Goal: Information Seeking & Learning: Find specific fact

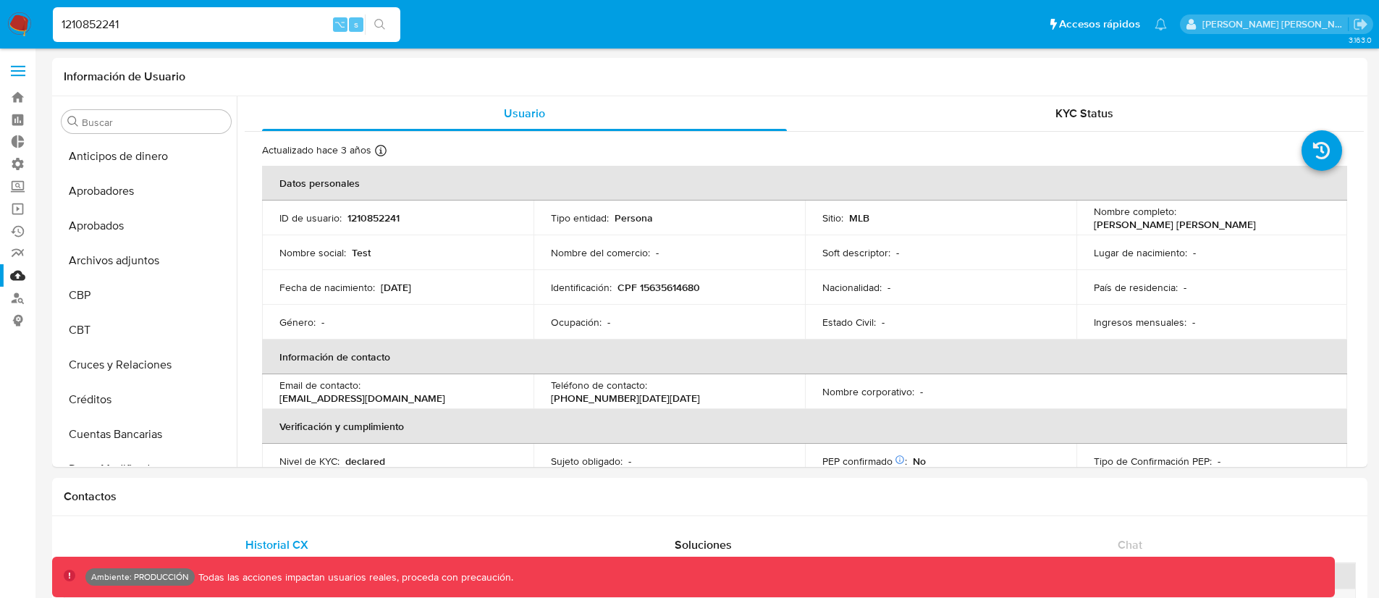
select select "10"
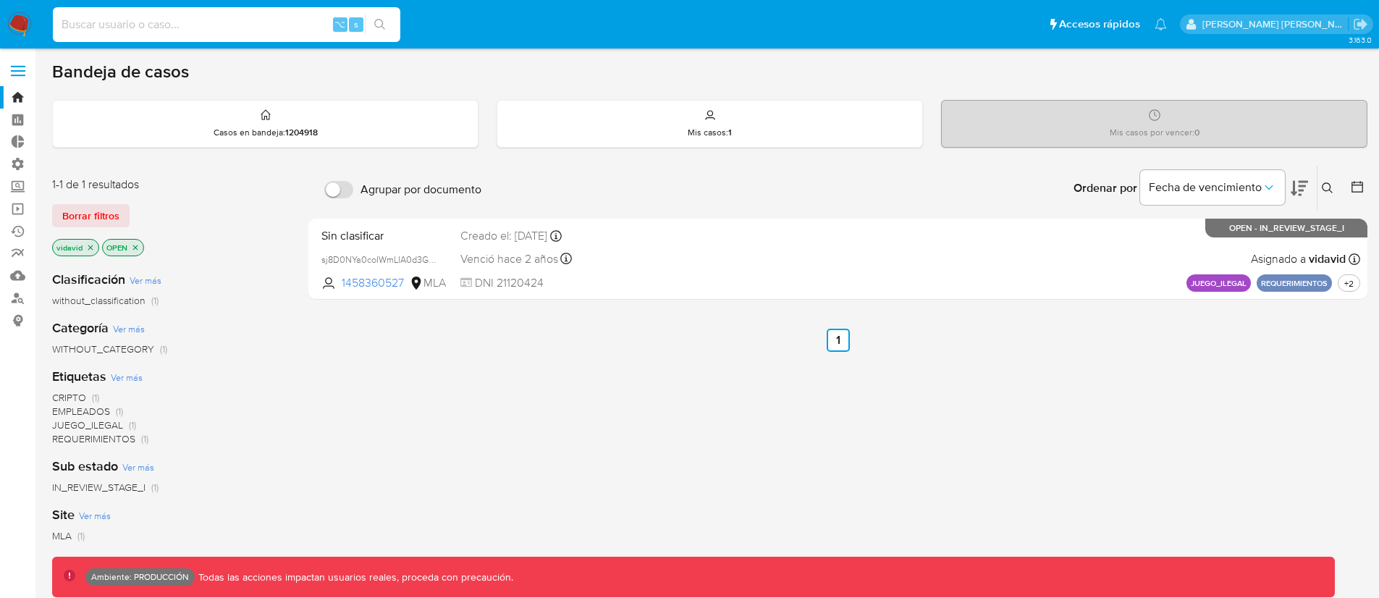
click at [172, 27] on input at bounding box center [226, 24] width 347 height 19
paste input "1964669297"
type input "1964669297"
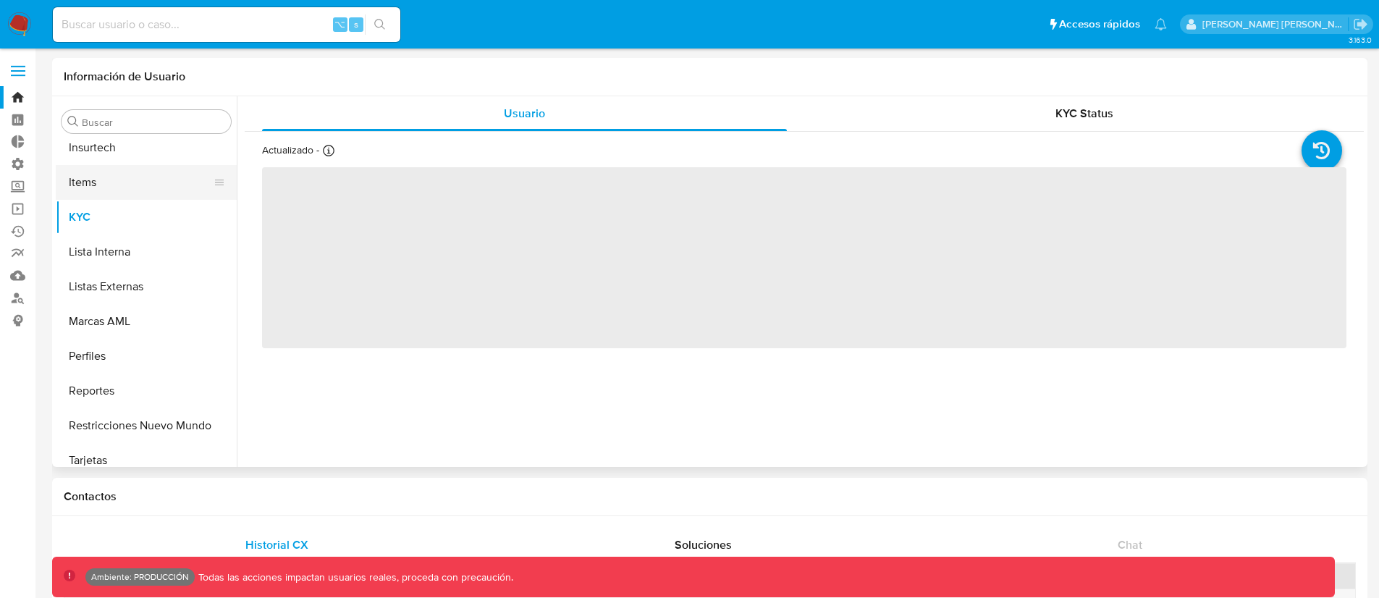
scroll to position [750, 0]
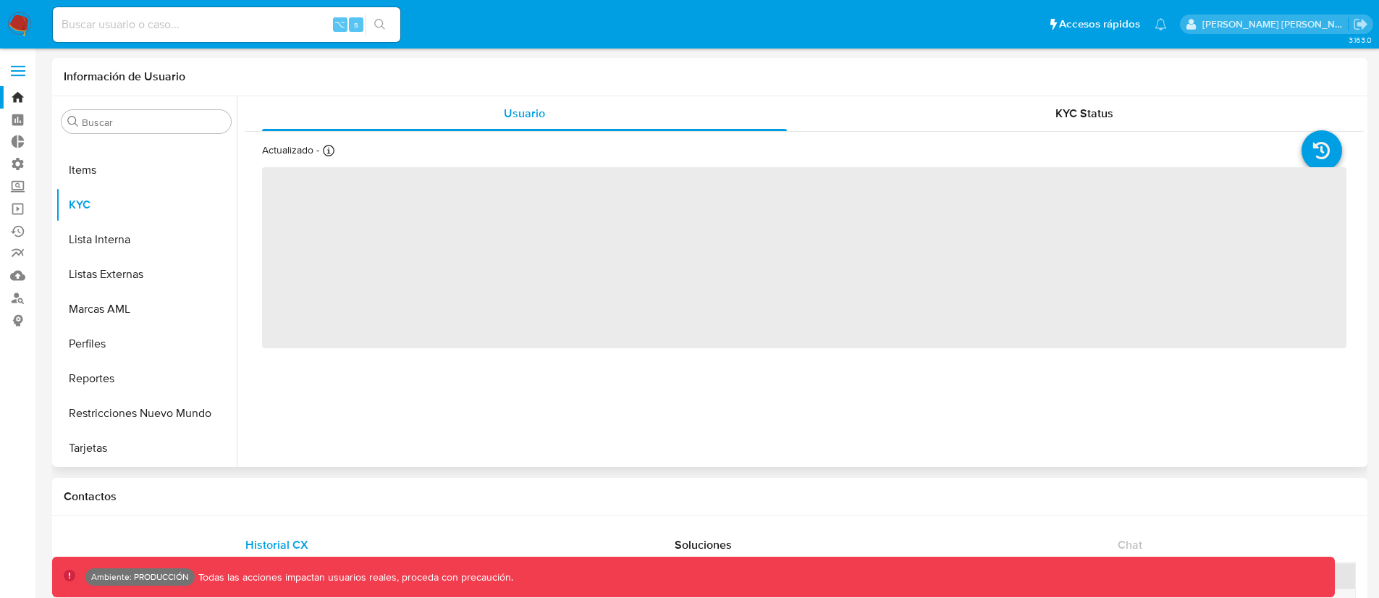
select select "10"
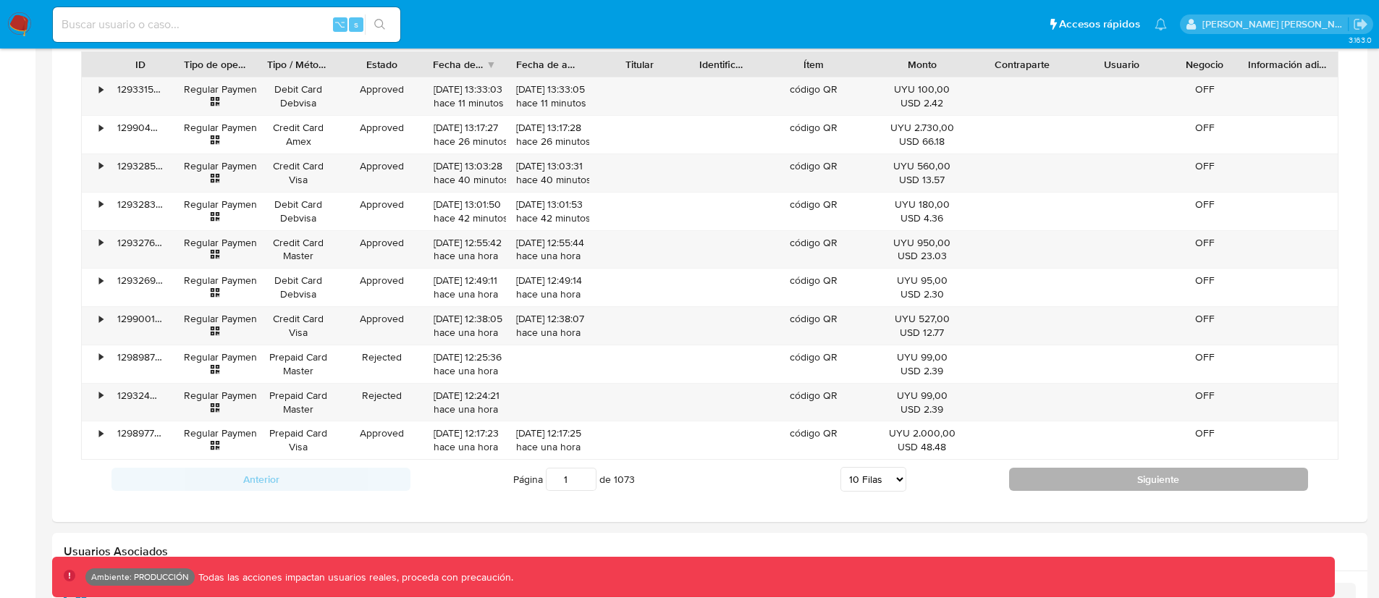
click at [1061, 472] on button "Siguiente" at bounding box center [1158, 478] width 299 height 23
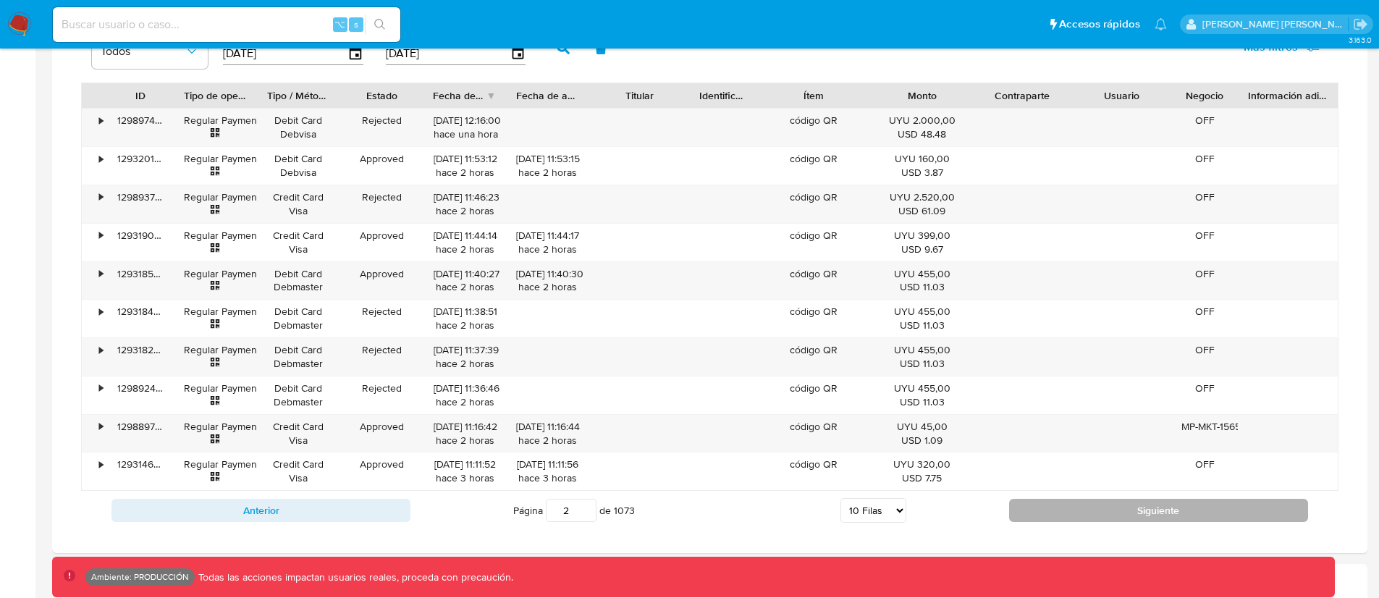
scroll to position [1068, 0]
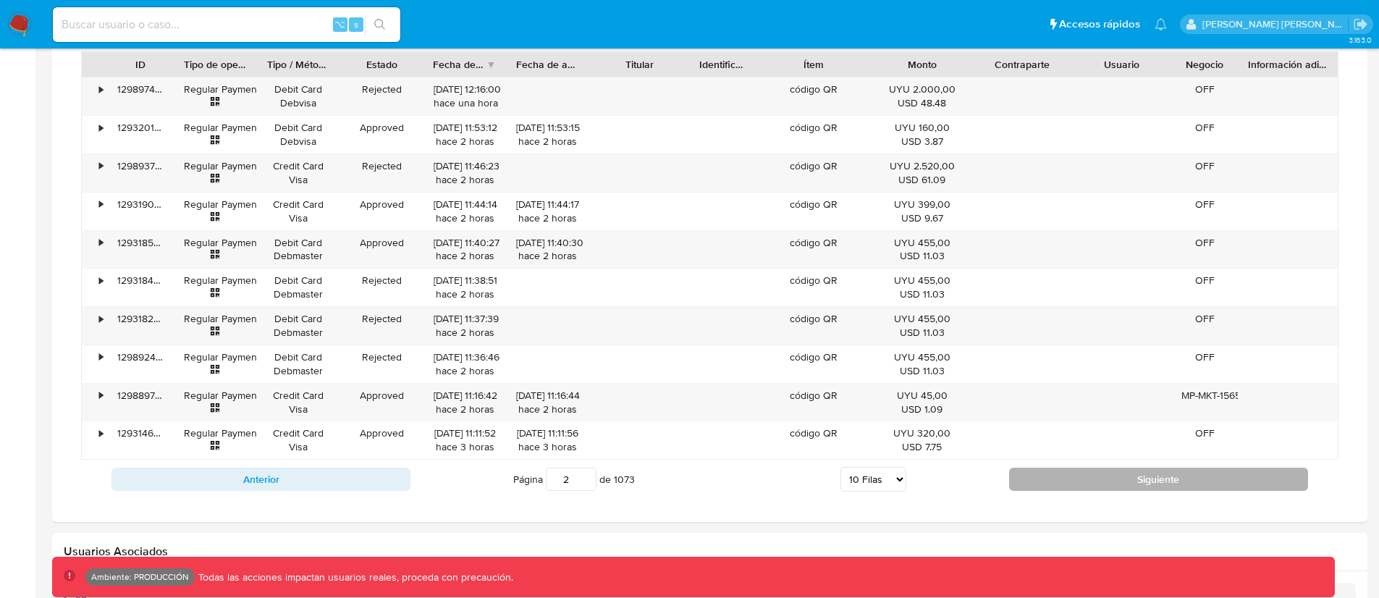
click at [1054, 472] on button "Siguiente" at bounding box center [1158, 478] width 299 height 23
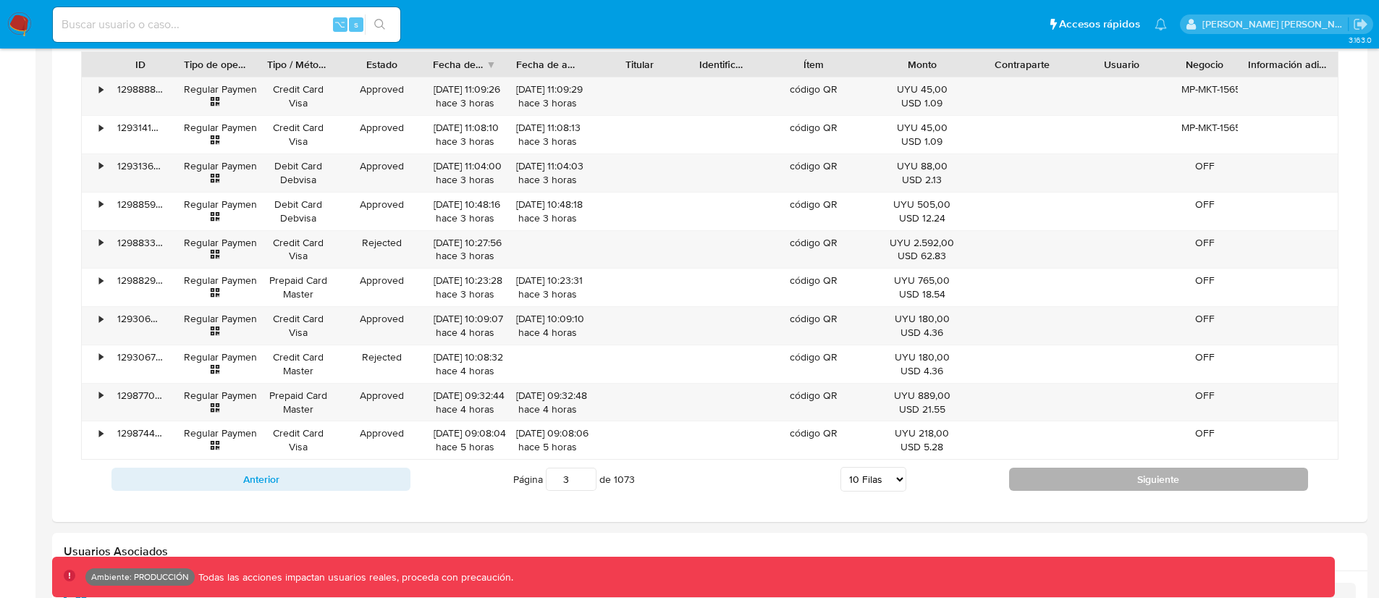
click at [1054, 472] on button "Siguiente" at bounding box center [1158, 478] width 299 height 23
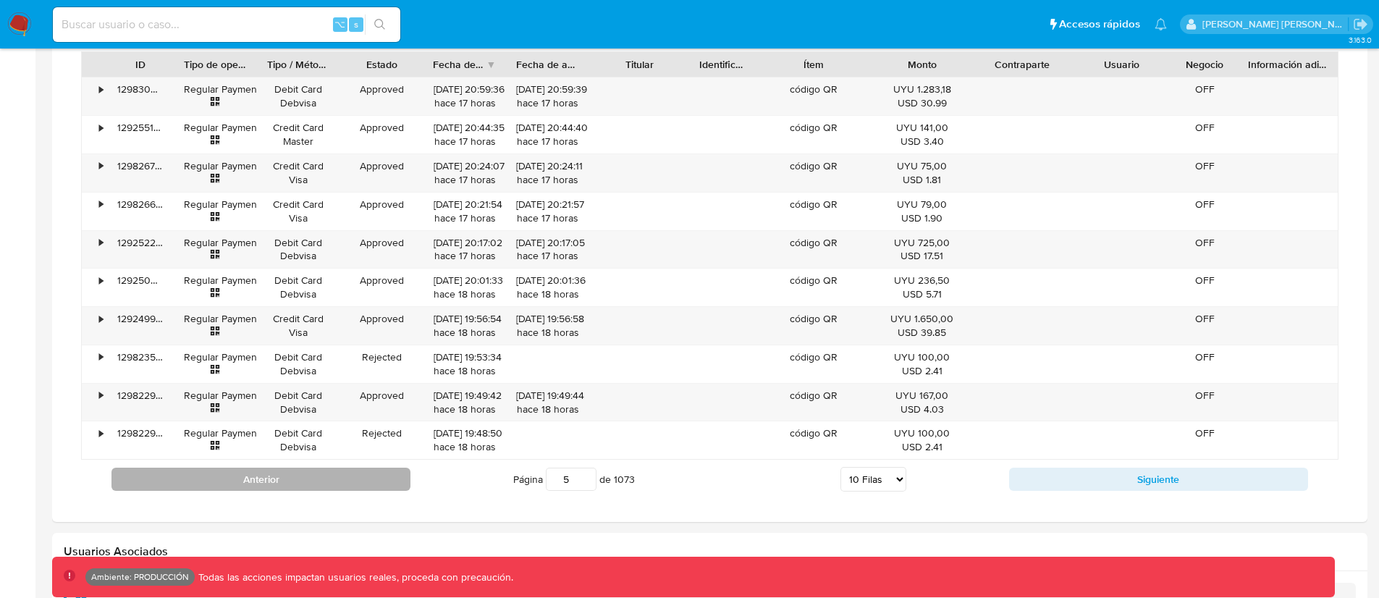
click at [264, 481] on button "Anterior" at bounding box center [260, 478] width 299 height 23
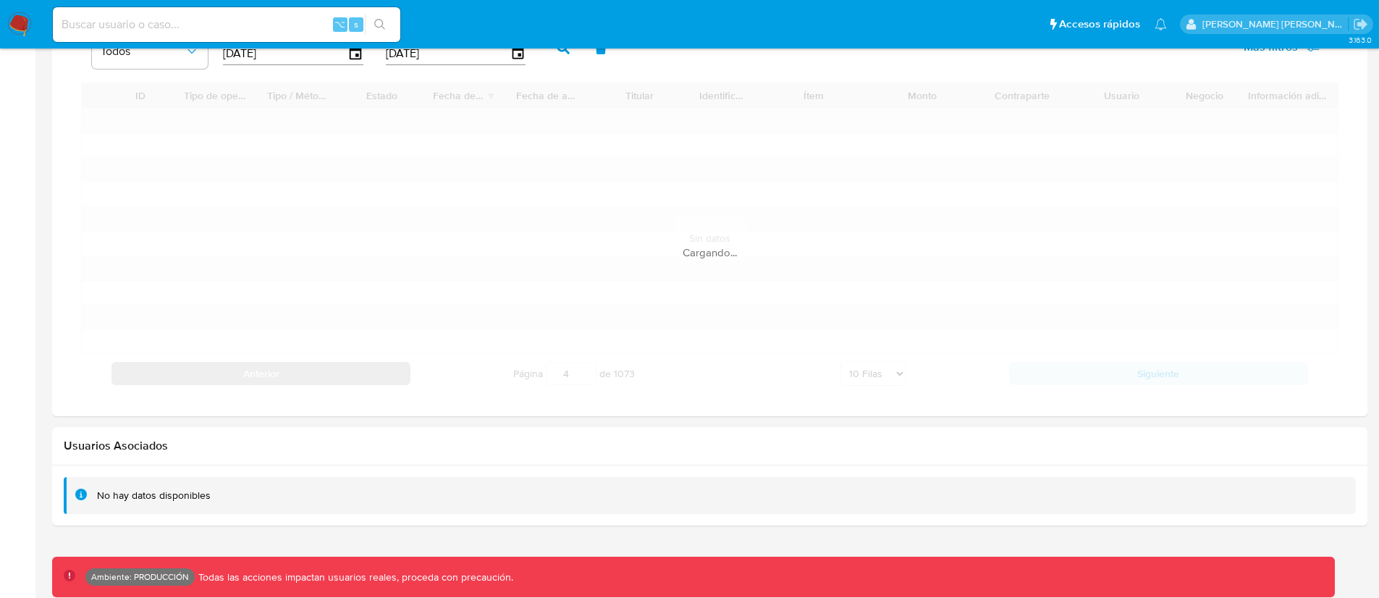
scroll to position [1037, 0]
click at [265, 481] on div "No hay datos disponibles" at bounding box center [710, 495] width 1292 height 37
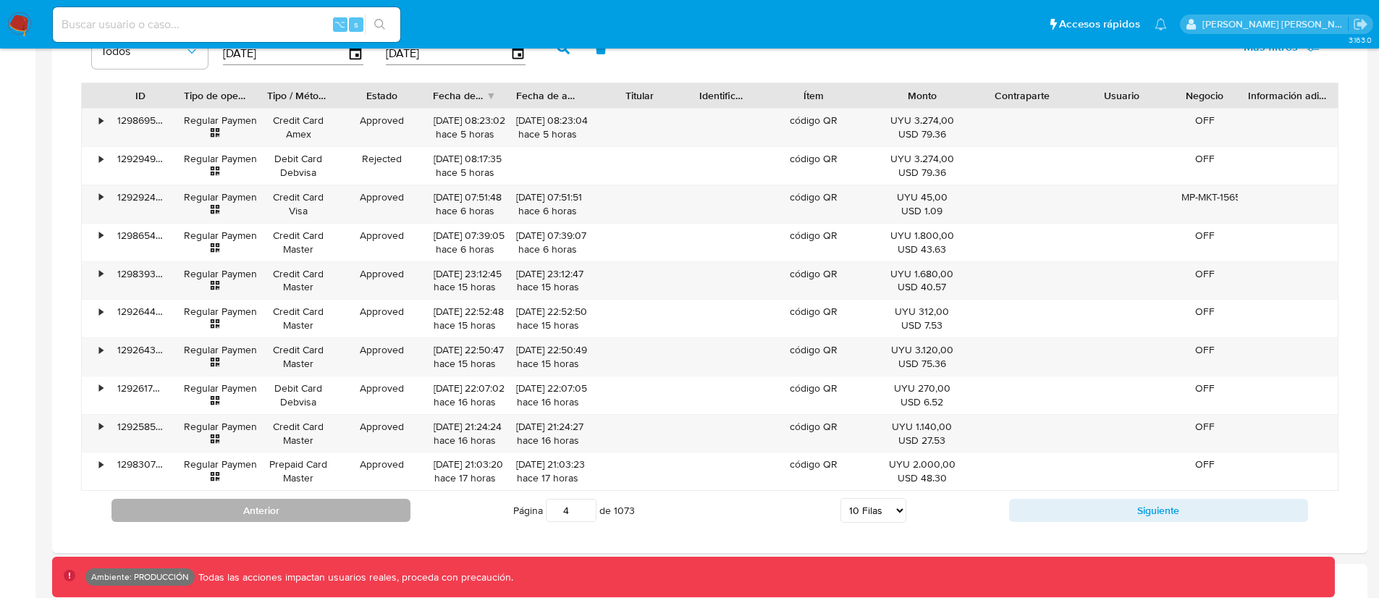
click at [257, 502] on button "Anterior" at bounding box center [260, 510] width 299 height 23
type input "3"
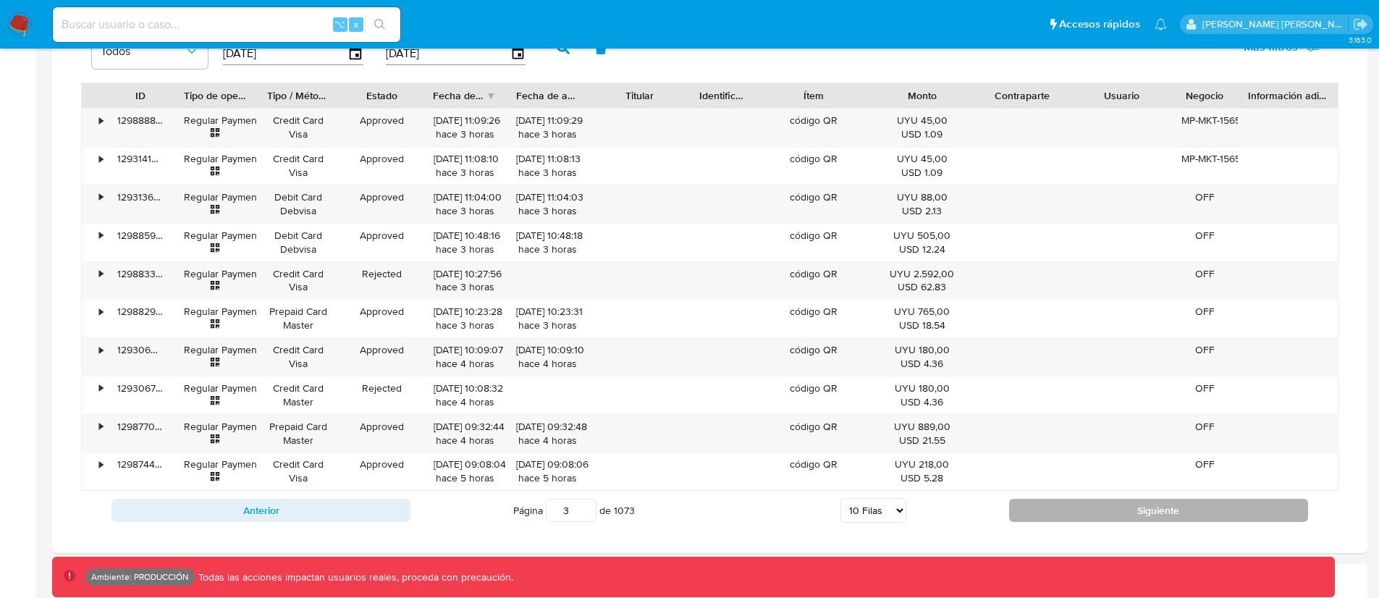
click at [1079, 507] on button "Siguiente" at bounding box center [1158, 510] width 299 height 23
click at [1123, 505] on button "Siguiente" at bounding box center [1158, 510] width 299 height 23
type input "5"
click at [1036, 499] on button "Siguiente" at bounding box center [1158, 510] width 299 height 23
type input "6"
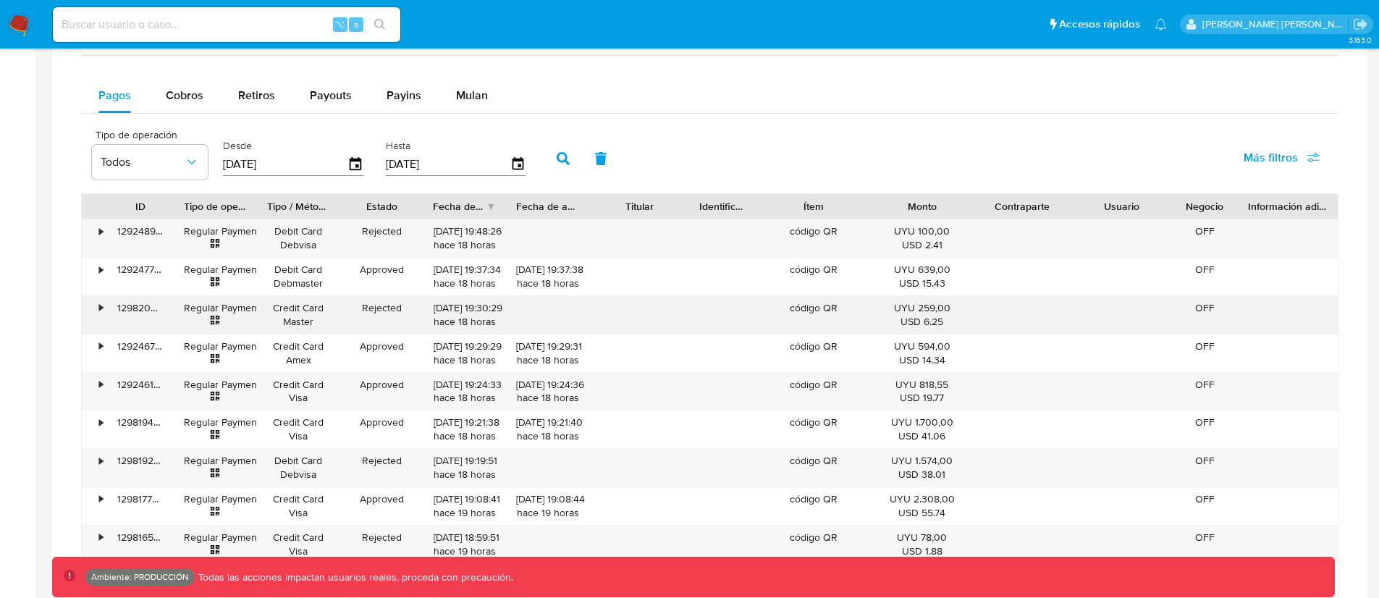
scroll to position [902, 0]
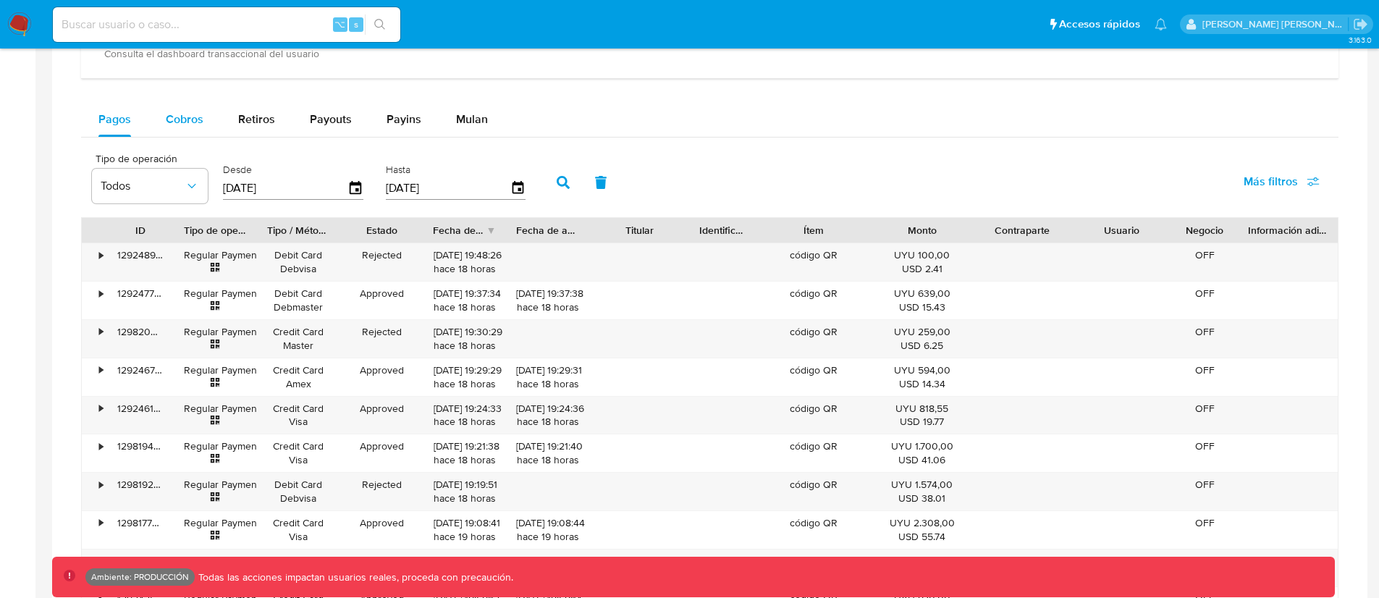
click at [176, 121] on span "Cobros" at bounding box center [185, 119] width 38 height 17
select select "10"
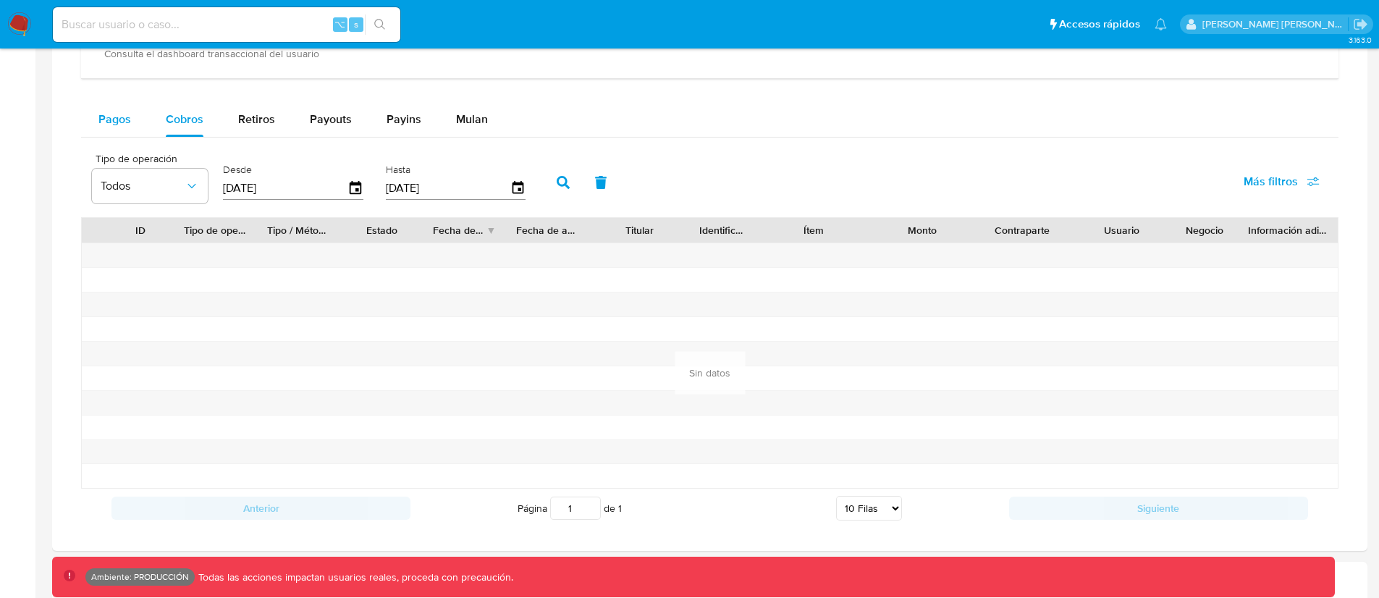
click at [130, 114] on span "Pagos" at bounding box center [114, 119] width 33 height 17
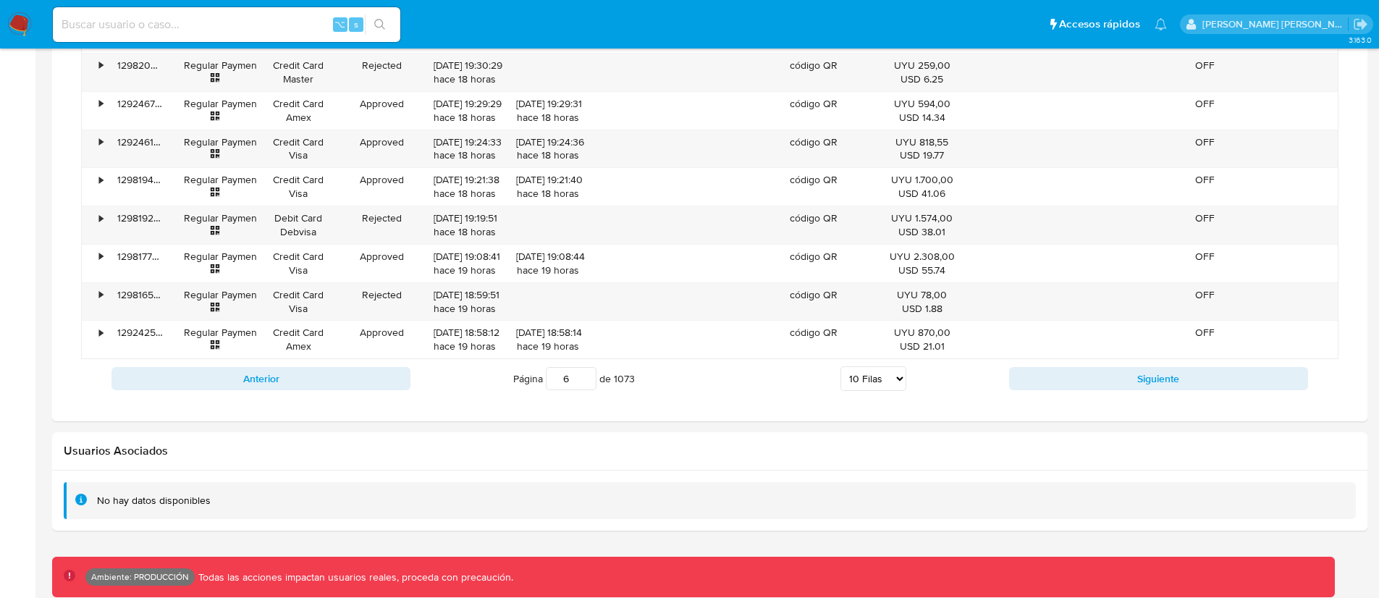
scroll to position [1174, 0]
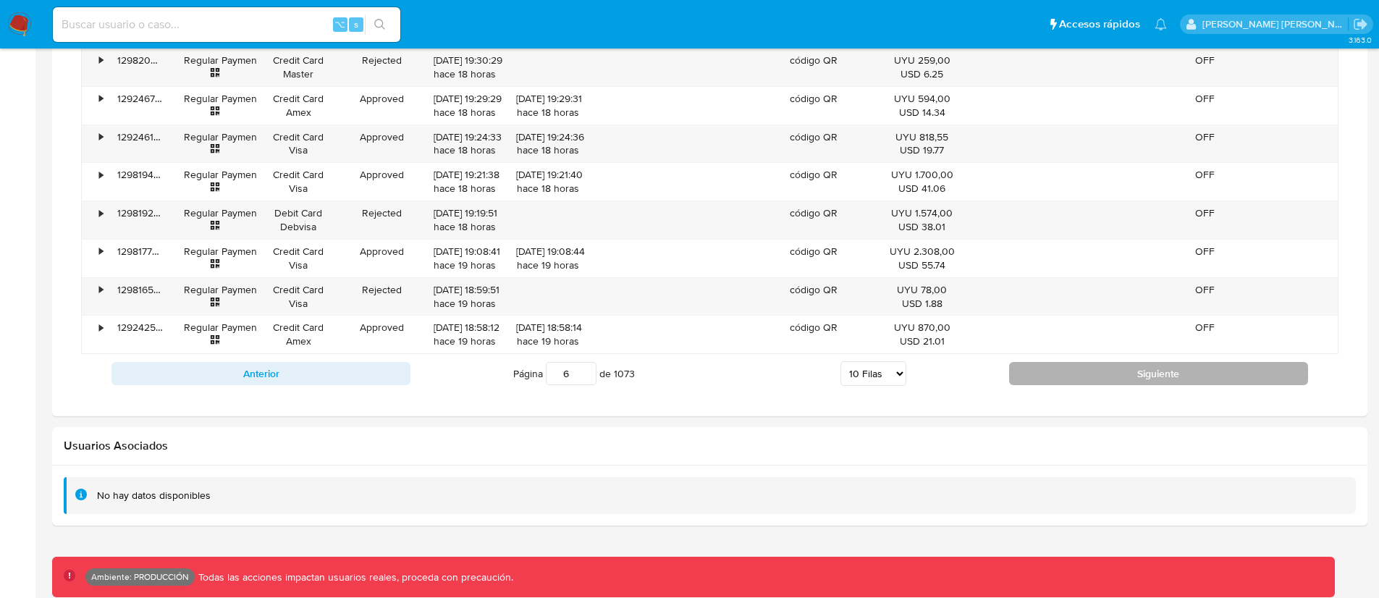
click at [1109, 384] on button "Siguiente" at bounding box center [1158, 373] width 299 height 23
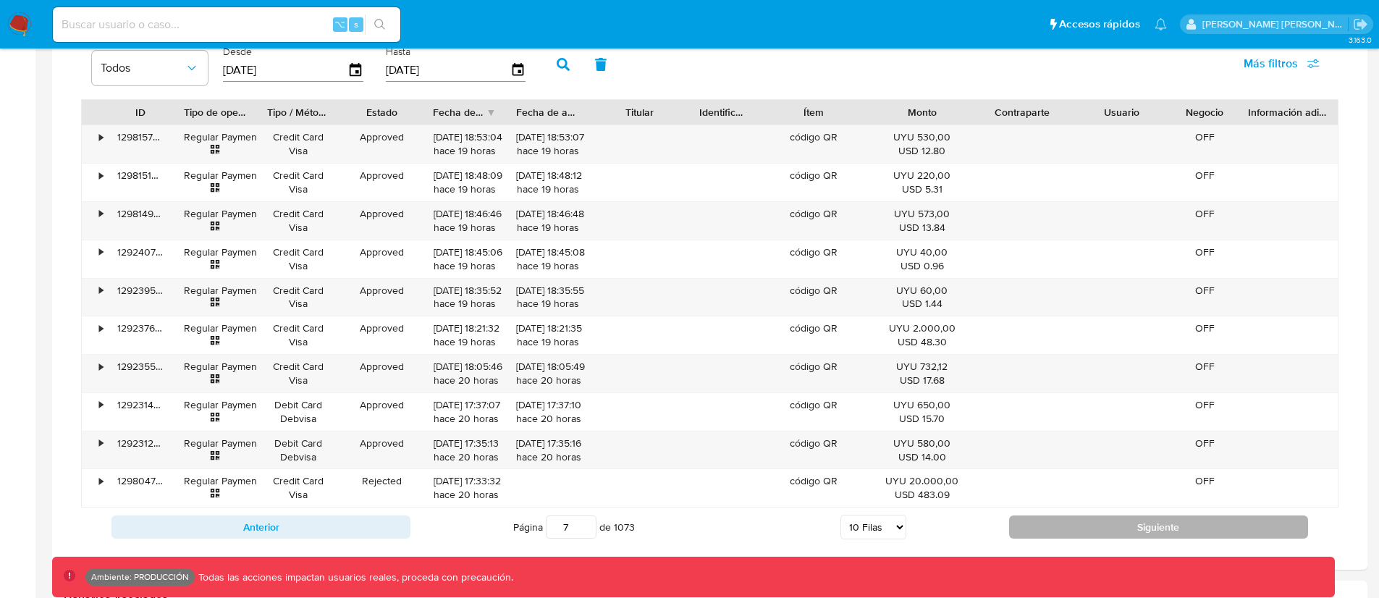
scroll to position [1017, 0]
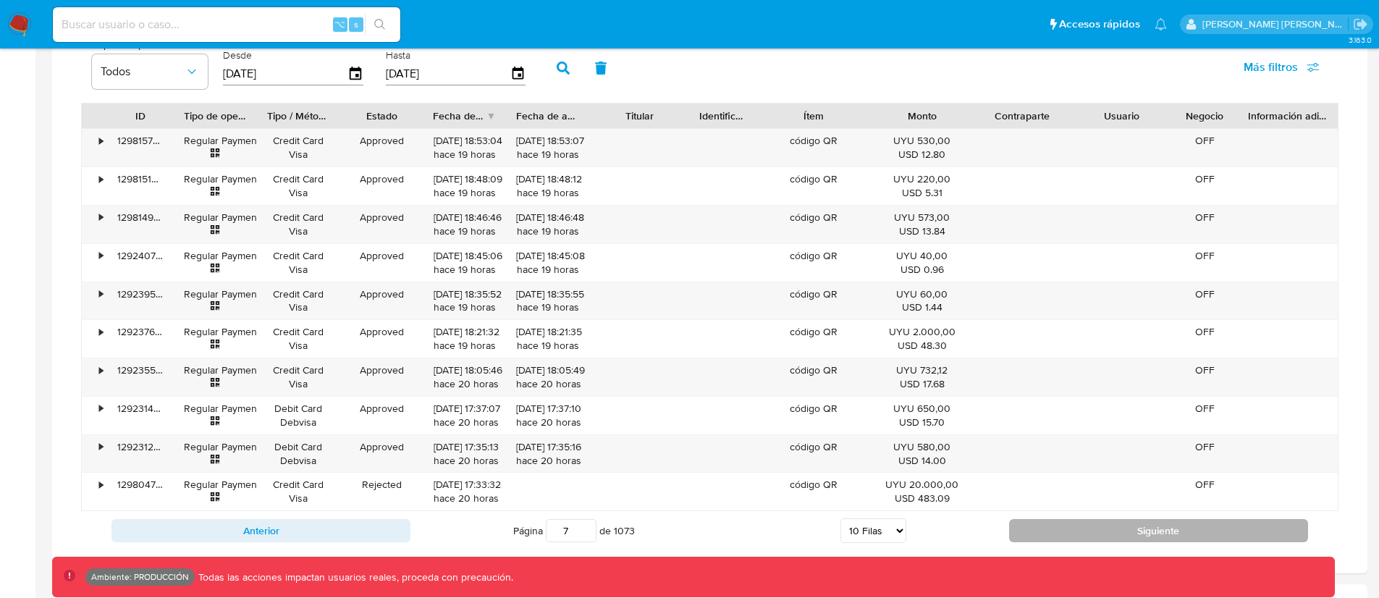
click at [1117, 532] on button "Siguiente" at bounding box center [1158, 530] width 299 height 23
click at [1114, 528] on button "Siguiente" at bounding box center [1158, 530] width 299 height 23
click at [1109, 527] on button "Siguiente" at bounding box center [1158, 530] width 299 height 23
click at [1109, 526] on button "Siguiente" at bounding box center [1158, 530] width 299 height 23
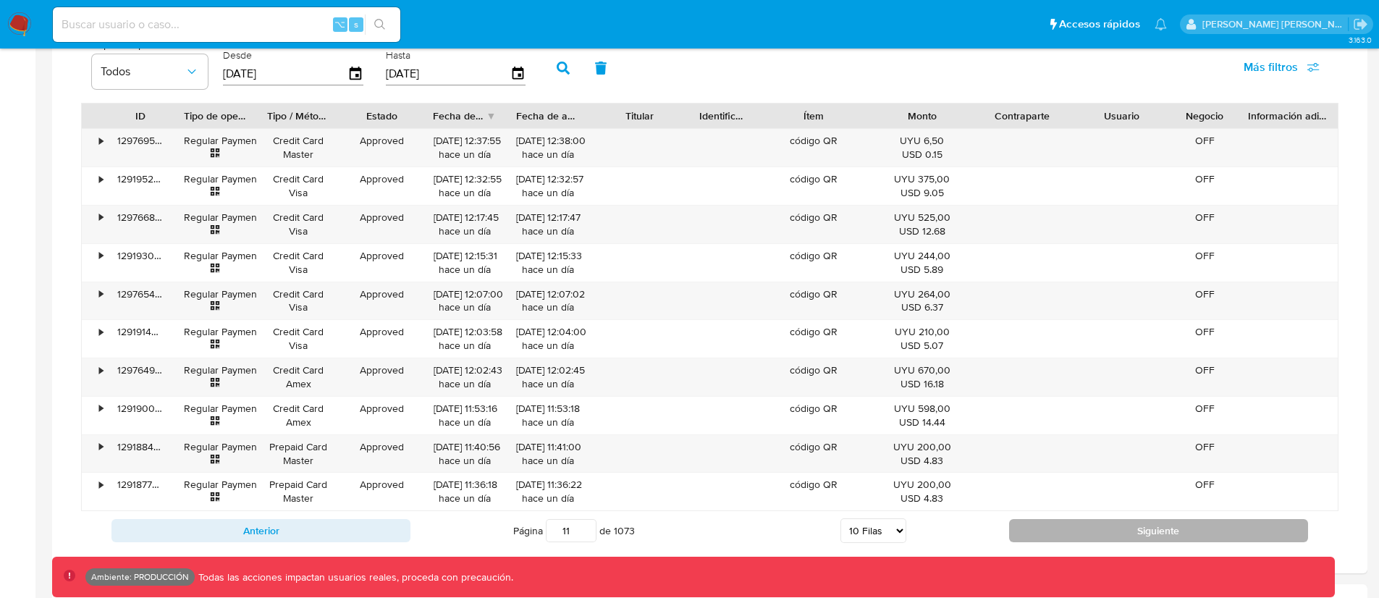
type input "12"
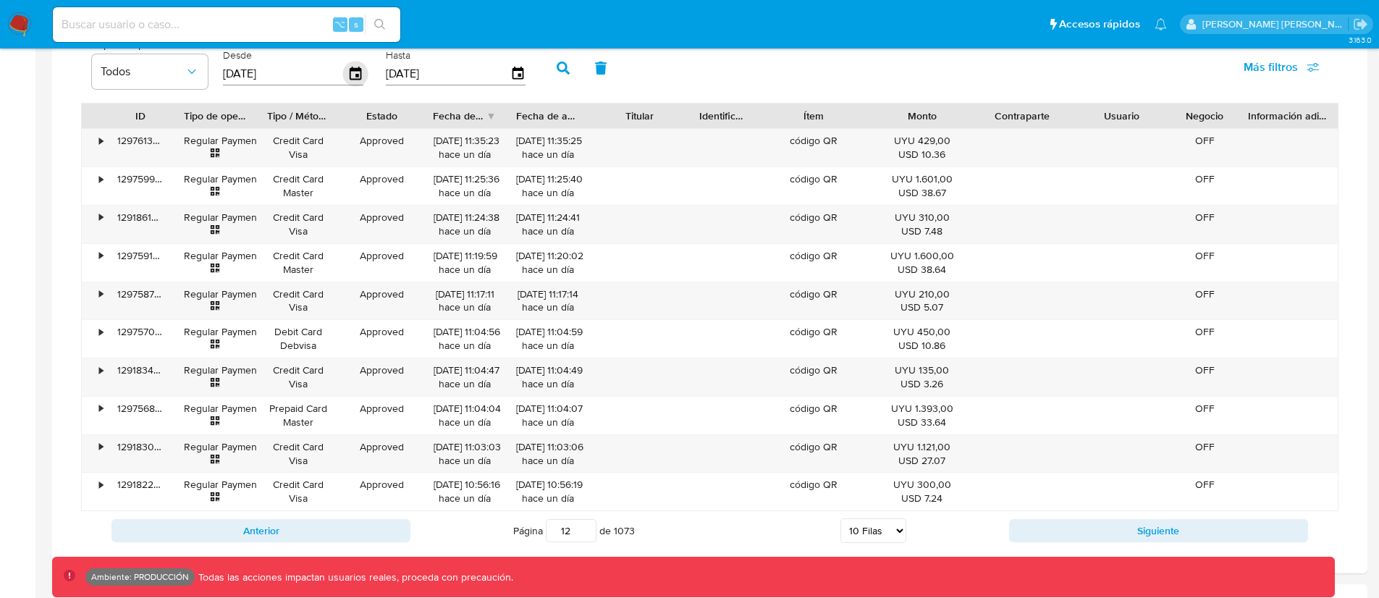
click at [356, 77] on icon "button" at bounding box center [355, 74] width 25 height 25
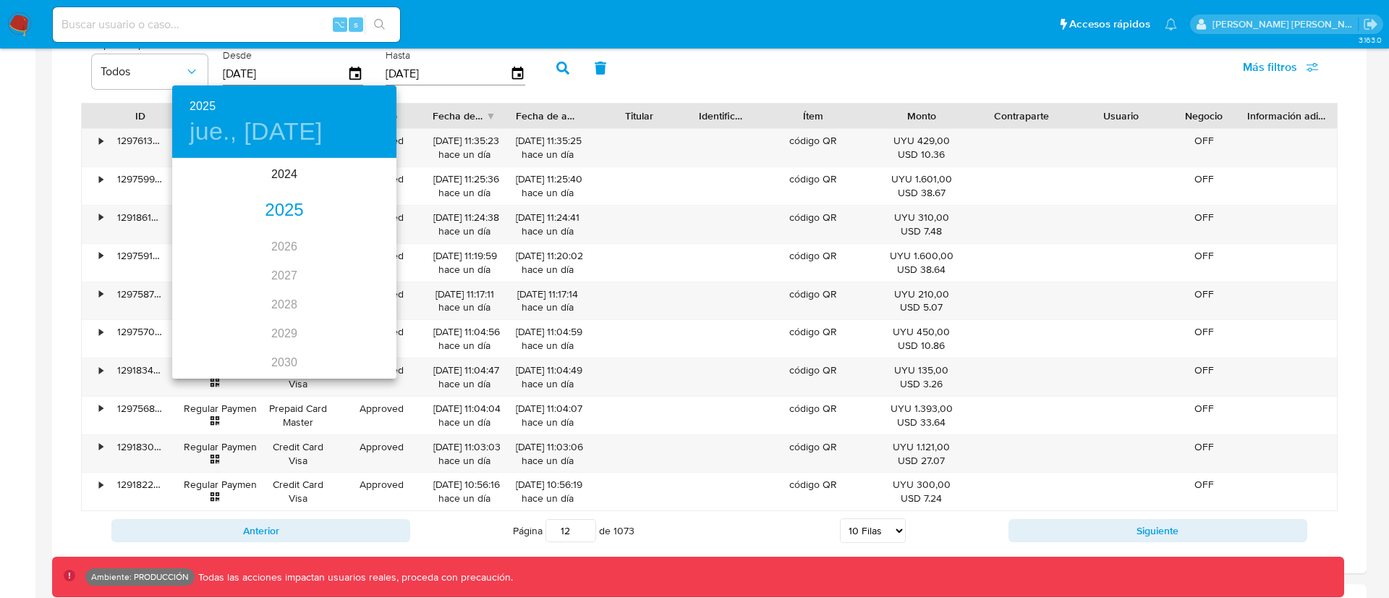
click at [281, 210] on div "2025" at bounding box center [284, 210] width 224 height 29
click at [213, 345] on div "oct." at bounding box center [209, 350] width 75 height 54
click at [227, 261] on p "7" at bounding box center [227, 260] width 6 height 14
type input "07/10/2025"
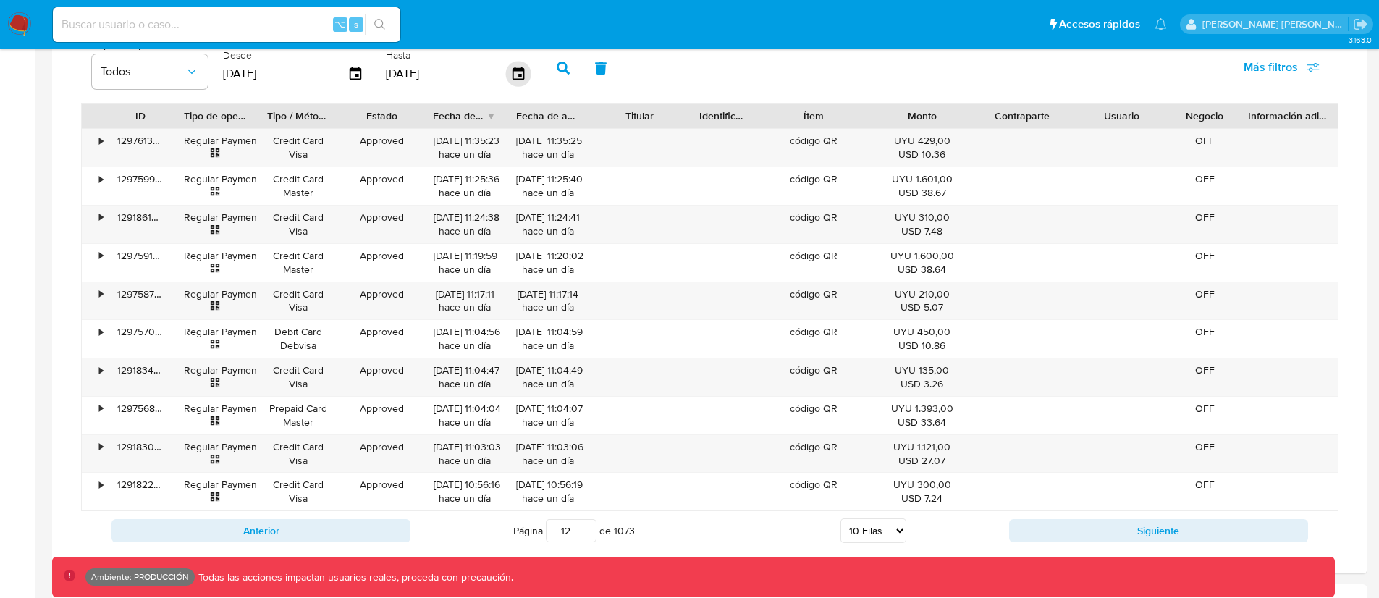
click at [517, 75] on icon "button" at bounding box center [518, 73] width 12 height 13
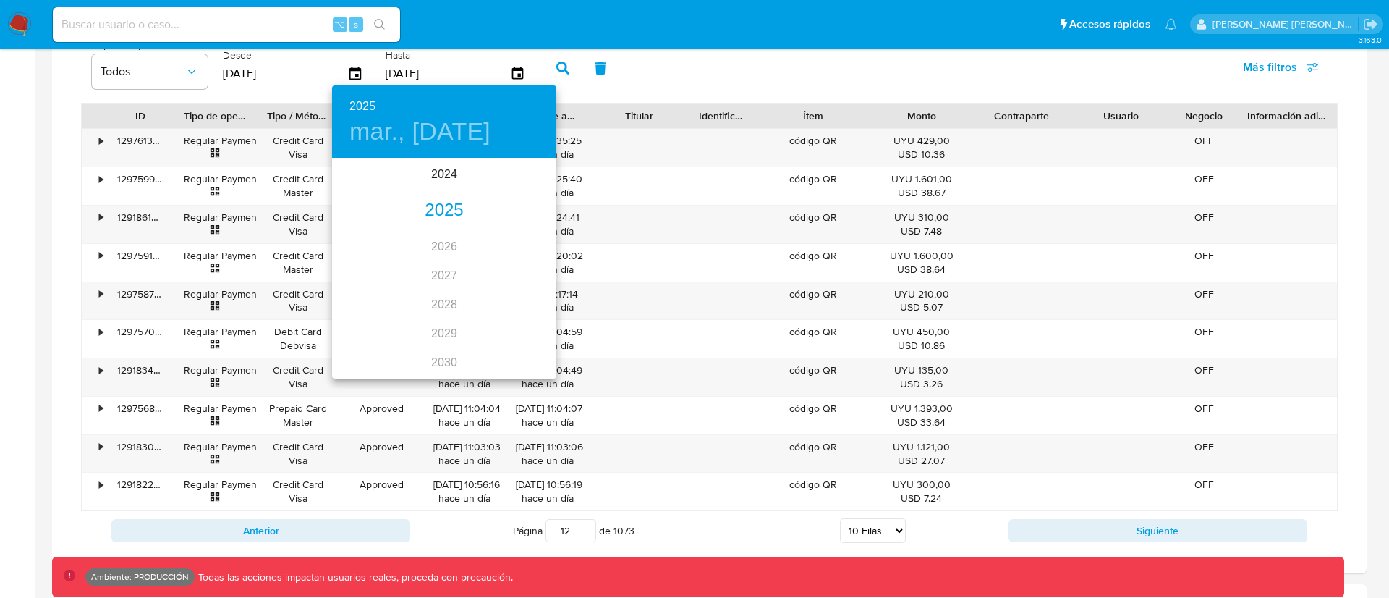
click at [443, 206] on div "2025" at bounding box center [444, 210] width 224 height 29
click at [367, 346] on div "oct." at bounding box center [369, 350] width 75 height 54
click at [392, 261] on span "7" at bounding box center [386, 260] width 26 height 14
type input "07/10/2025"
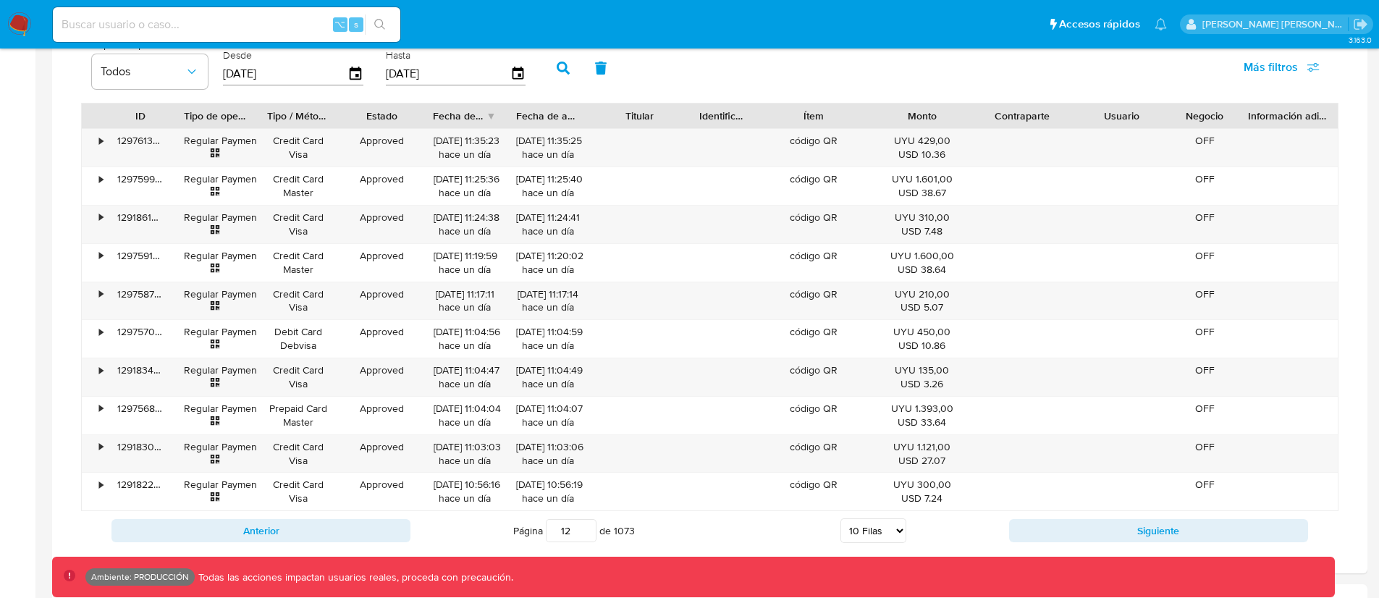
click at [562, 71] on icon "button" at bounding box center [563, 68] width 13 height 13
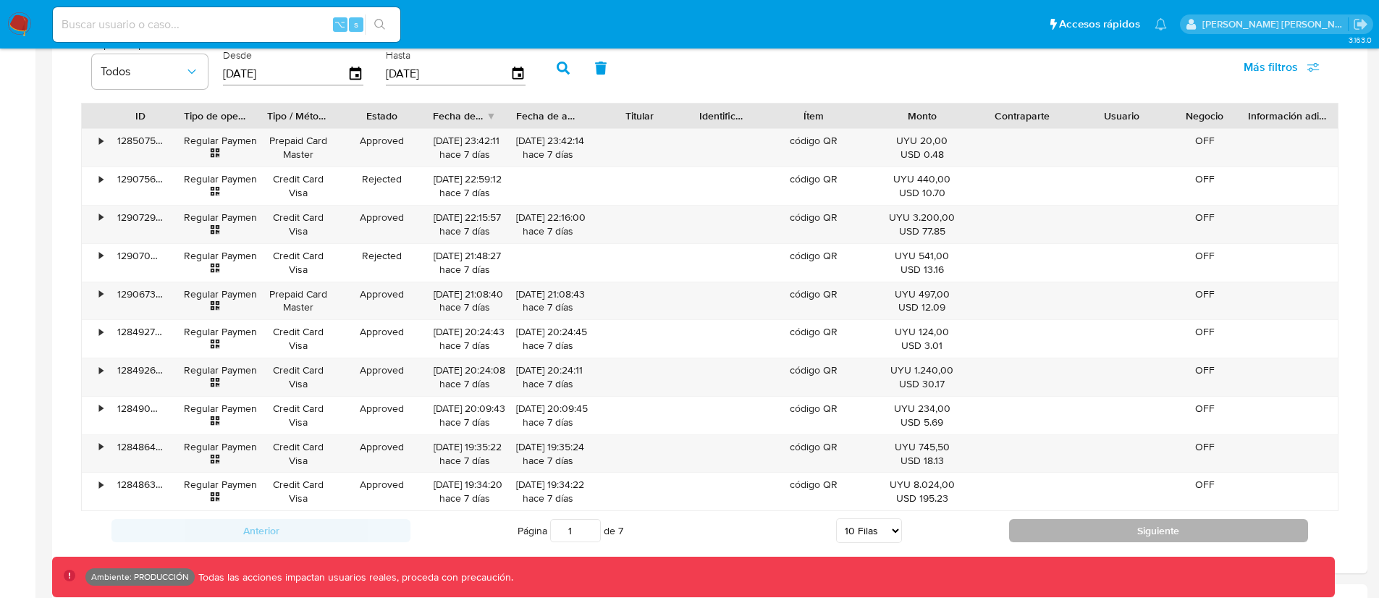
click at [1059, 526] on button "Siguiente" at bounding box center [1158, 530] width 299 height 23
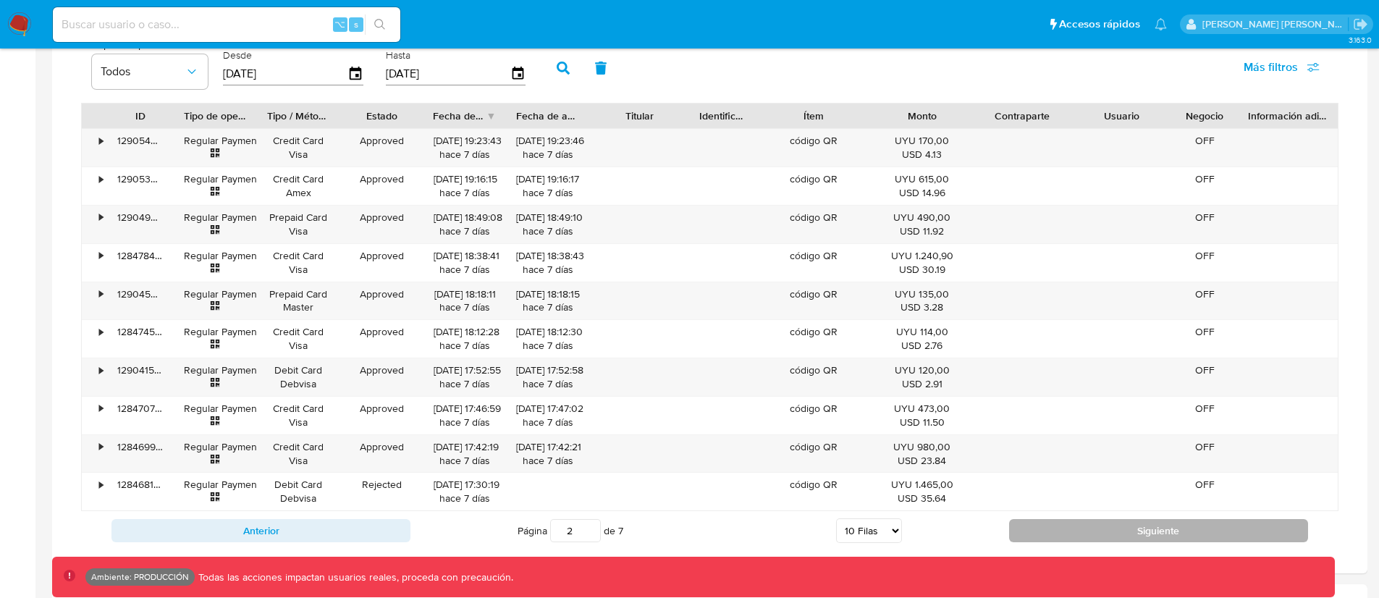
click at [1071, 530] on button "Siguiente" at bounding box center [1158, 530] width 299 height 23
click at [1090, 519] on button "Siguiente" at bounding box center [1158, 530] width 299 height 23
click at [1076, 530] on button "Siguiente" at bounding box center [1158, 530] width 299 height 23
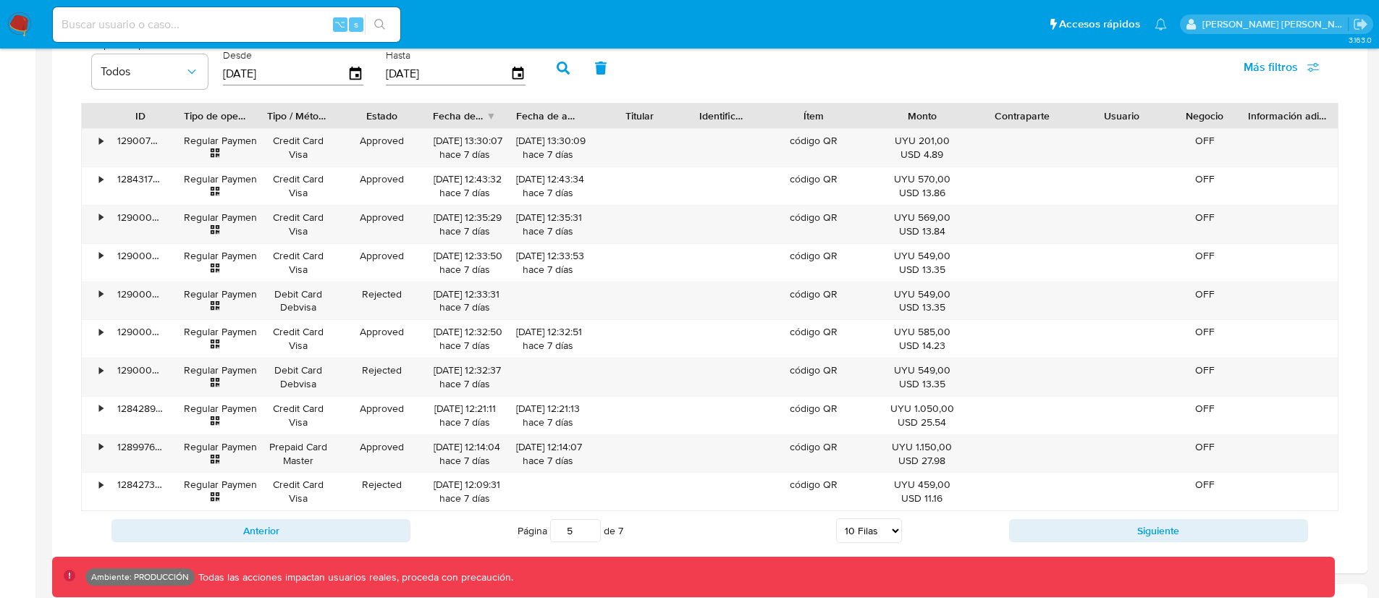
click at [1065, 543] on div "Anterior Página 5 de 7 5 Filas 10 Filas 20 Filas 25 Filas 50 Filas 100 Filas Si…" at bounding box center [709, 530] width 1257 height 39
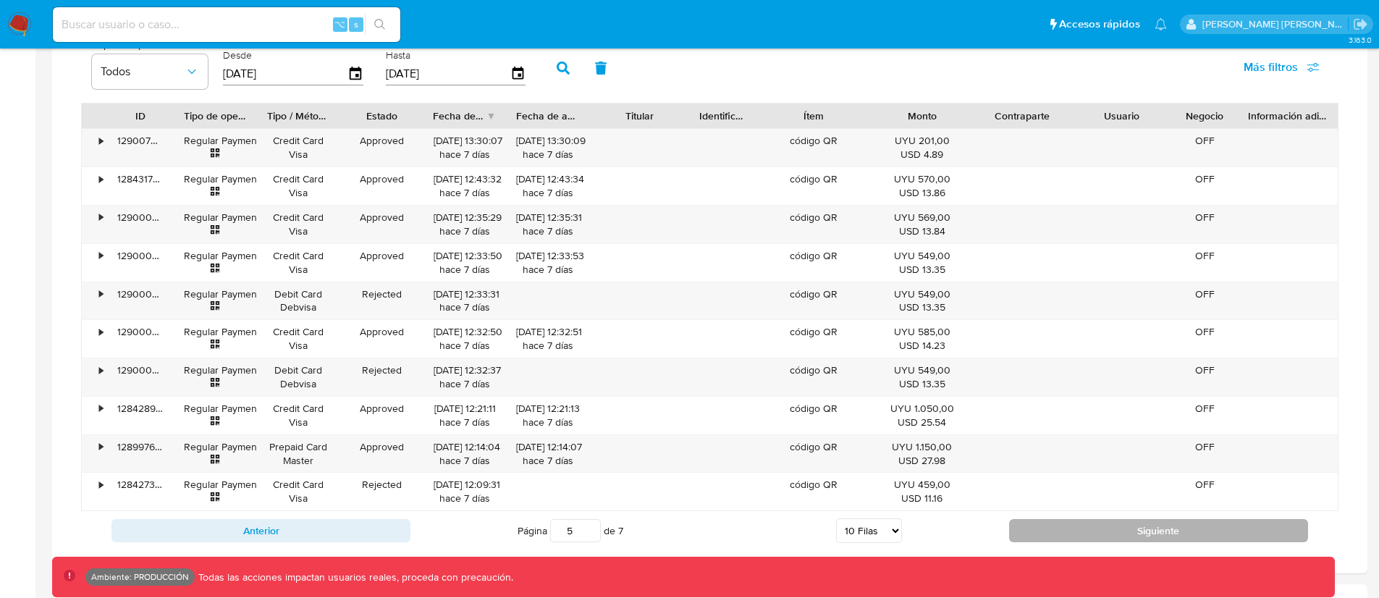
click at [1074, 533] on button "Siguiente" at bounding box center [1158, 530] width 299 height 23
click at [1068, 526] on button "Siguiente" at bounding box center [1158, 530] width 299 height 23
type input "7"
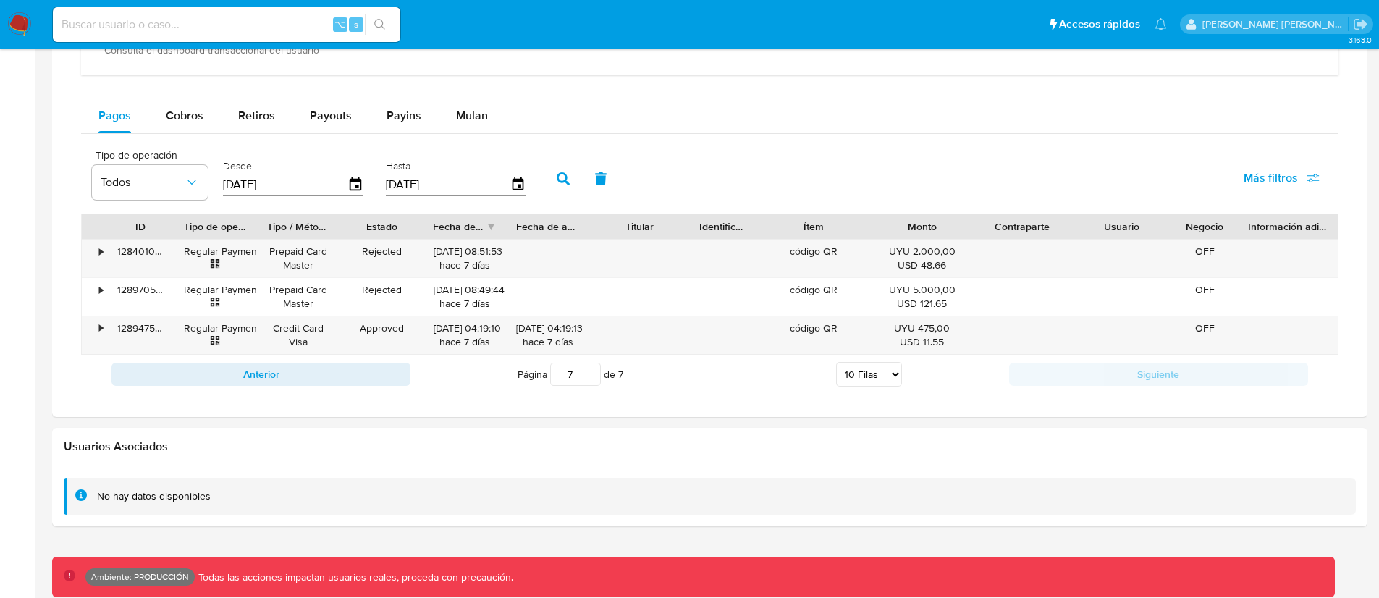
scroll to position [906, 0]
click at [263, 27] on input at bounding box center [226, 24] width 347 height 19
paste input "356070565"
type input "356070565"
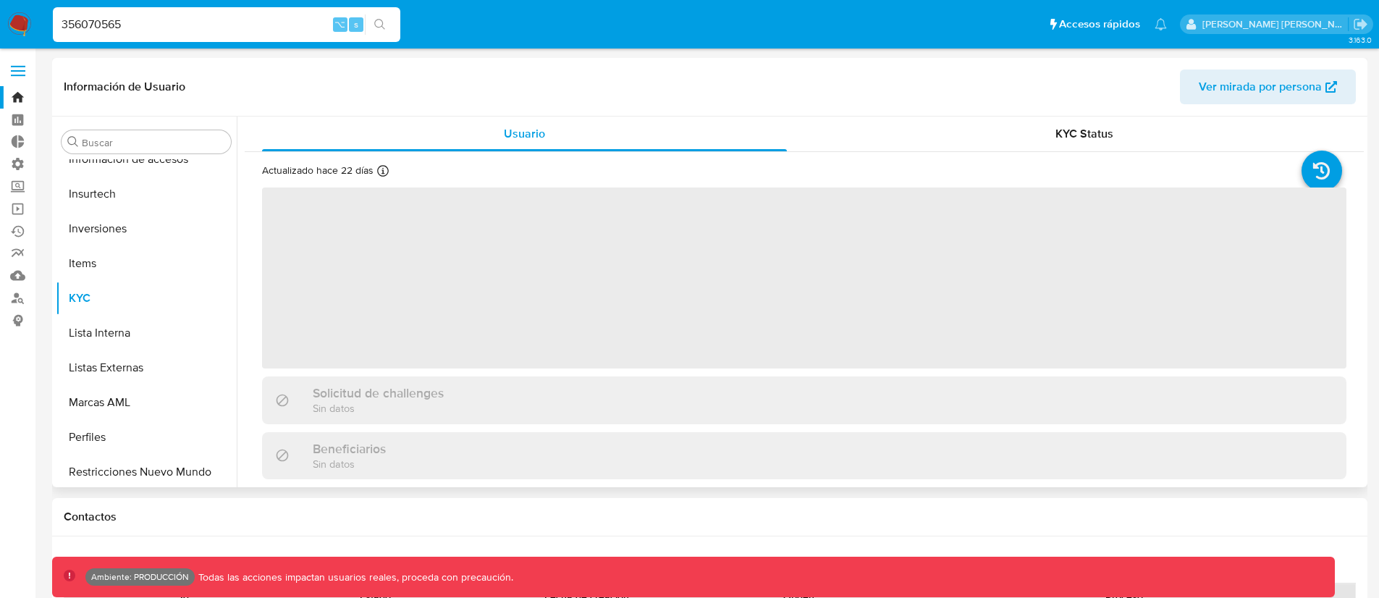
scroll to position [785, 0]
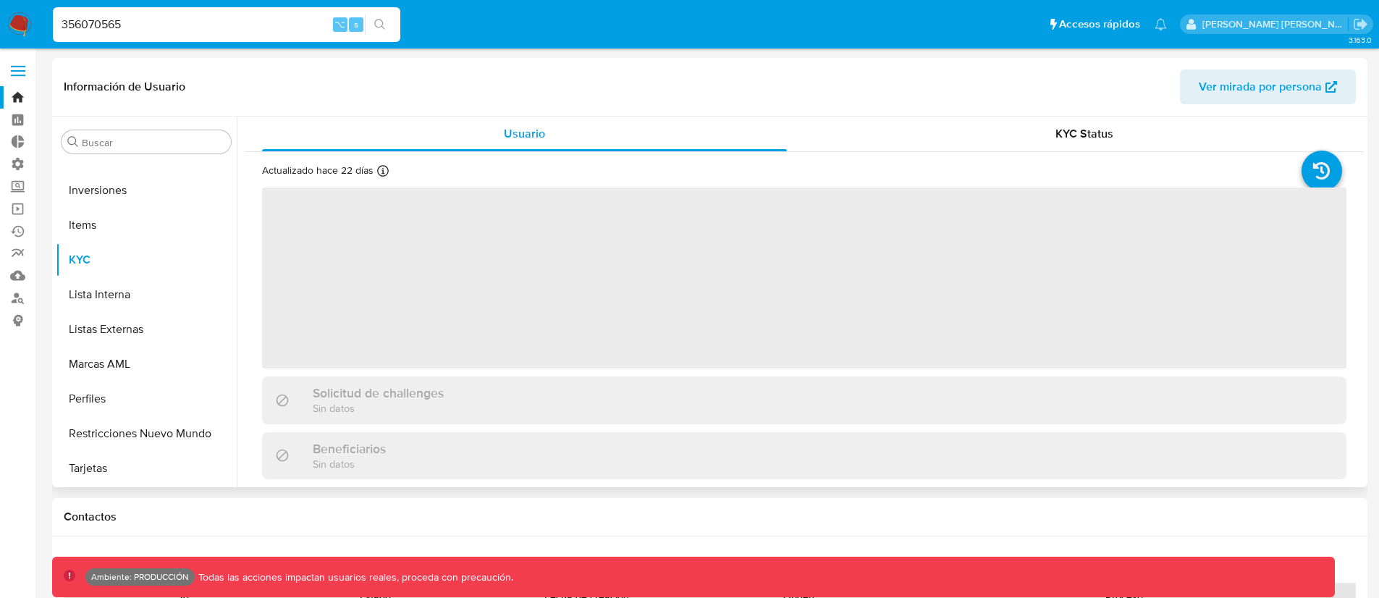
select select "10"
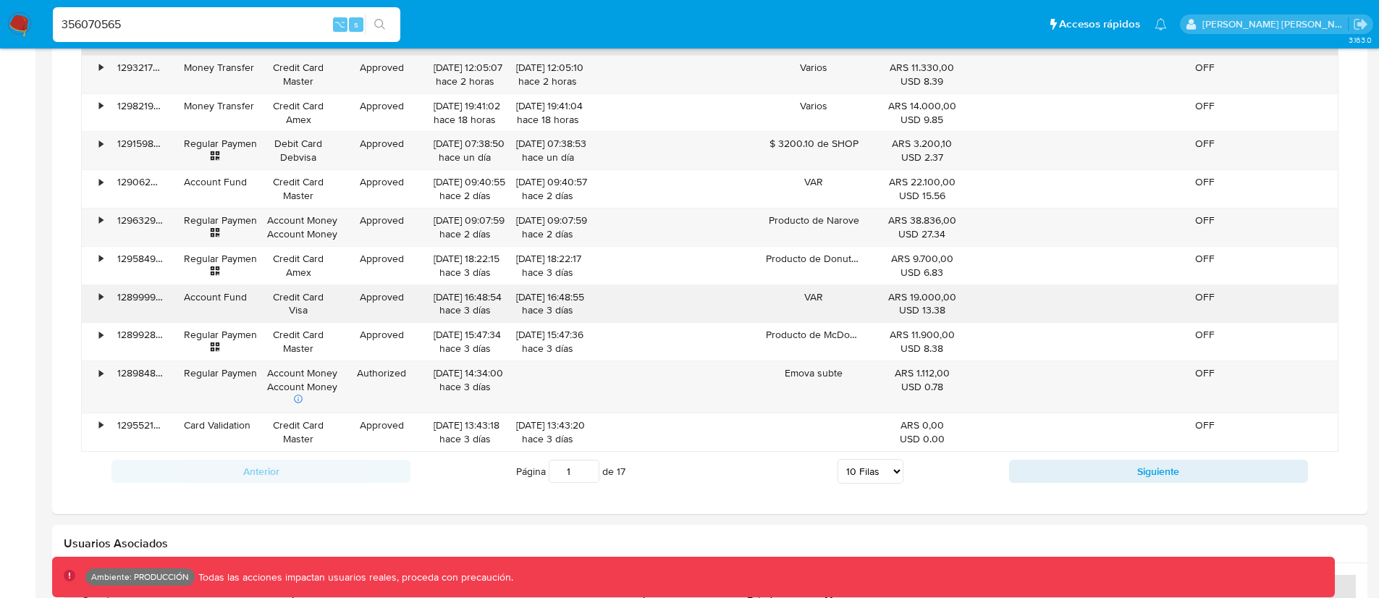
scroll to position [1014, 0]
click at [1088, 472] on button "Siguiente" at bounding box center [1158, 469] width 299 height 23
type input "2"
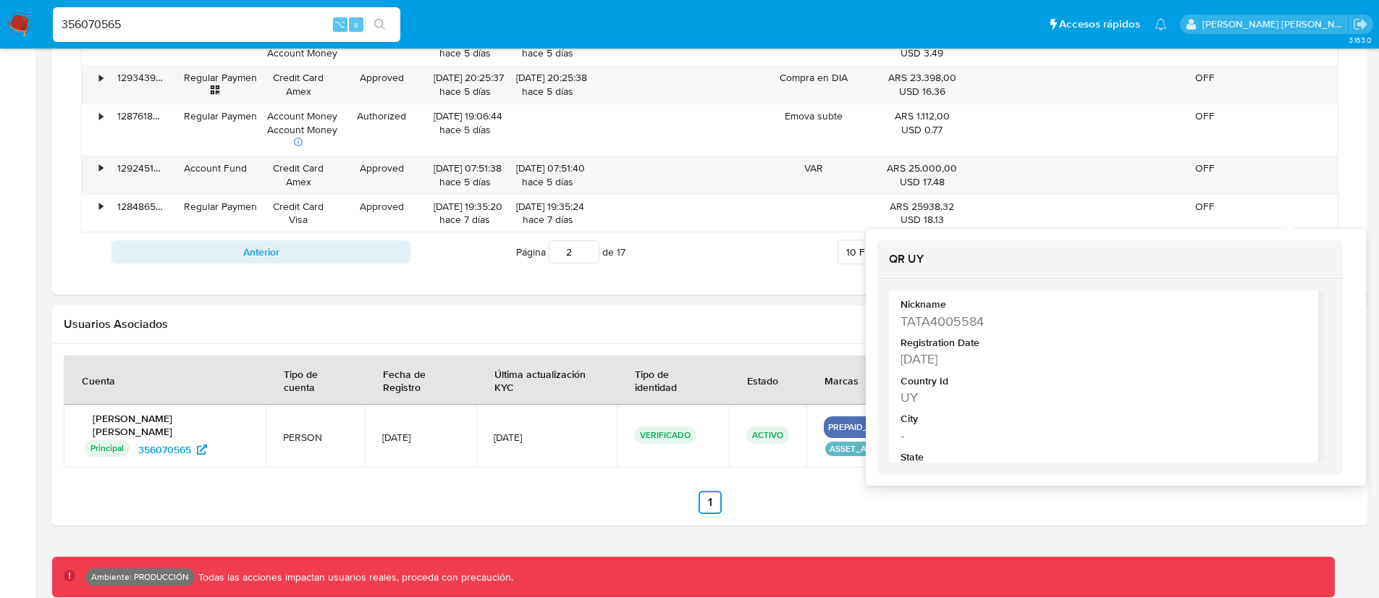
scroll to position [105, 0]
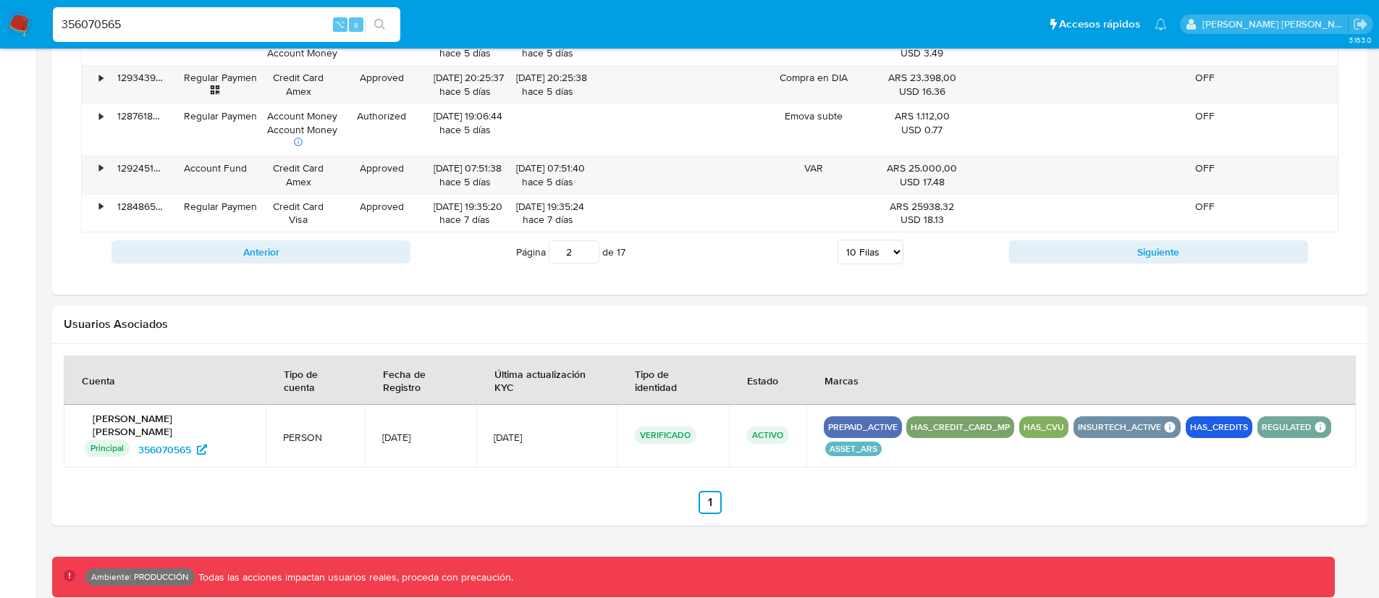
click at [110, 24] on input "356070565" at bounding box center [226, 24] width 347 height 19
click at [63, 25] on input "356070565" at bounding box center [226, 24] width 347 height 19
click at [71, 25] on input "356070565" at bounding box center [226, 24] width 347 height 19
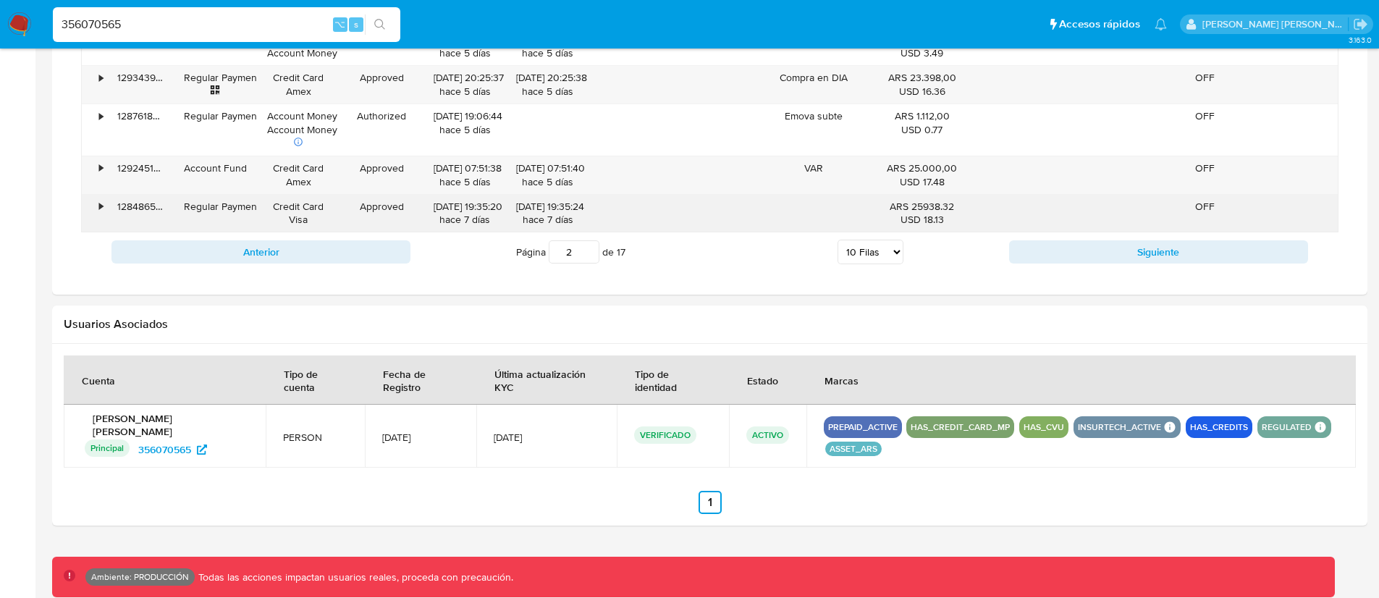
click at [97, 204] on div "•" at bounding box center [94, 214] width 25 height 38
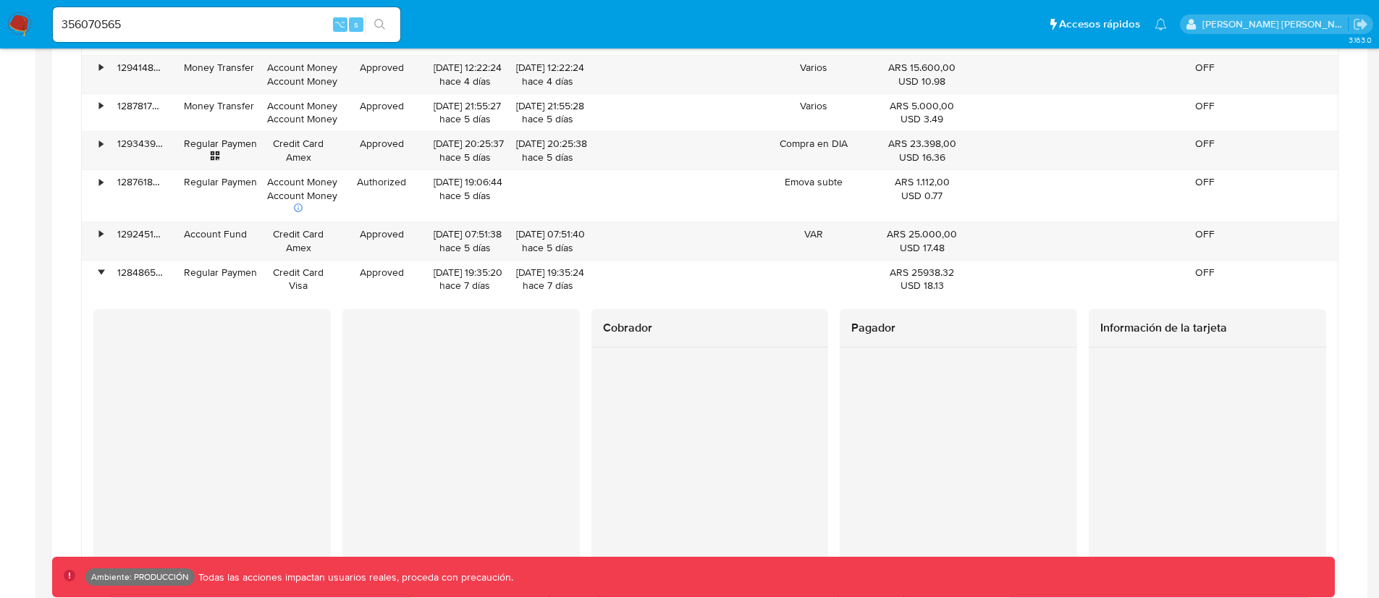
scroll to position [1138, 0]
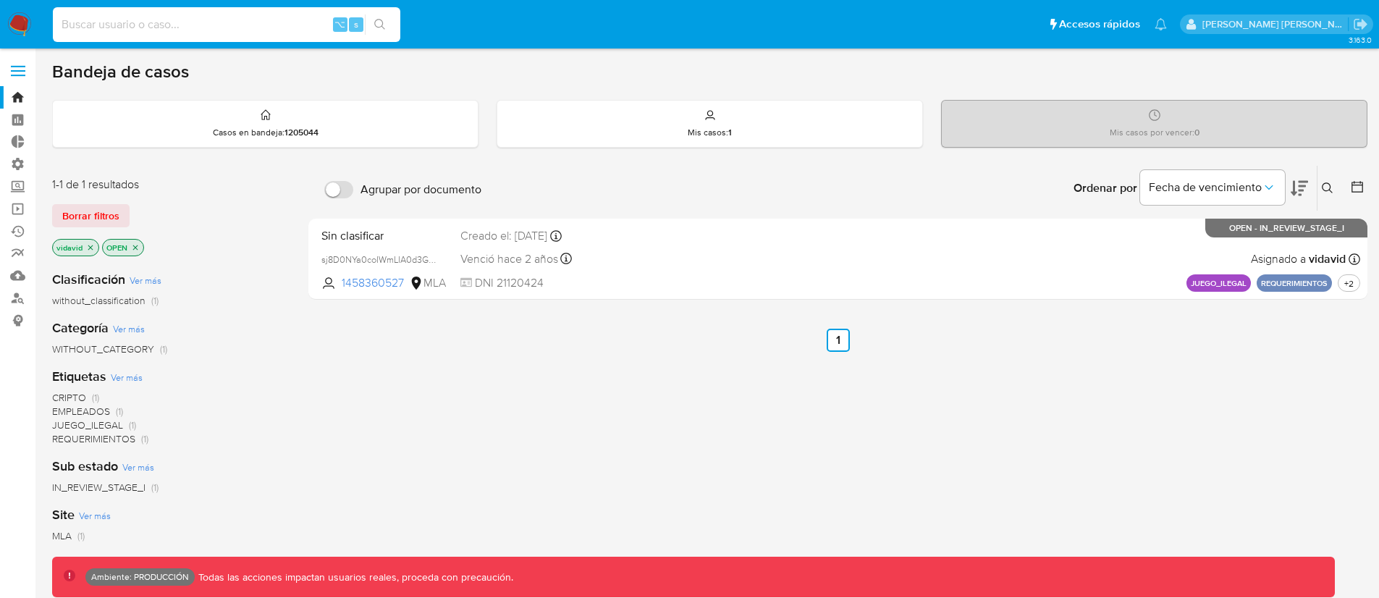
click at [248, 25] on input at bounding box center [226, 24] width 347 height 19
paste input "356070565"
type input "356070565"
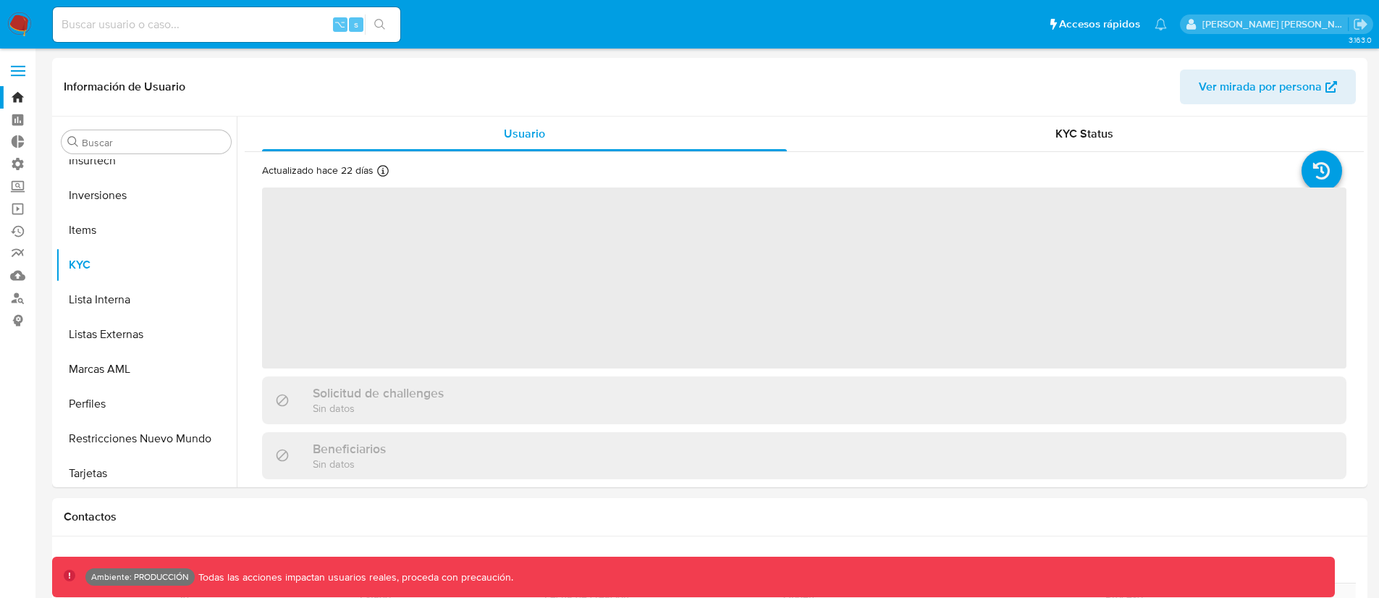
scroll to position [785, 0]
select select "10"
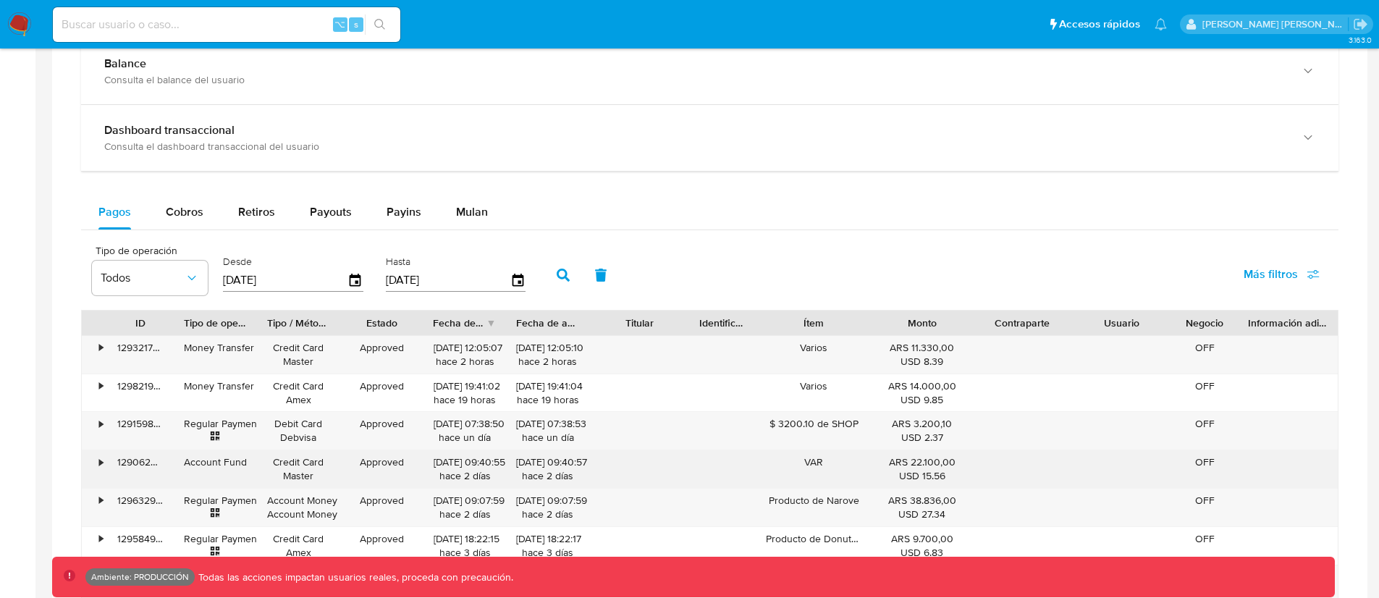
scroll to position [1008, 0]
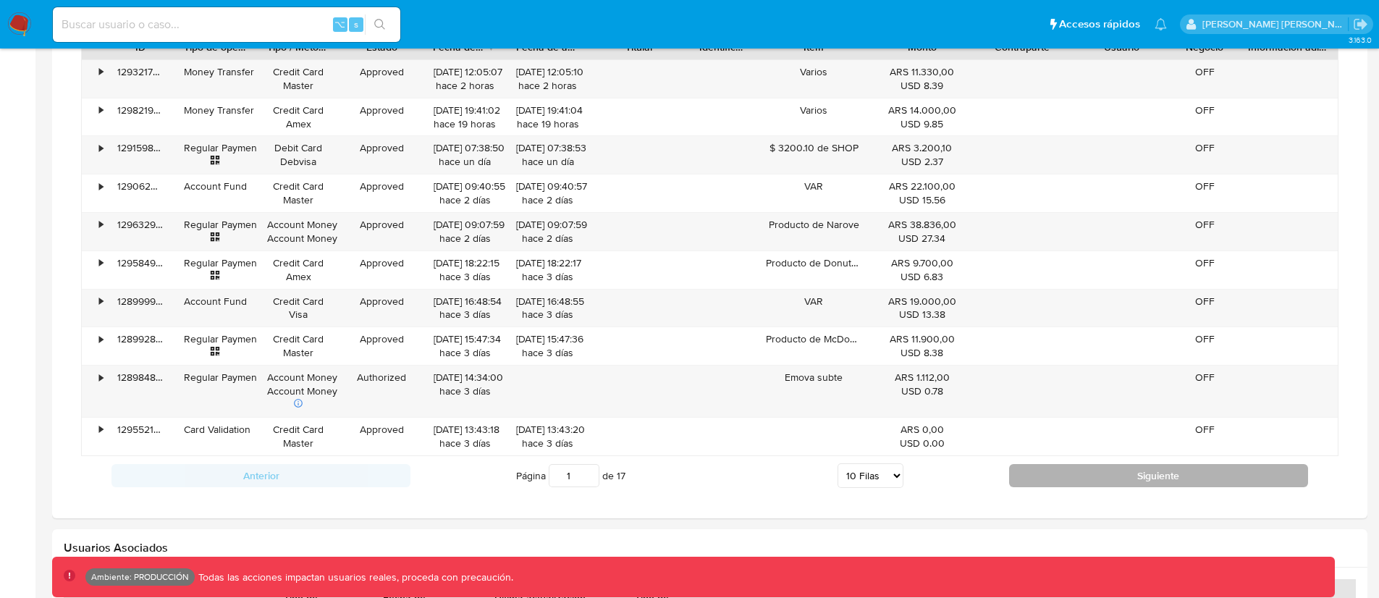
click at [1101, 480] on button "Siguiente" at bounding box center [1158, 475] width 299 height 23
type input "2"
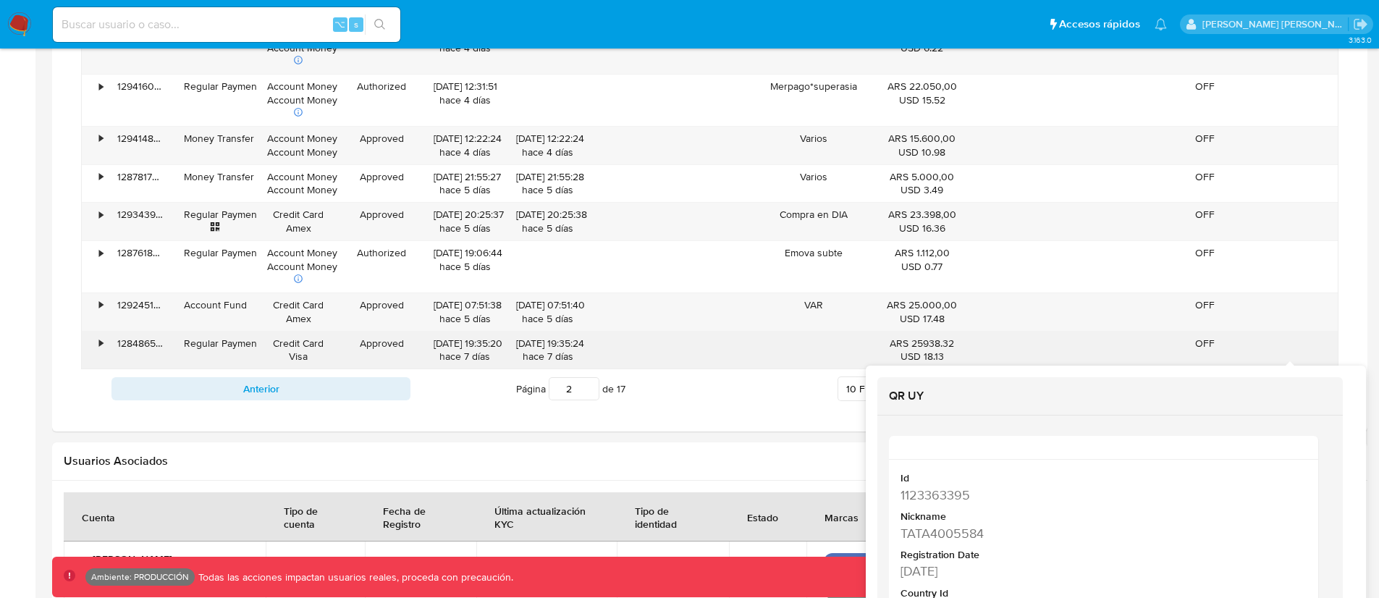
scroll to position [1128, 0]
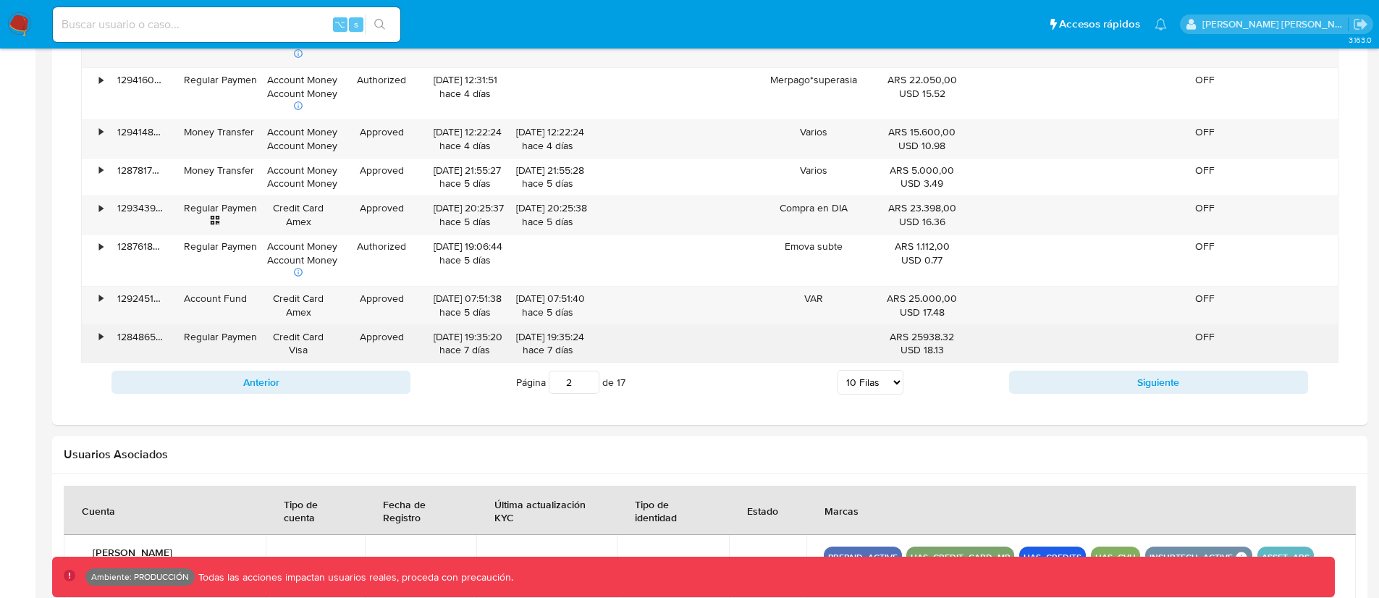
click at [99, 338] on div "•" at bounding box center [101, 337] width 4 height 14
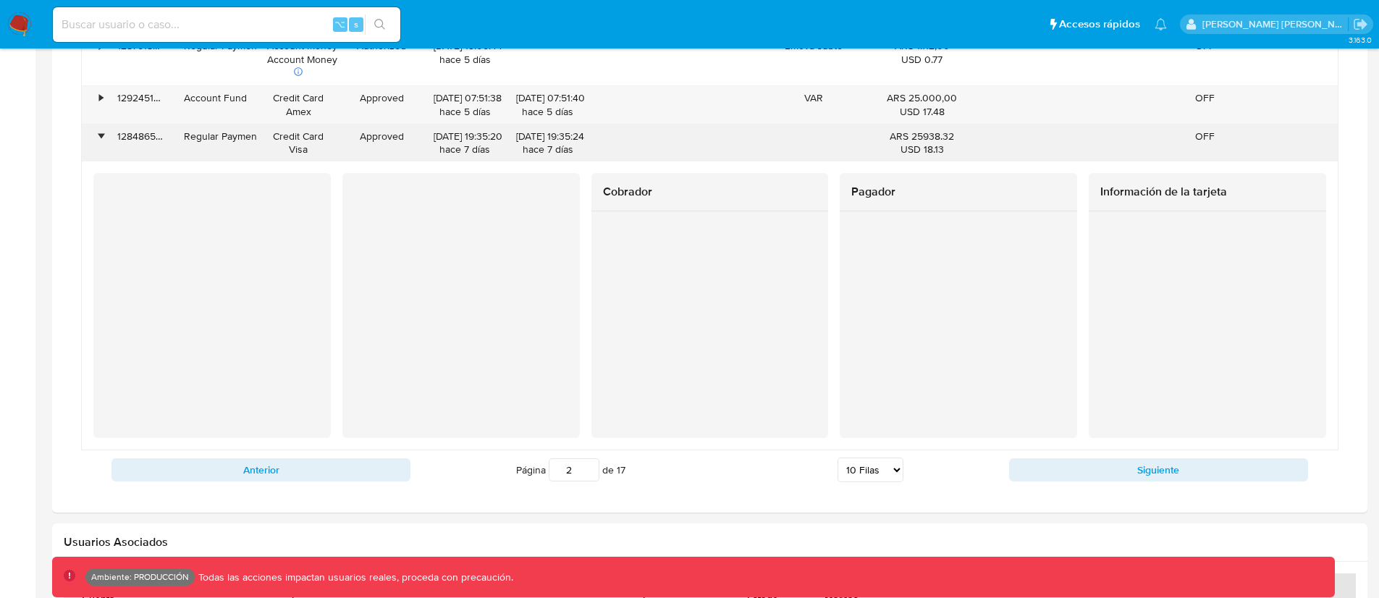
scroll to position [1335, 0]
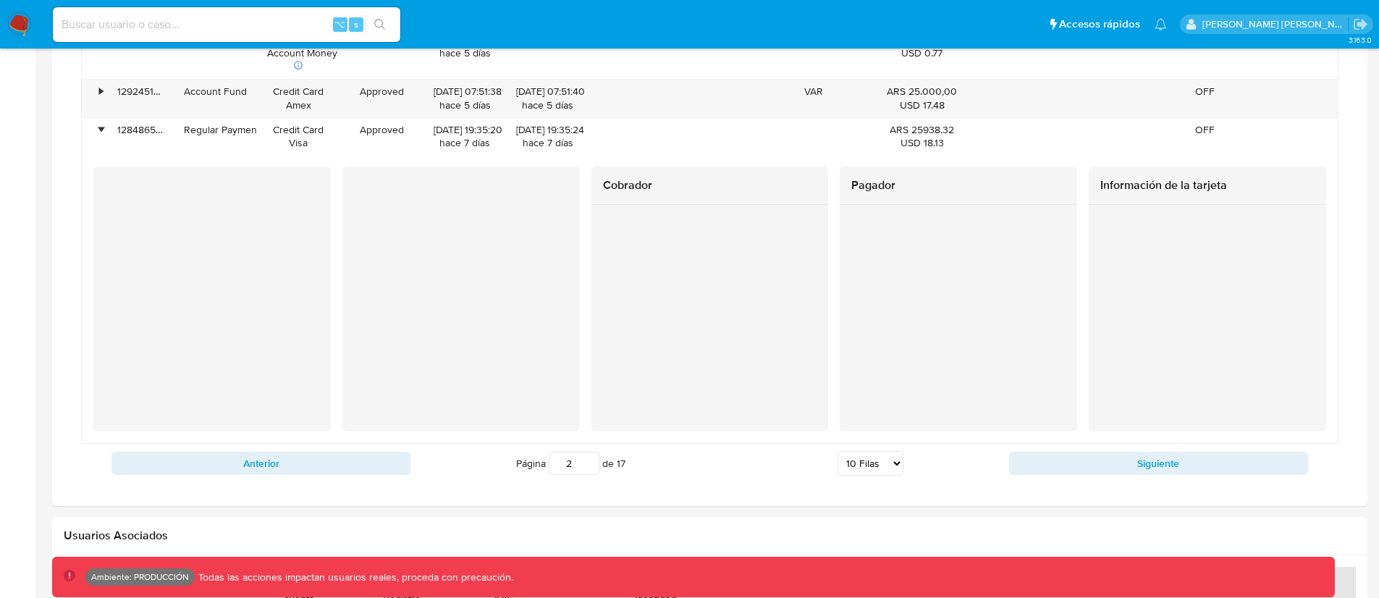
click at [174, 17] on input at bounding box center [226, 24] width 347 height 19
paste input "202434722"
type input "202434722"
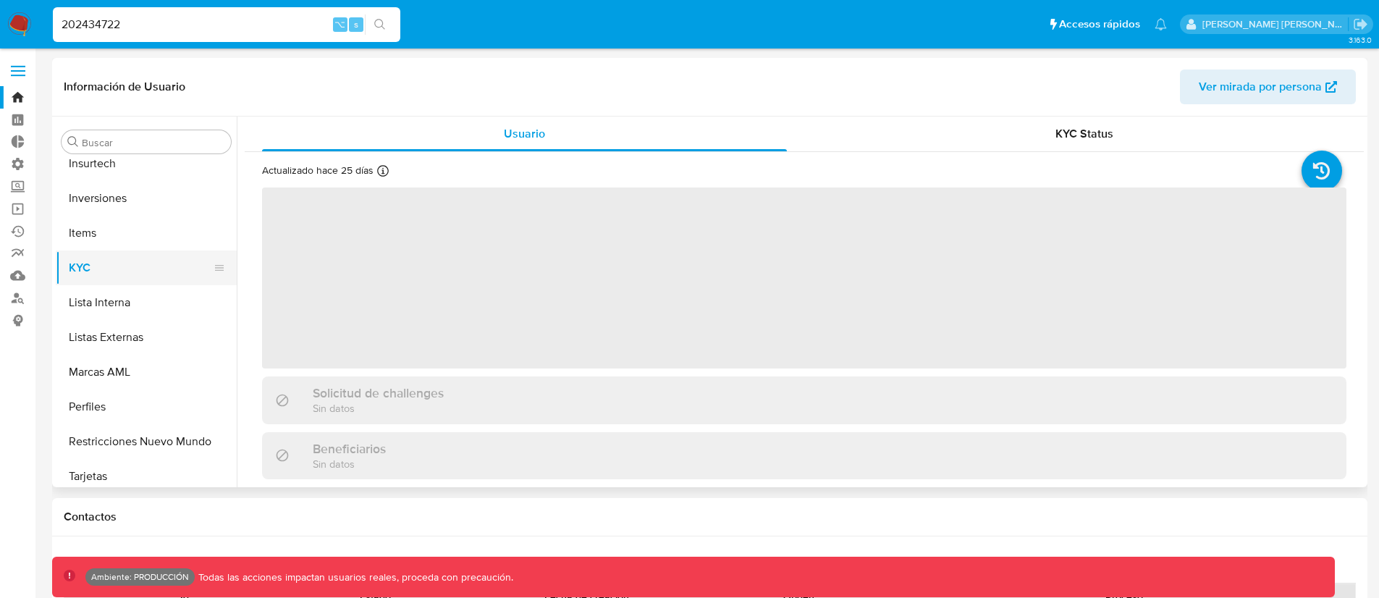
scroll to position [785, 0]
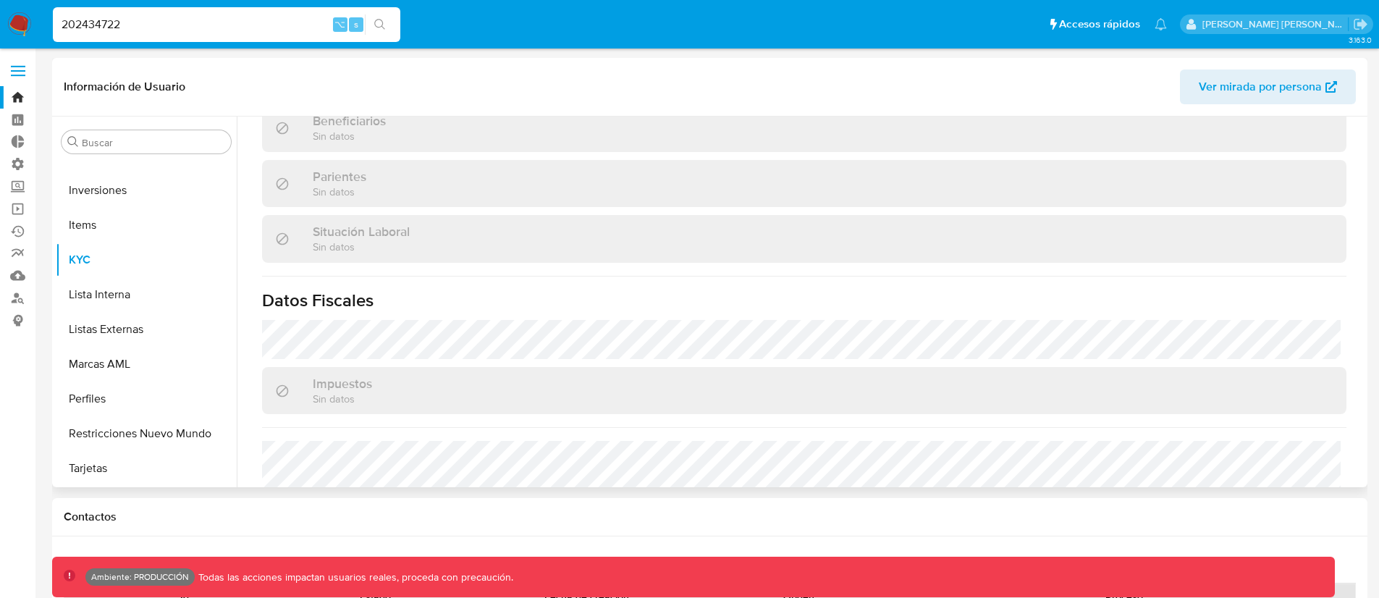
select select "10"
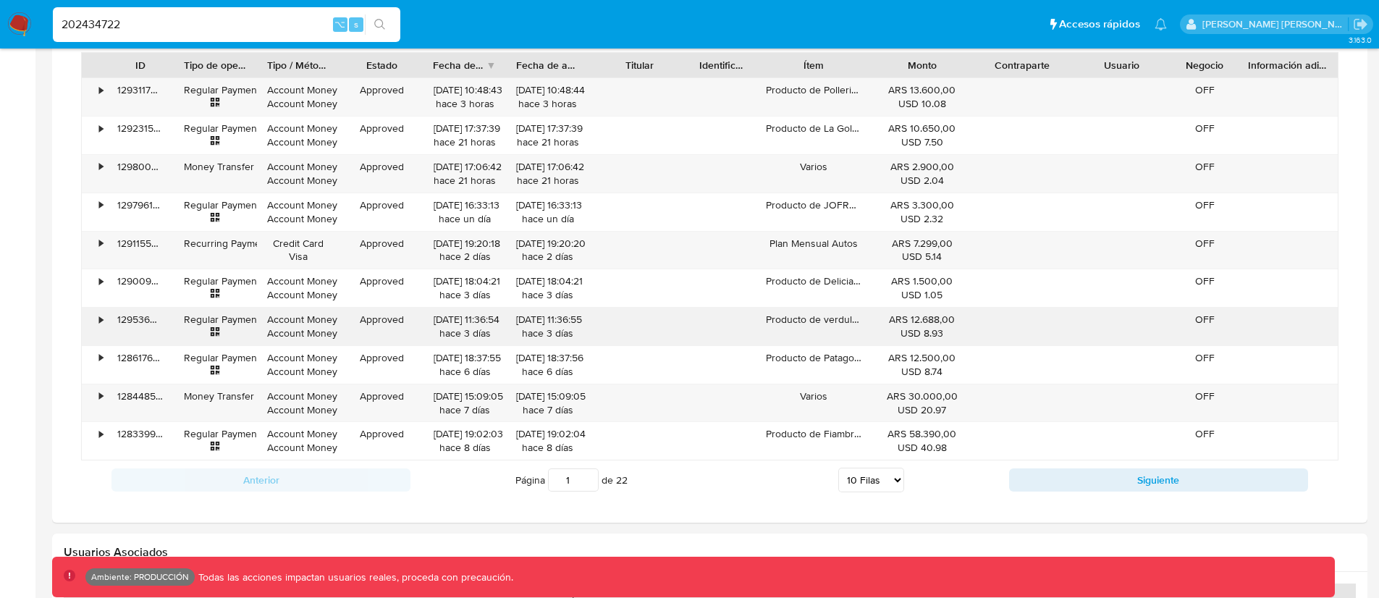
scroll to position [1107, 0]
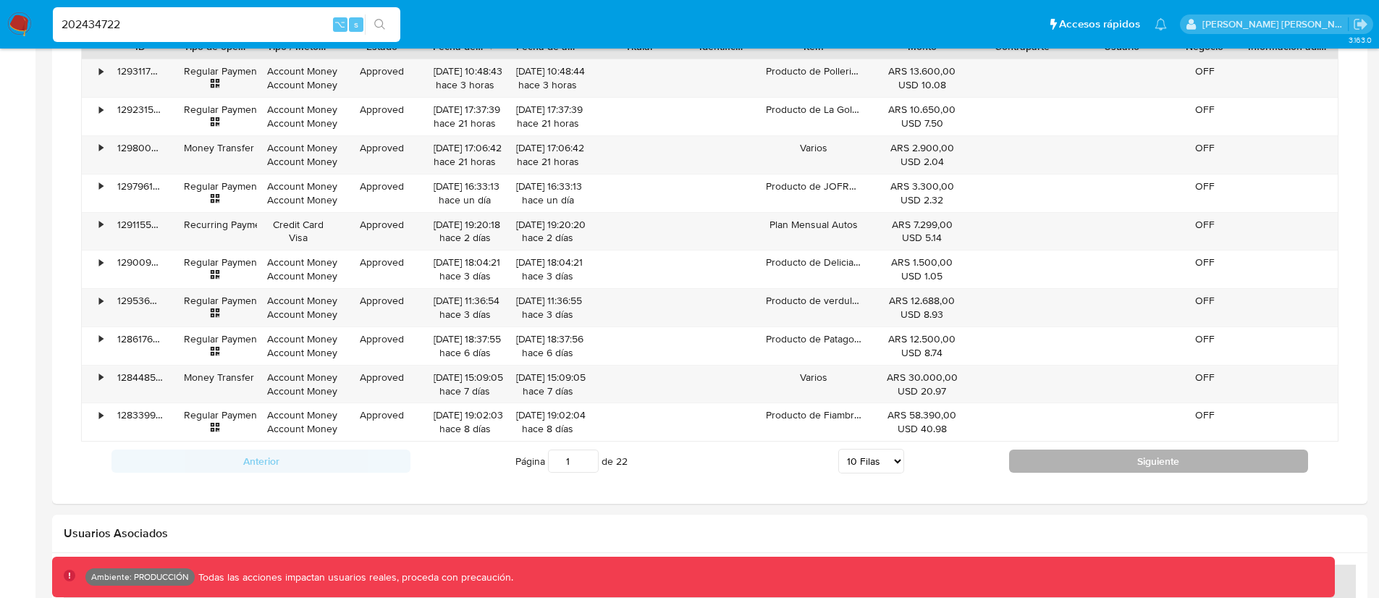
click at [1048, 460] on button "Siguiente" at bounding box center [1158, 460] width 299 height 23
type input "2"
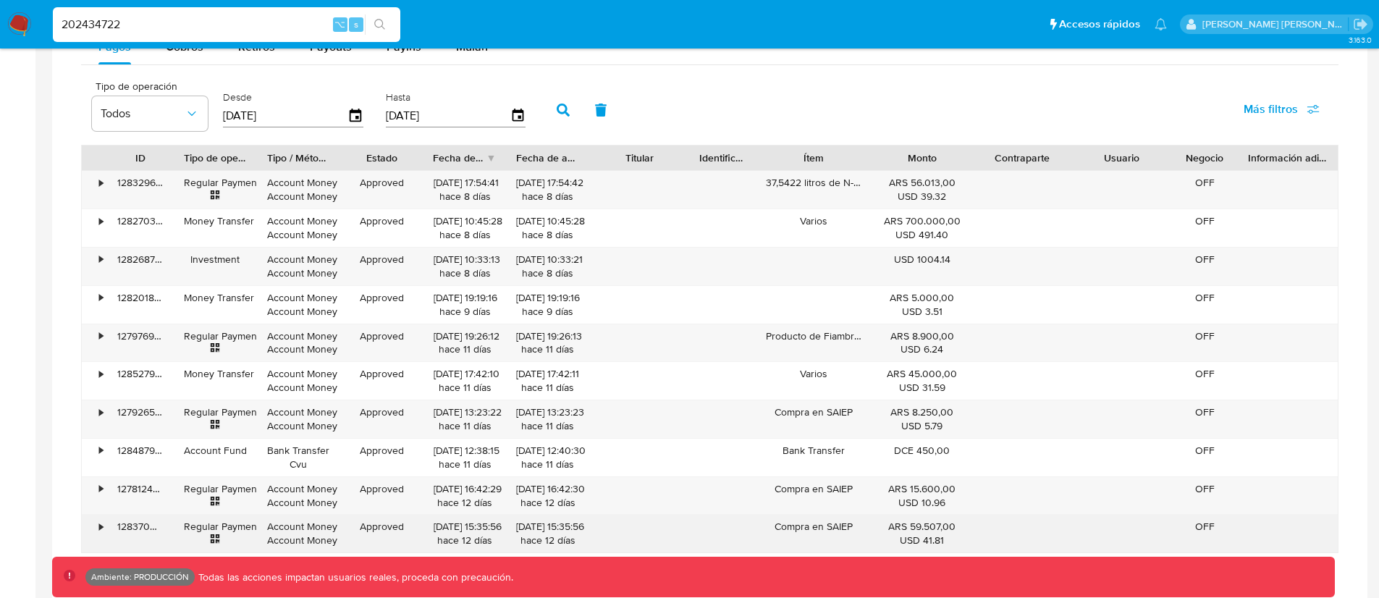
scroll to position [983, 0]
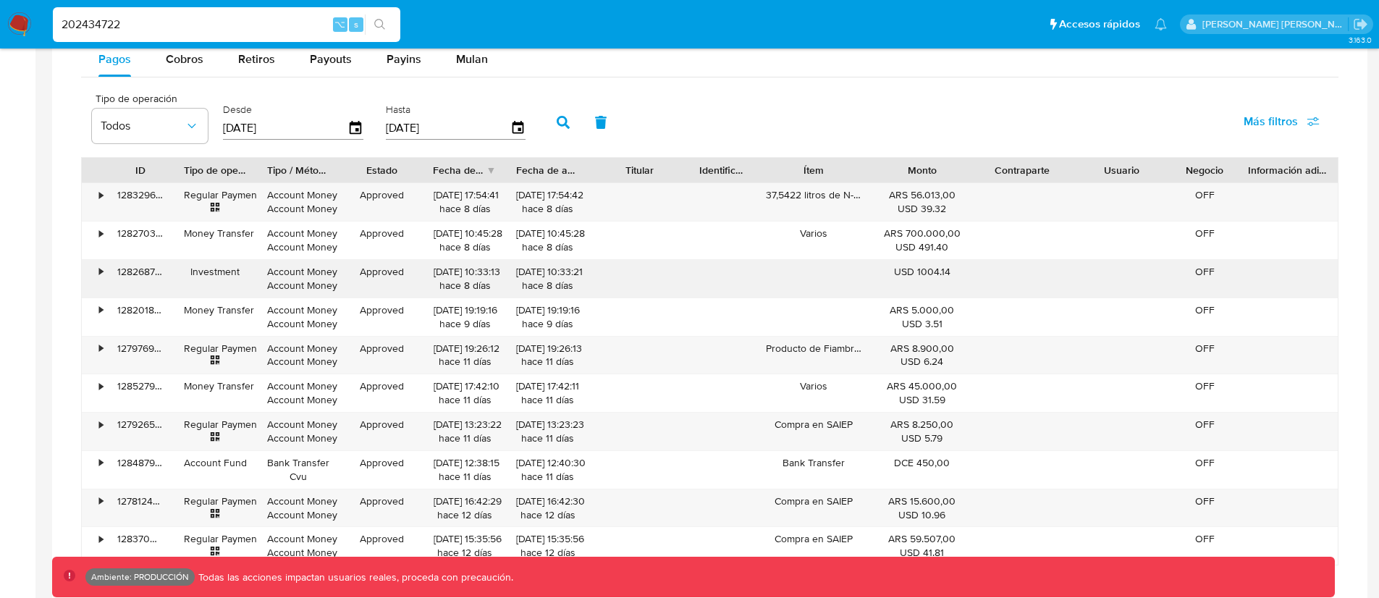
click at [107, 271] on div "128268763741" at bounding box center [140, 279] width 67 height 38
click at [102, 271] on div "•" at bounding box center [101, 272] width 4 height 14
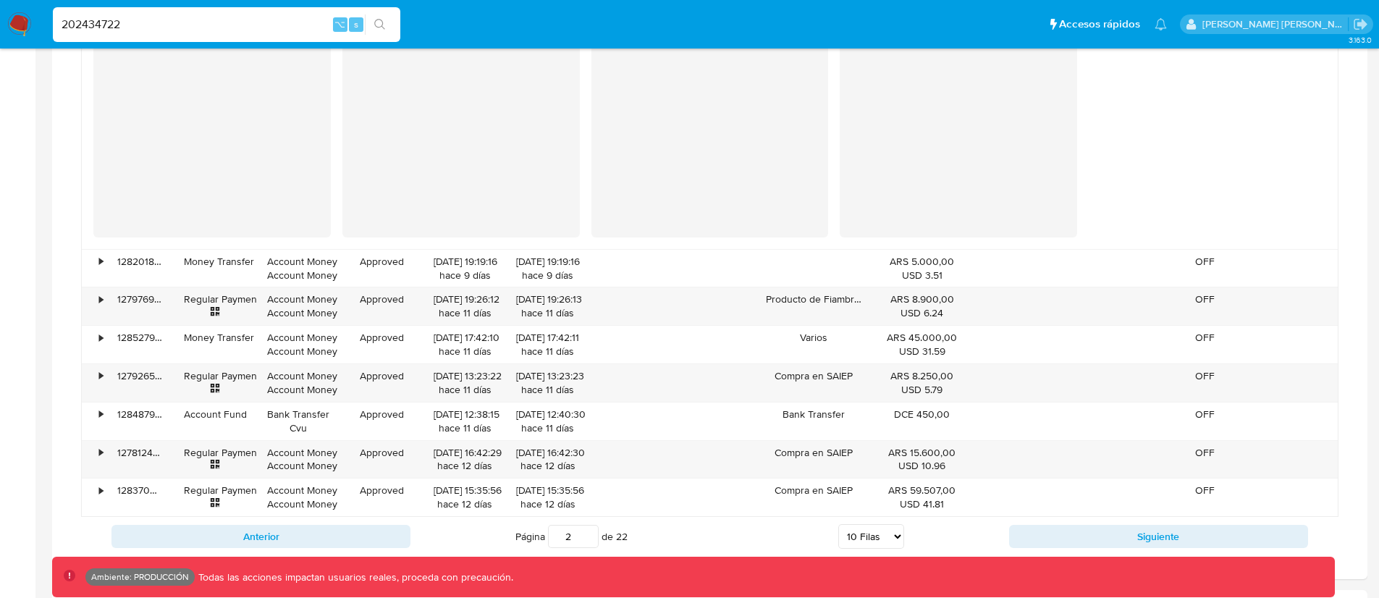
scroll to position [1299, 0]
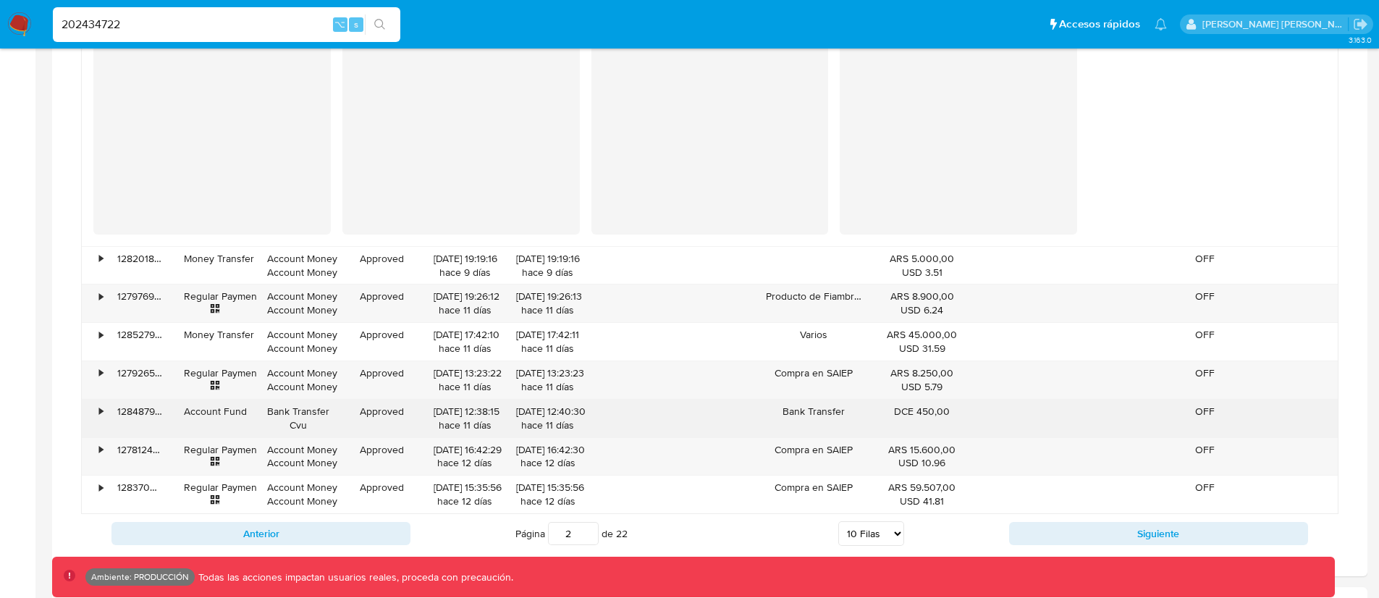
click at [102, 410] on div "•" at bounding box center [101, 412] width 4 height 14
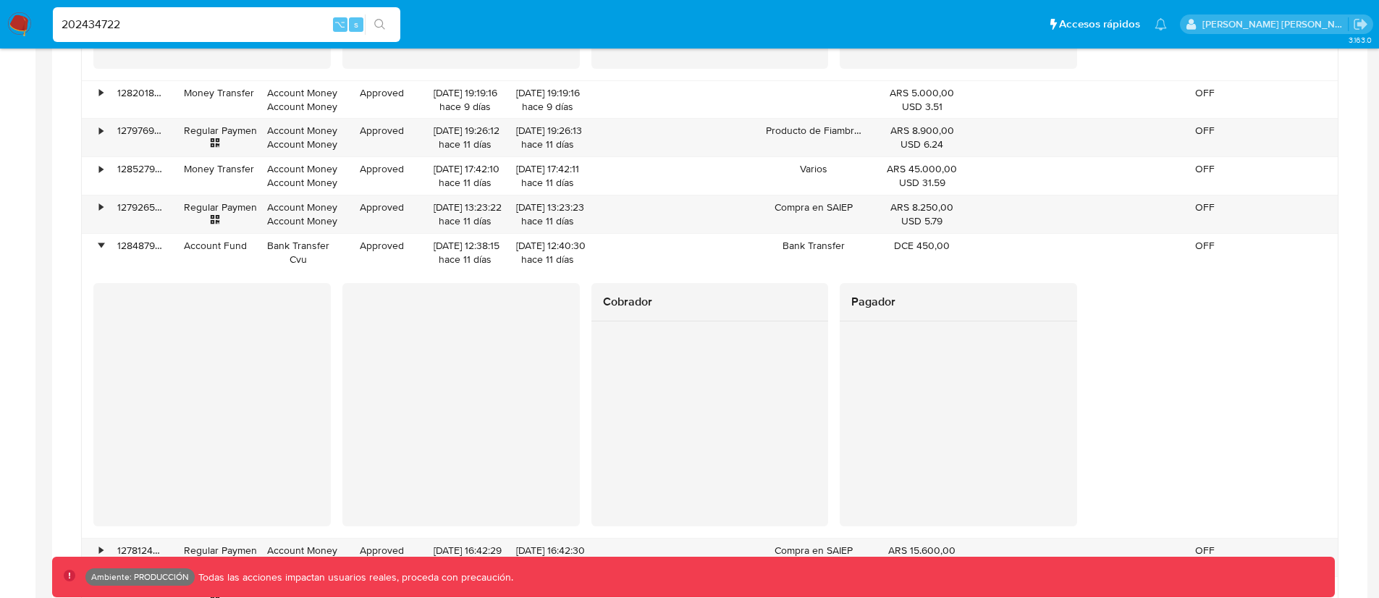
scroll to position [1492, 0]
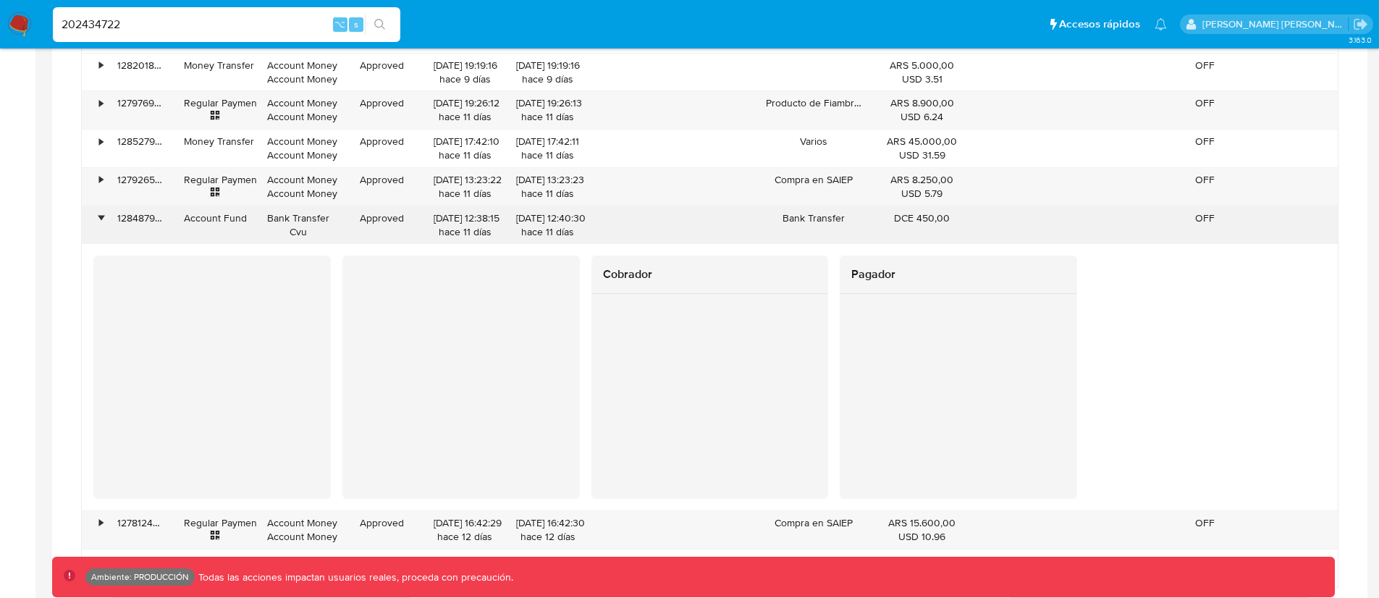
click at [104, 215] on div "•" at bounding box center [94, 225] width 25 height 38
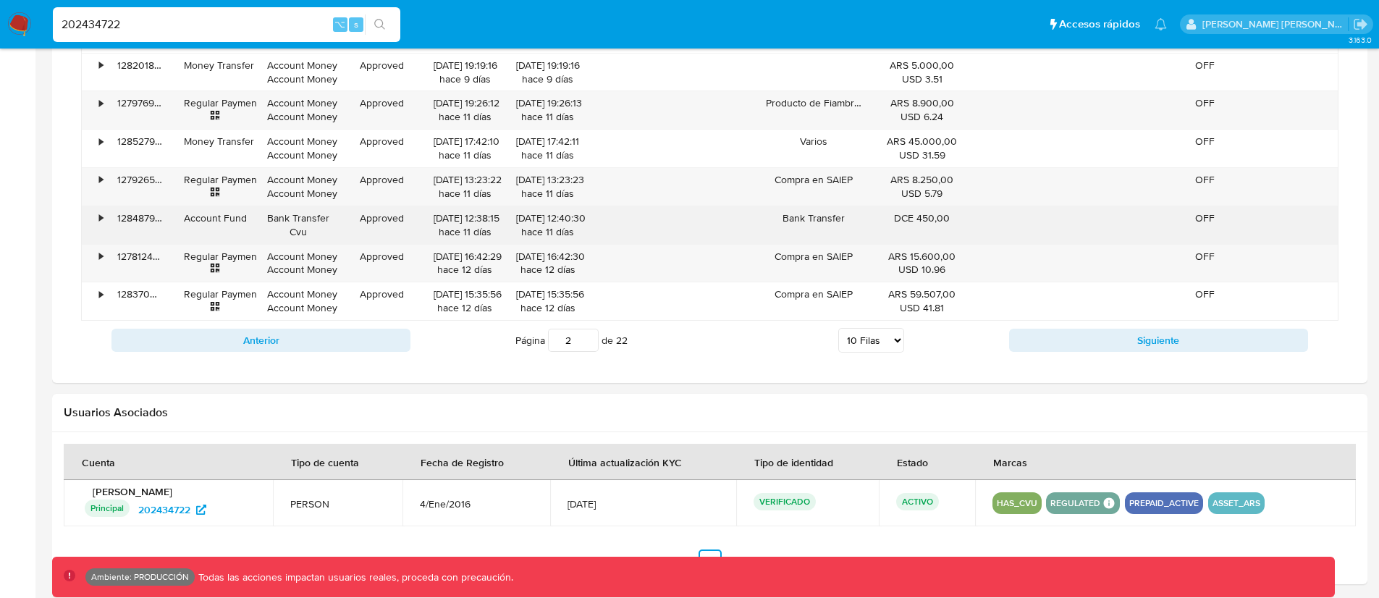
click at [102, 217] on div "•" at bounding box center [101, 218] width 4 height 14
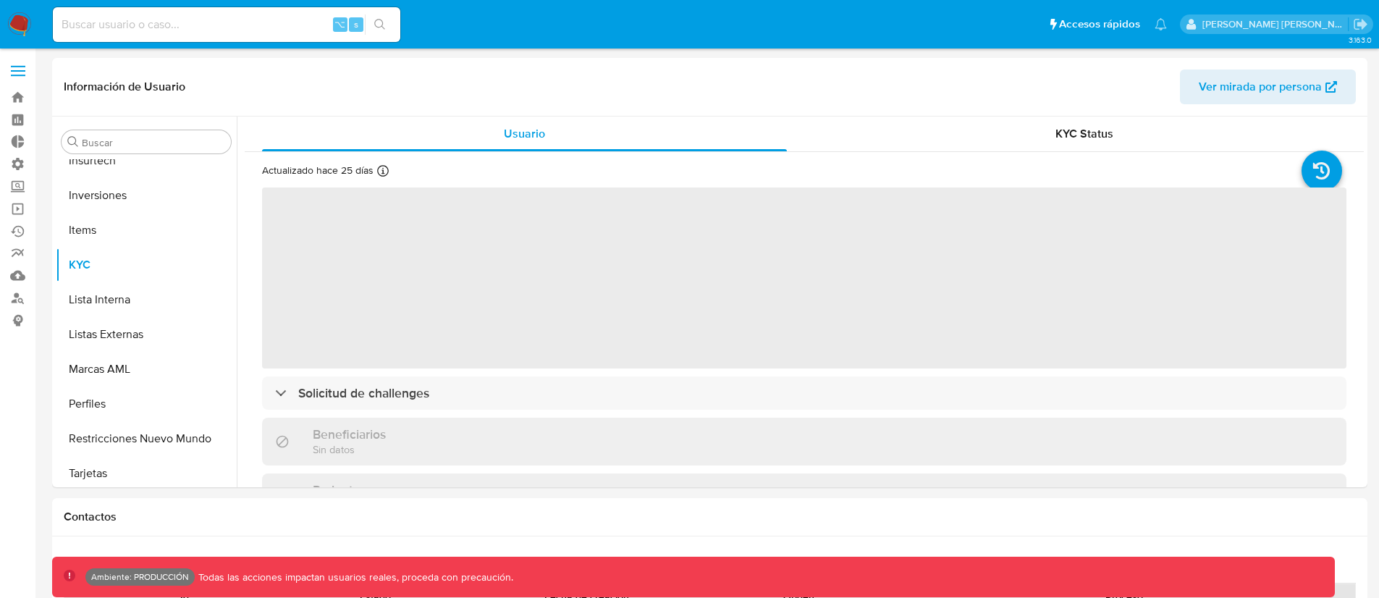
scroll to position [785, 0]
select select "10"
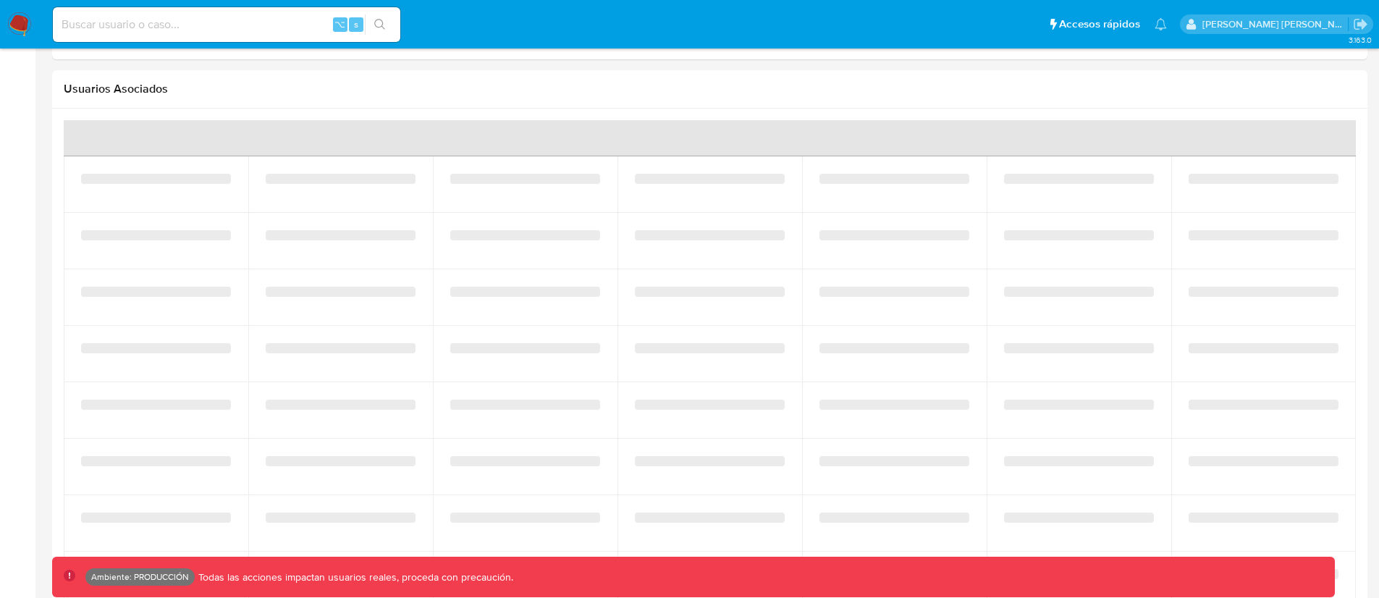
select select "10"
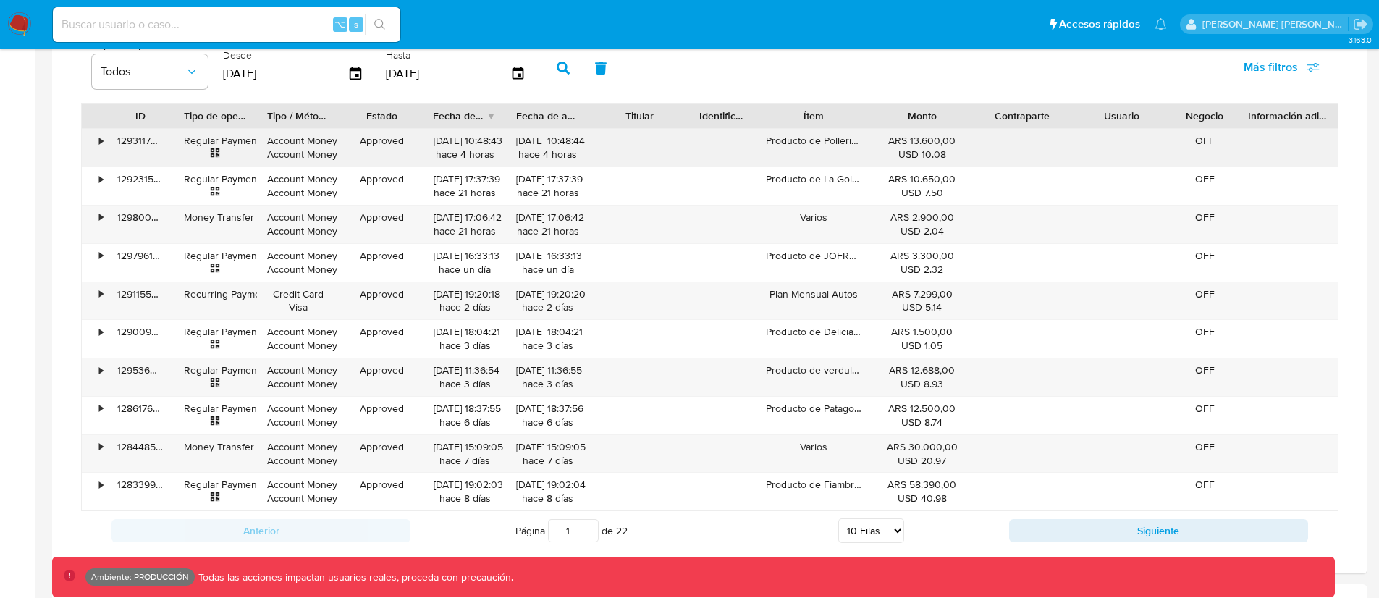
scroll to position [1085, 0]
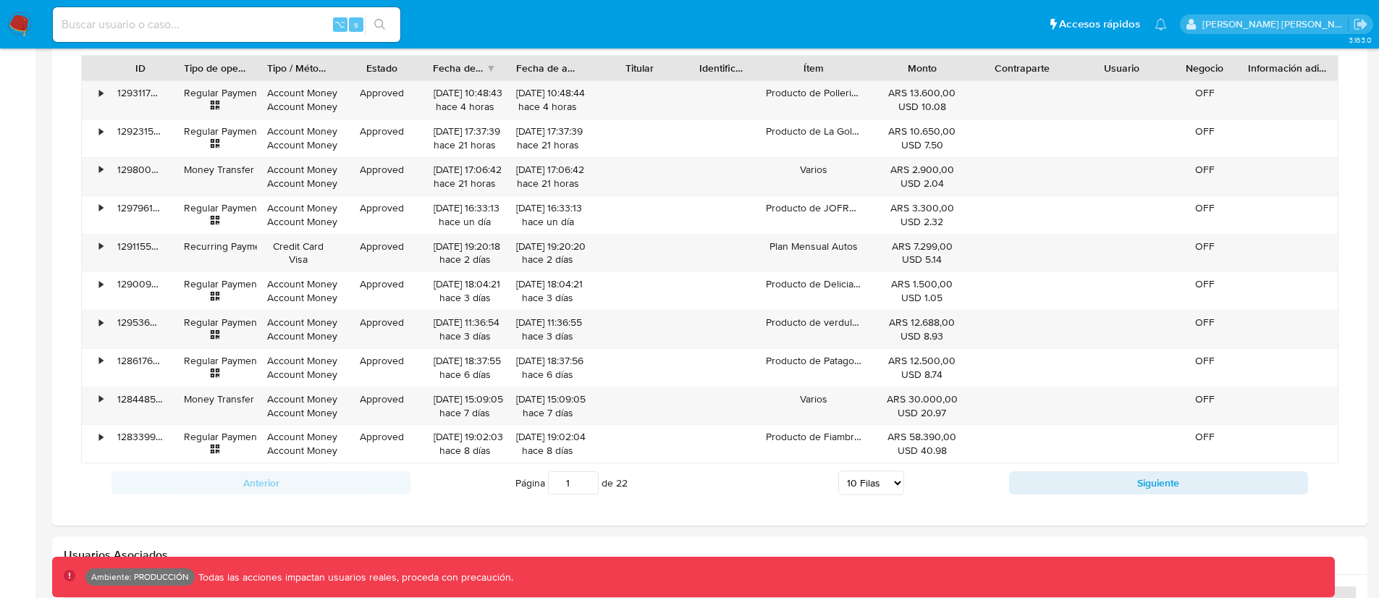
click at [104, 504] on div "Transaccionalidad Consulta el resumen de los movimientos del usuario Informació…" at bounding box center [710, 115] width 1292 height 795
click at [1036, 481] on button "Siguiente" at bounding box center [1158, 482] width 299 height 23
type input "2"
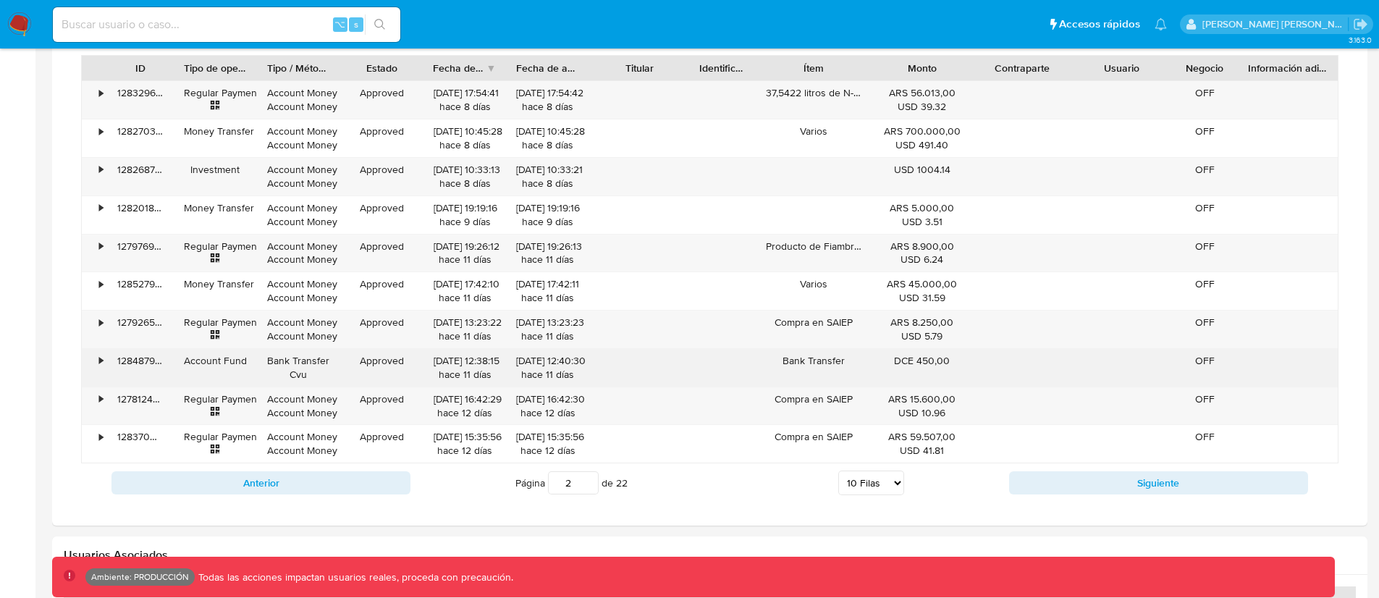
click at [117, 372] on div "128487918686" at bounding box center [140, 368] width 67 height 38
click at [106, 360] on div "•" at bounding box center [94, 368] width 25 height 38
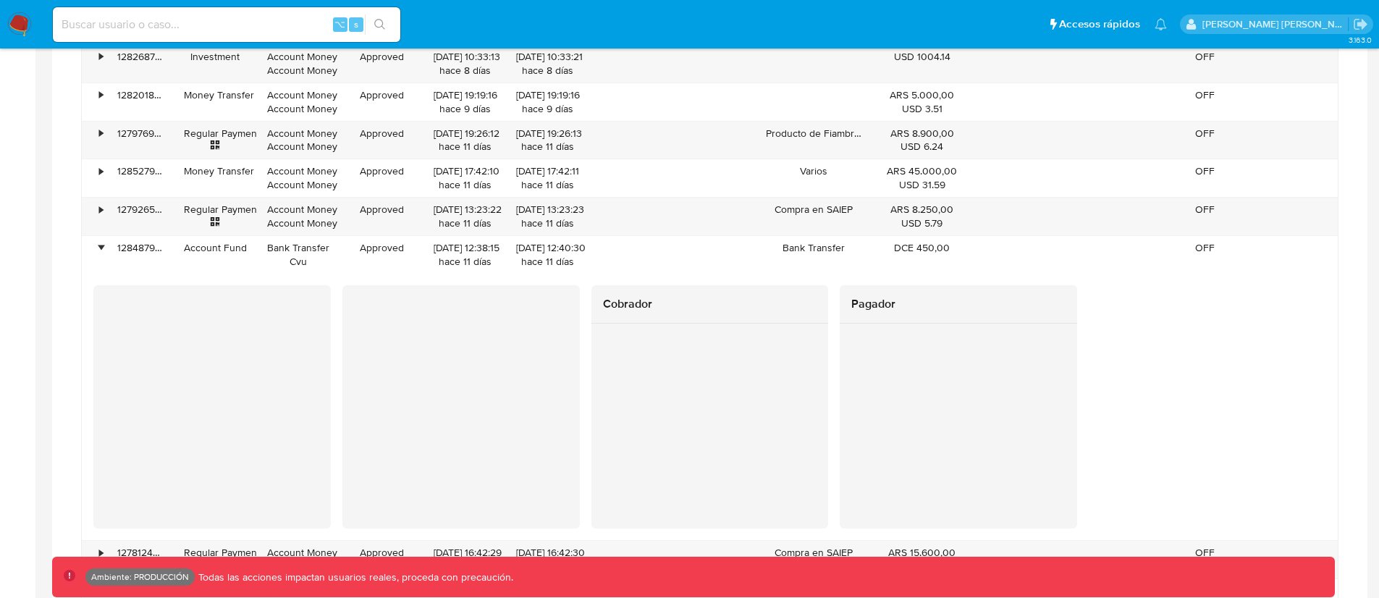
scroll to position [1201, 0]
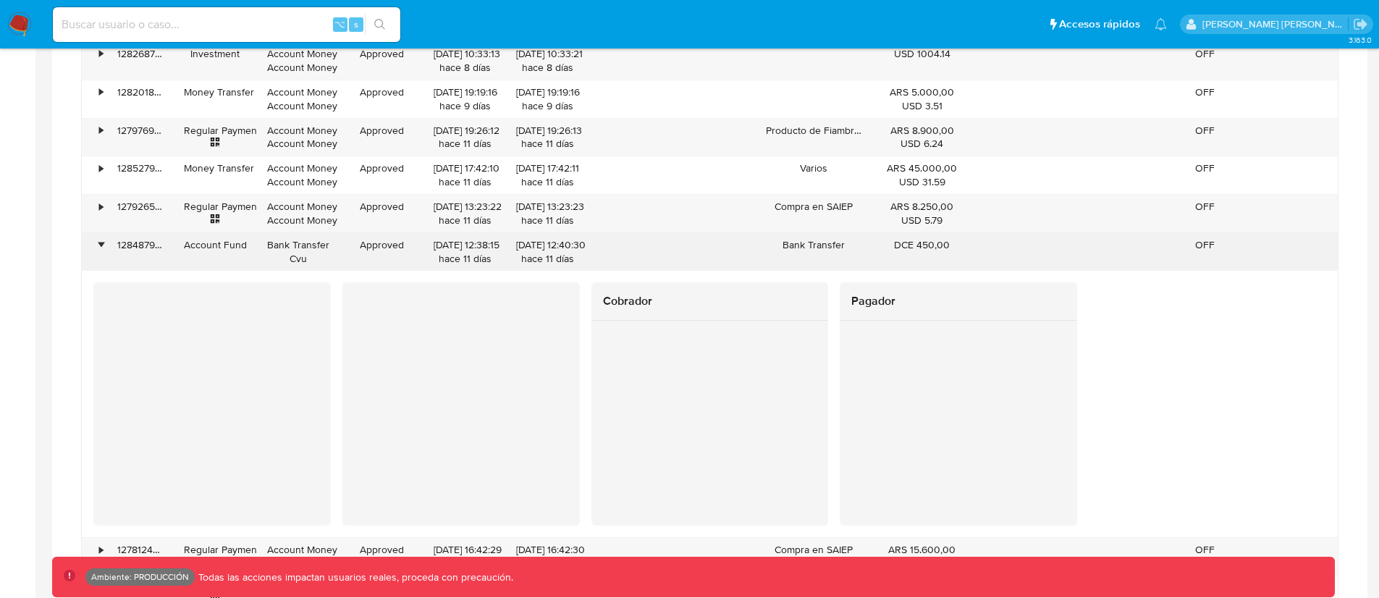
click at [333, 259] on div "Bank Transfer Cvu" at bounding box center [298, 252] width 83 height 38
click at [105, 247] on div "•" at bounding box center [94, 252] width 25 height 38
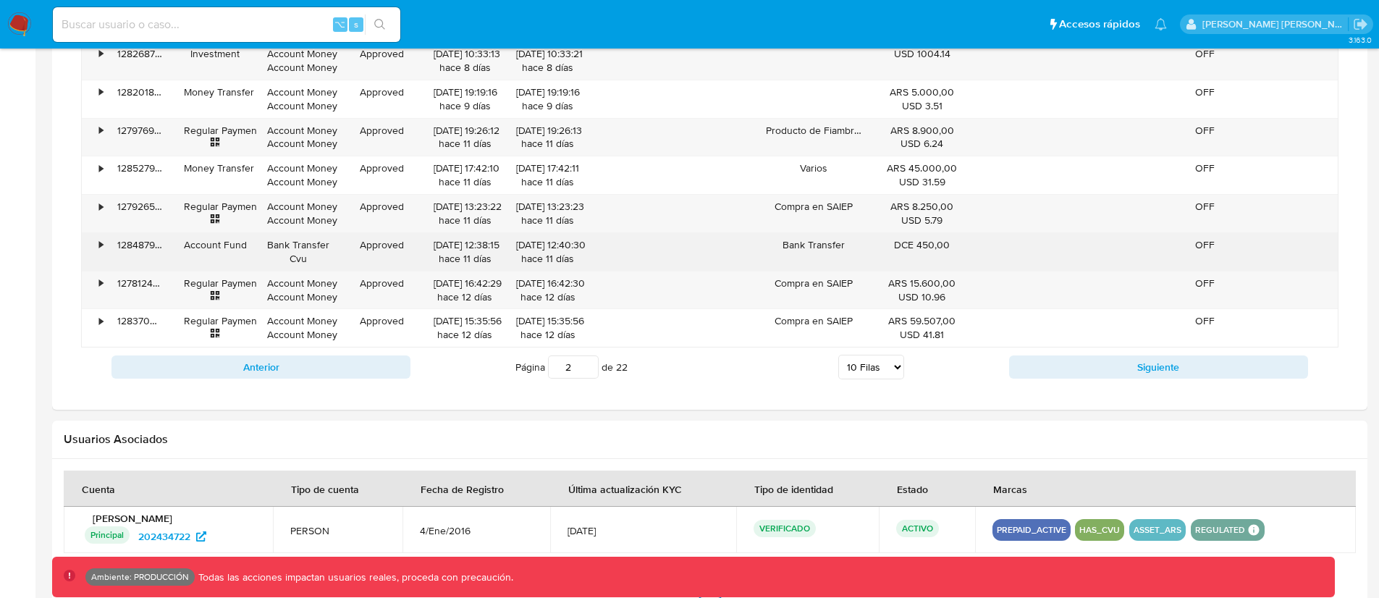
click at [103, 245] on div "•" at bounding box center [94, 252] width 25 height 38
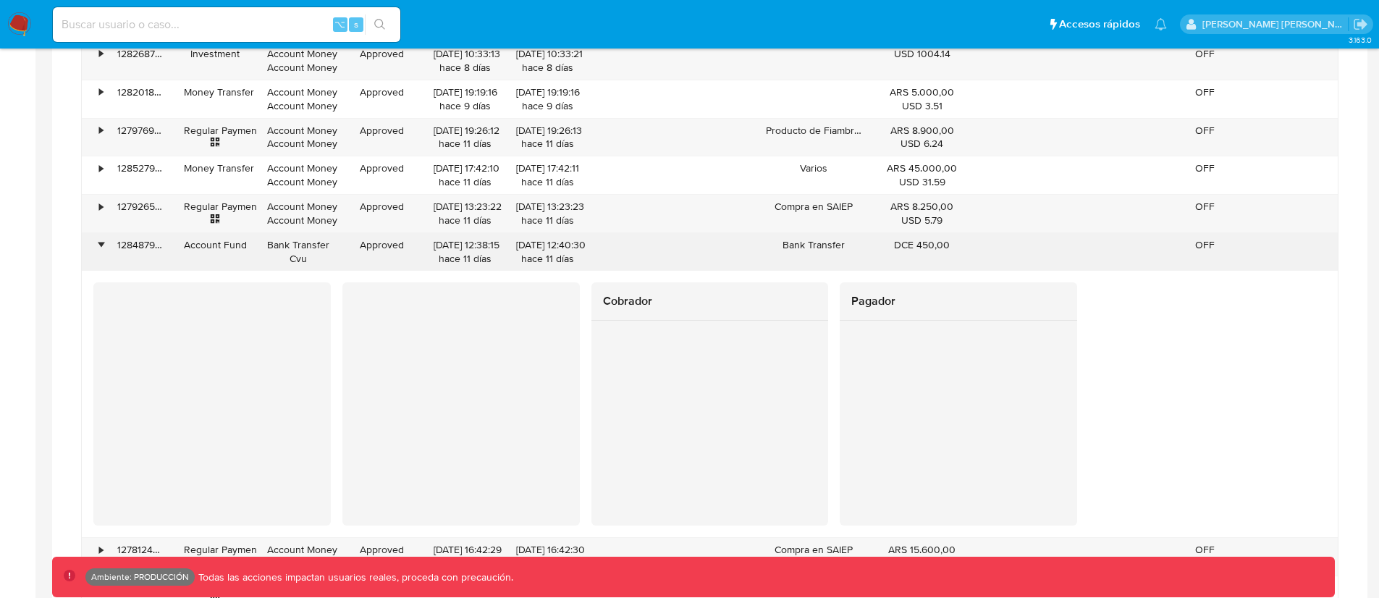
click at [102, 244] on div "•" at bounding box center [101, 245] width 4 height 14
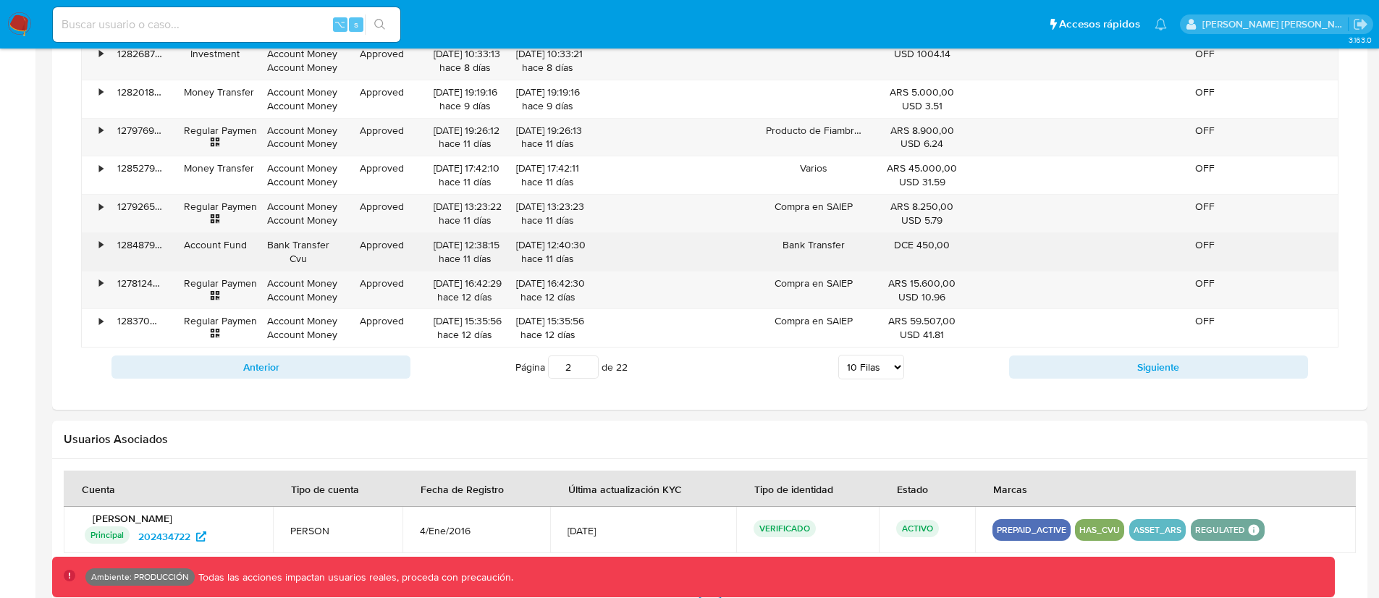
click at [102, 244] on div "•" at bounding box center [101, 245] width 4 height 14
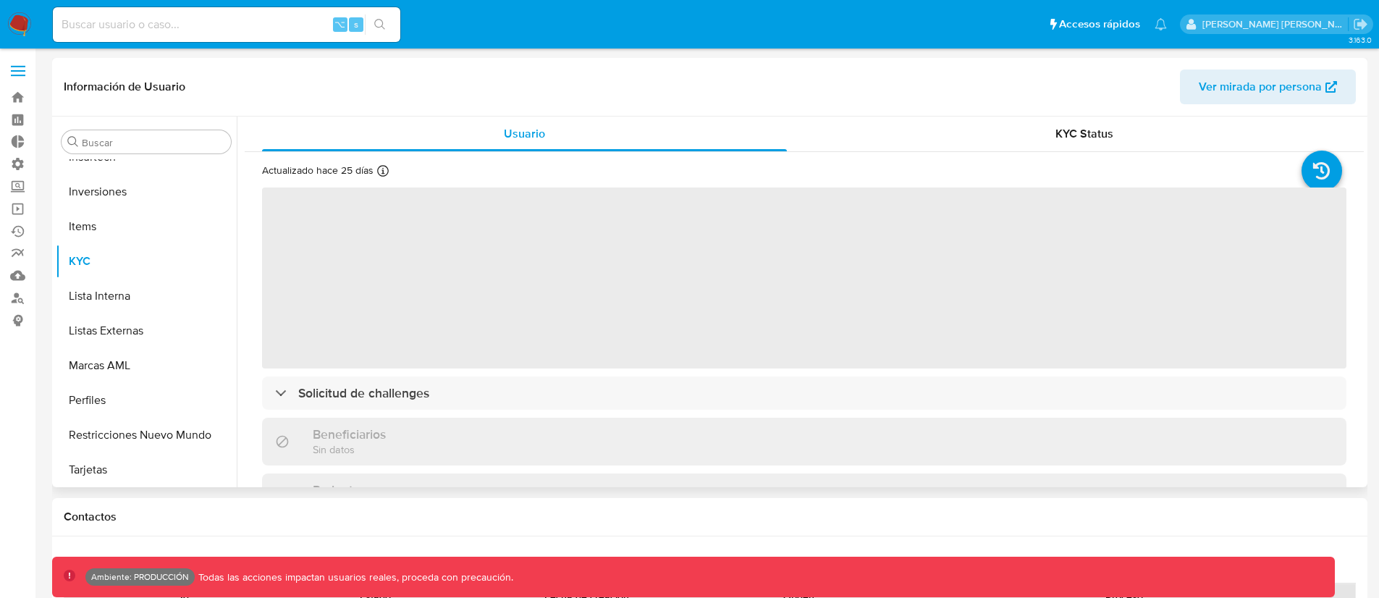
scroll to position [785, 0]
select select "10"
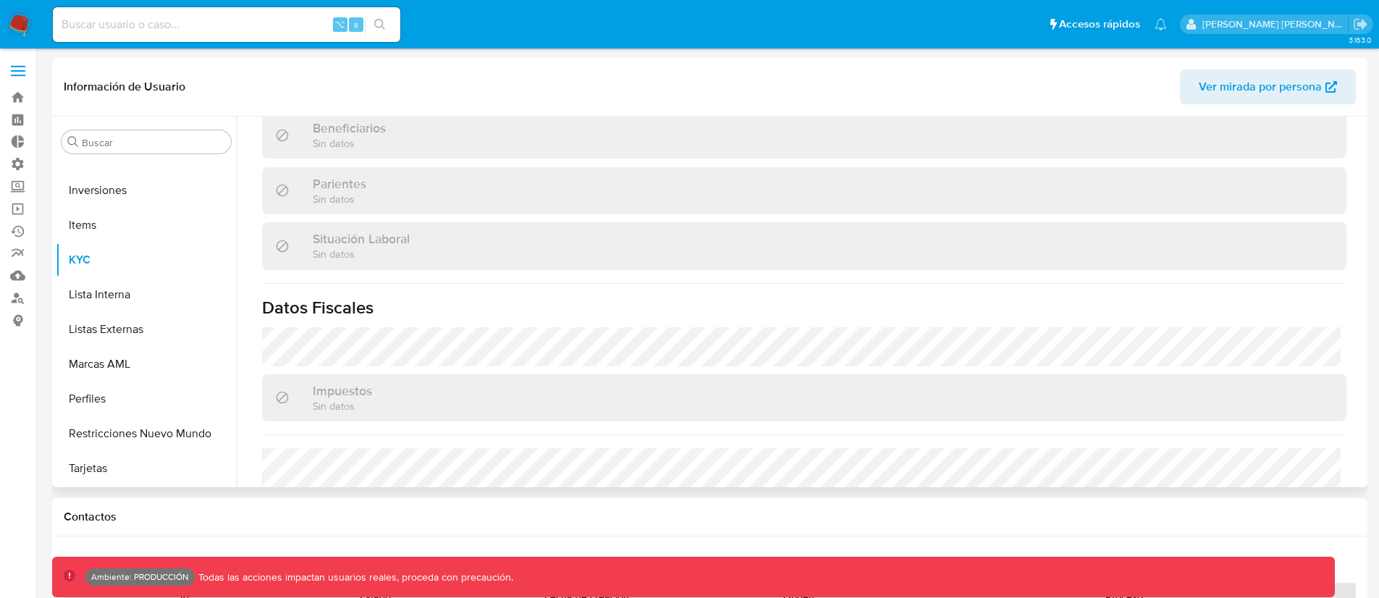
scroll to position [735, 0]
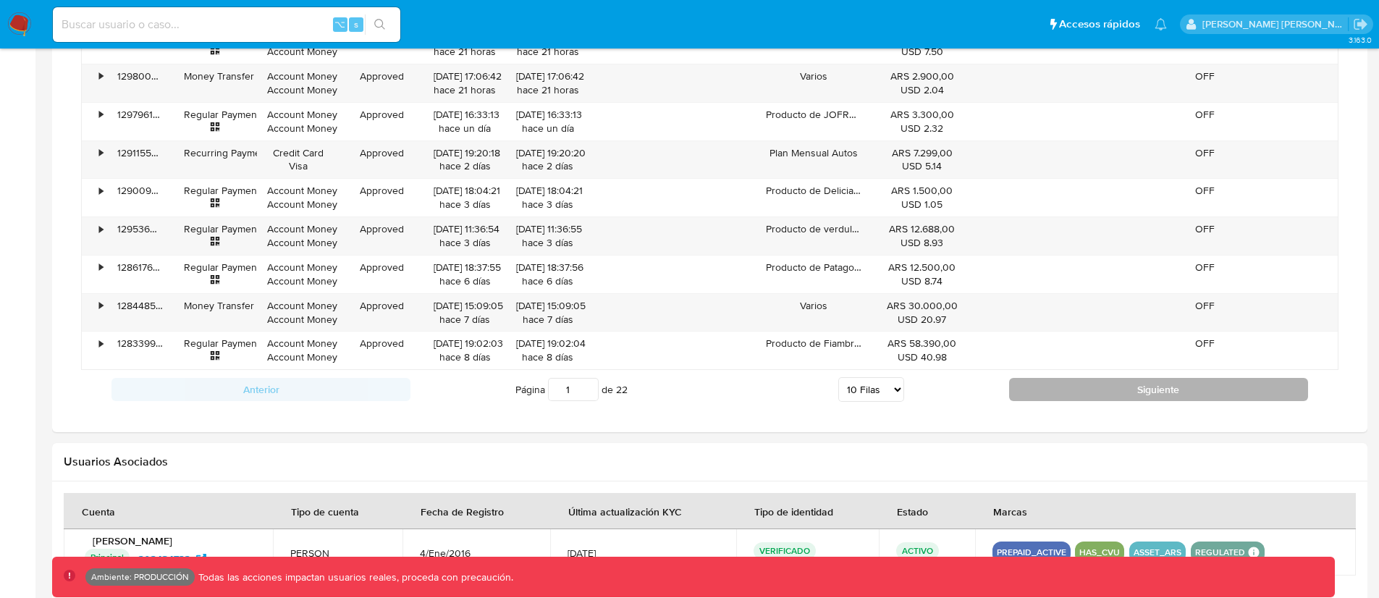
click at [1072, 395] on button "Siguiente" at bounding box center [1158, 389] width 299 height 23
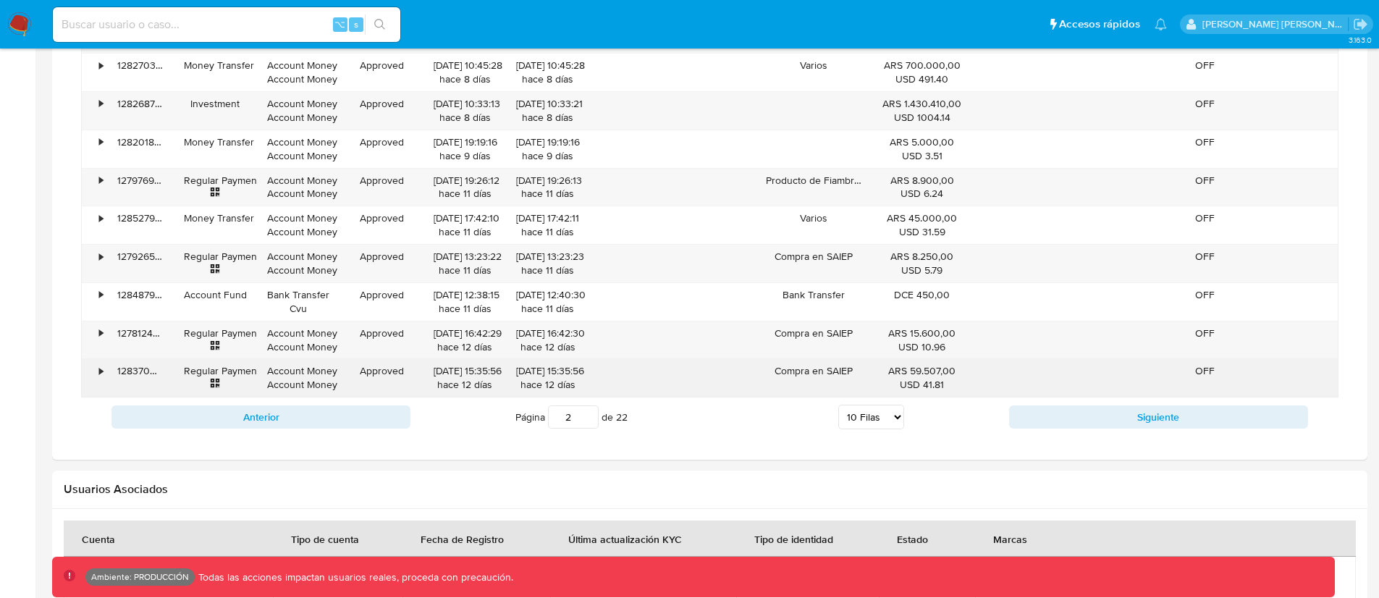
scroll to position [1148, 0]
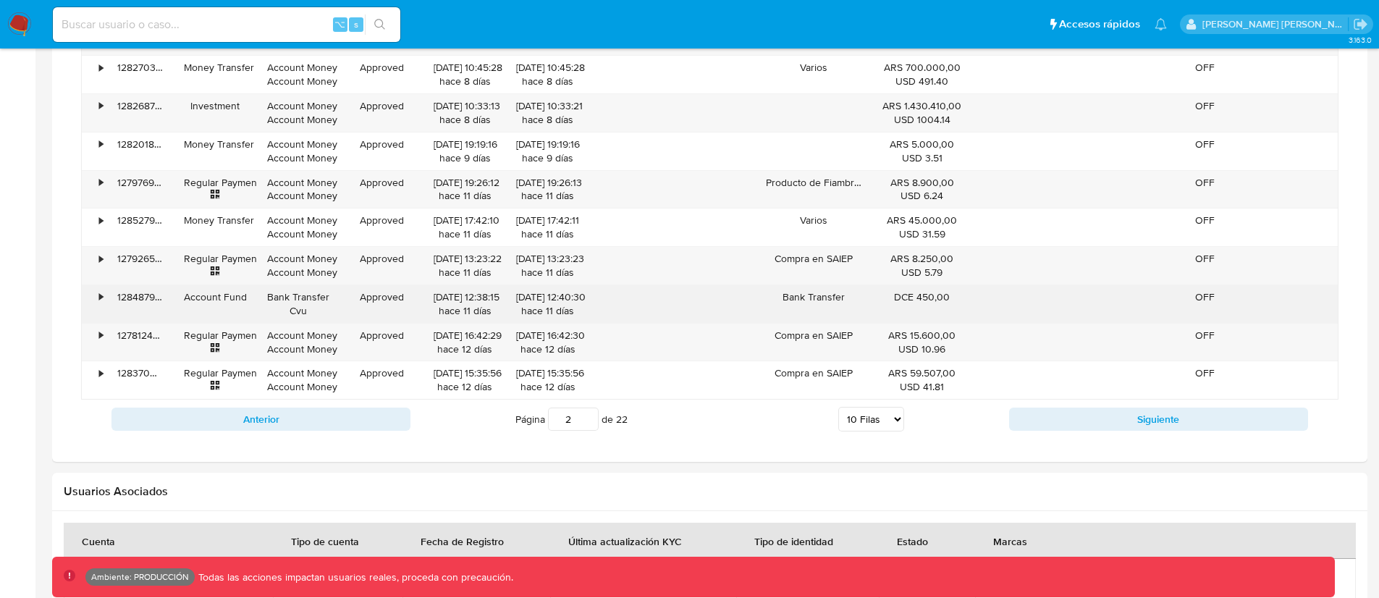
click at [96, 299] on div "•" at bounding box center [94, 304] width 25 height 38
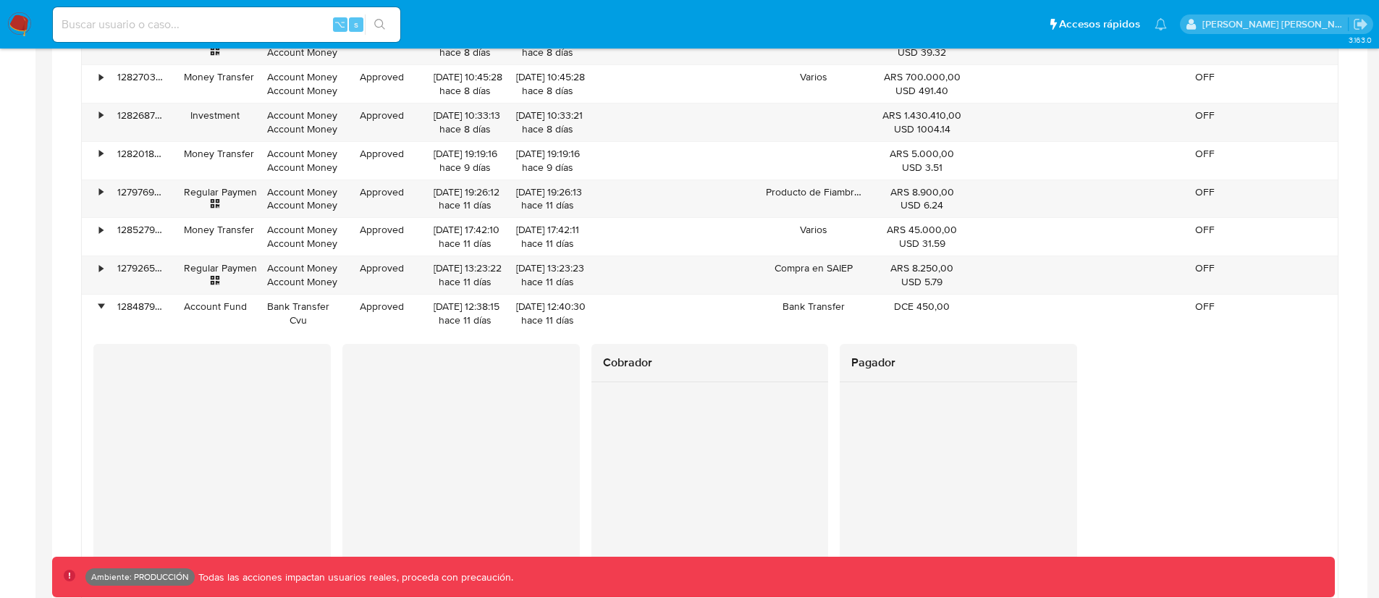
scroll to position [1054, 0]
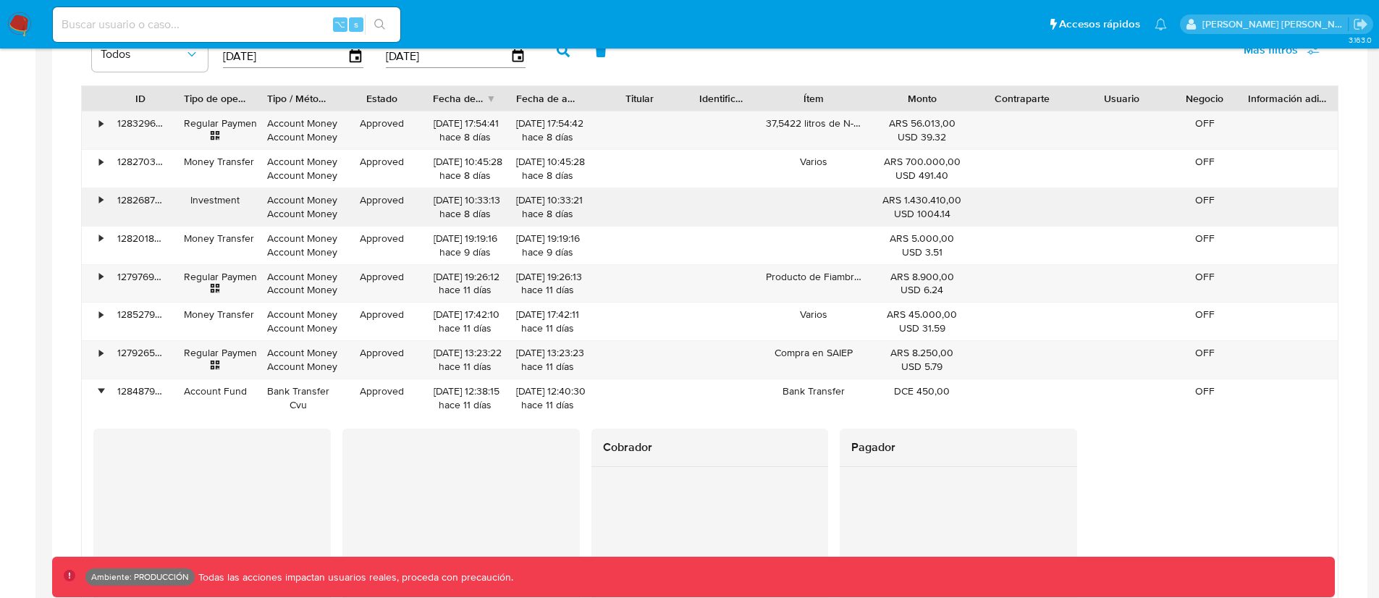
click at [100, 199] on div "•" at bounding box center [101, 200] width 4 height 14
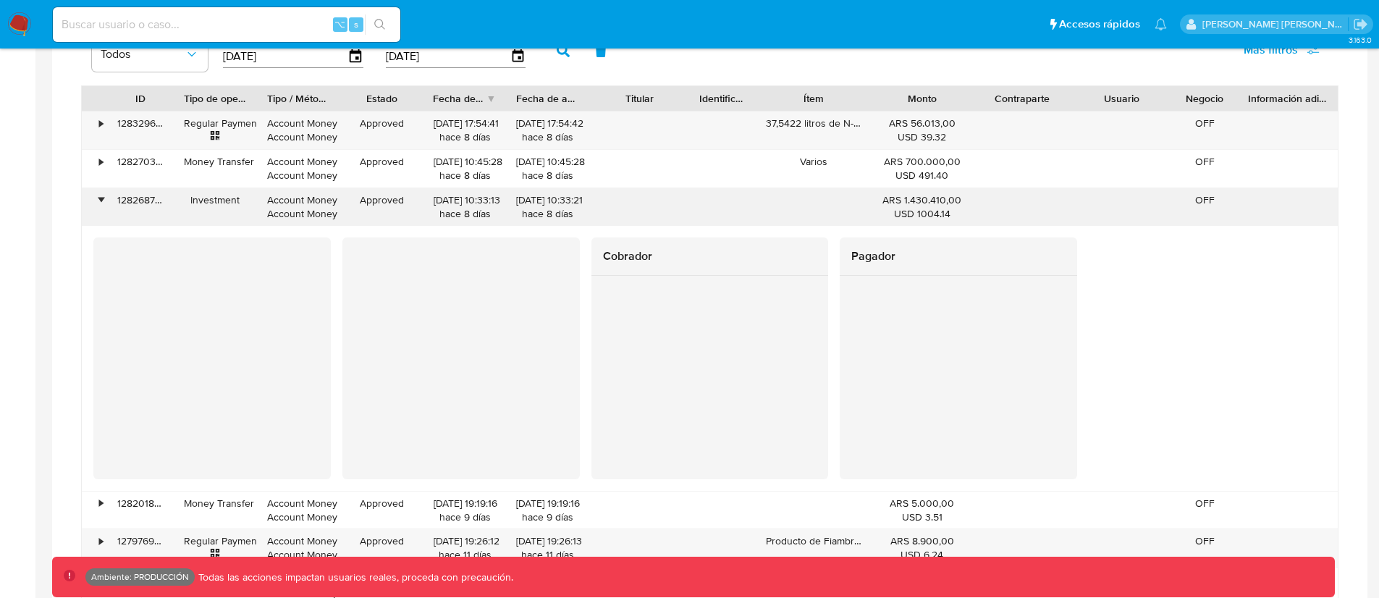
click at [100, 199] on div "•" at bounding box center [101, 200] width 4 height 14
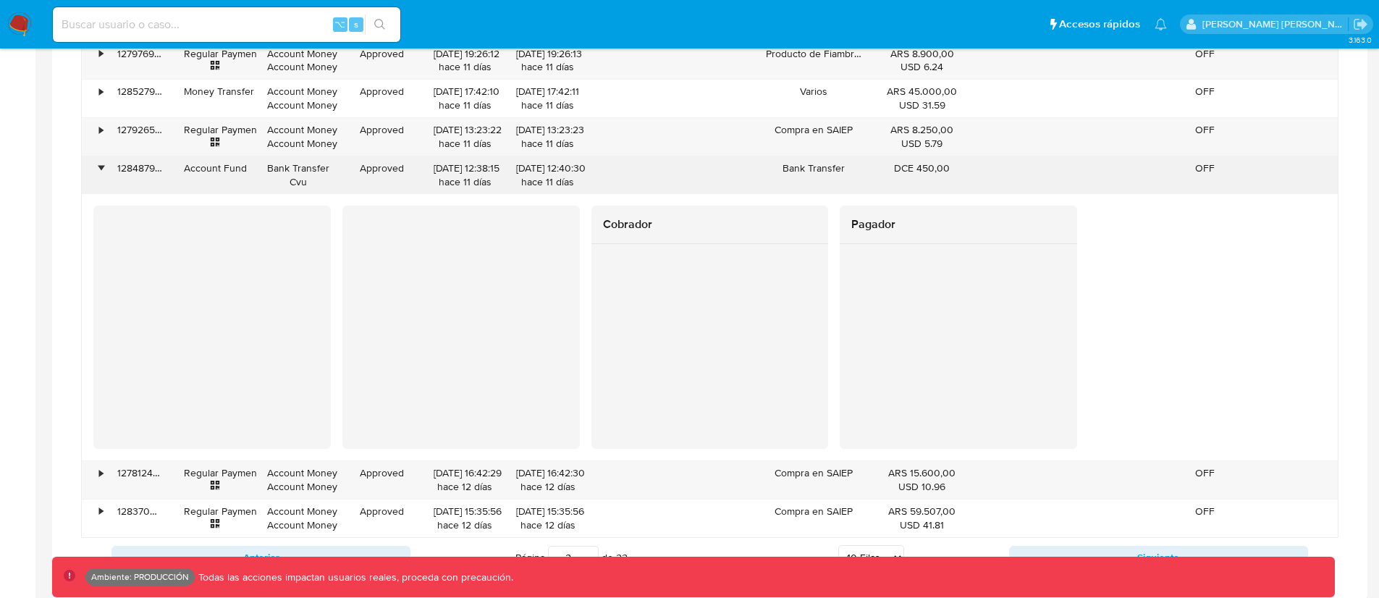
scroll to position [1279, 0]
click at [102, 167] on div "•" at bounding box center [101, 166] width 4 height 14
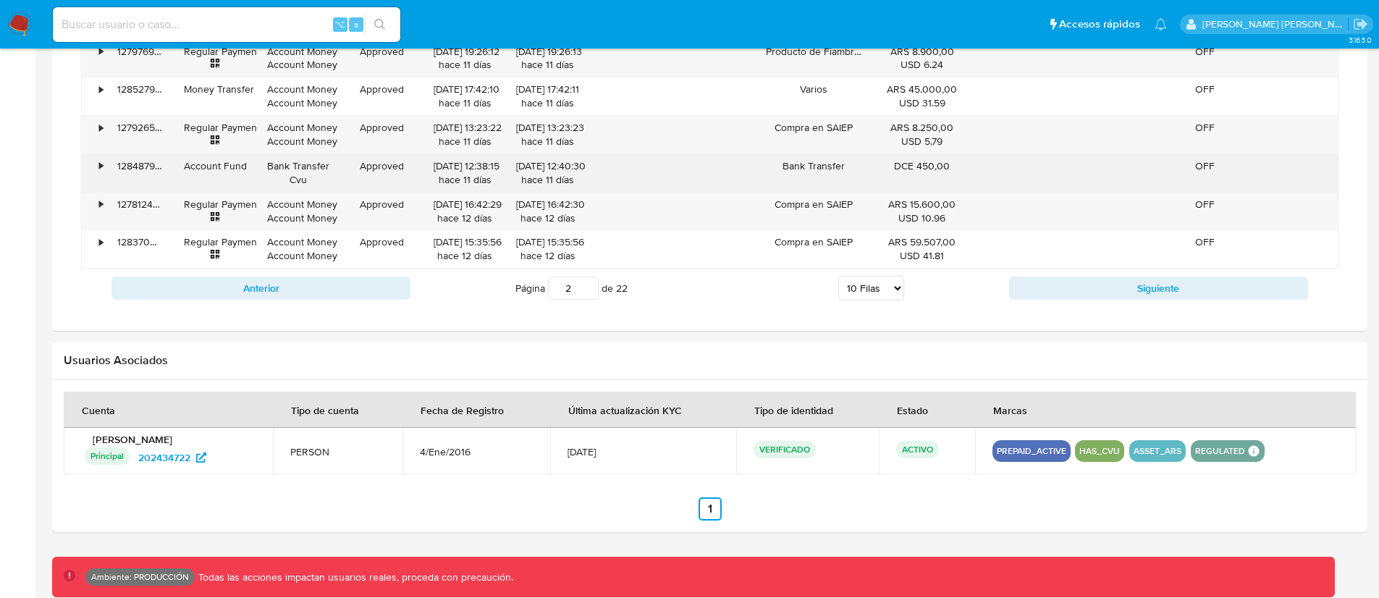
click at [102, 167] on div "•" at bounding box center [101, 166] width 4 height 14
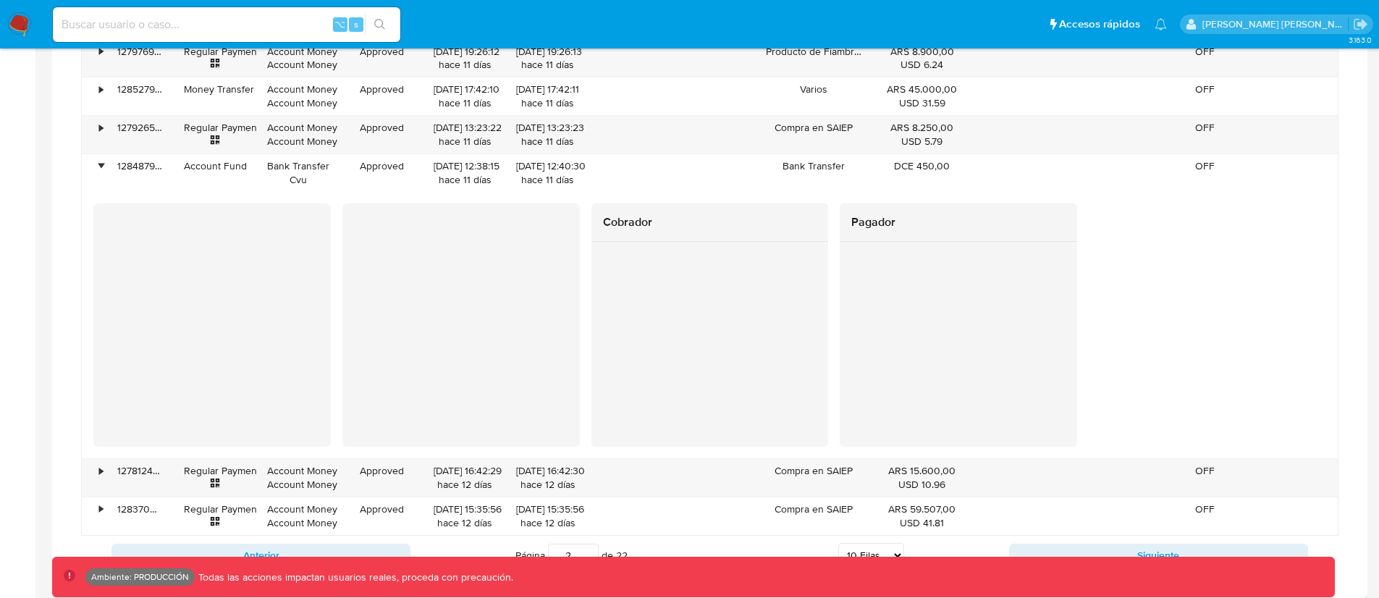
scroll to position [735, 0]
click at [200, 30] on input at bounding box center [226, 24] width 347 height 19
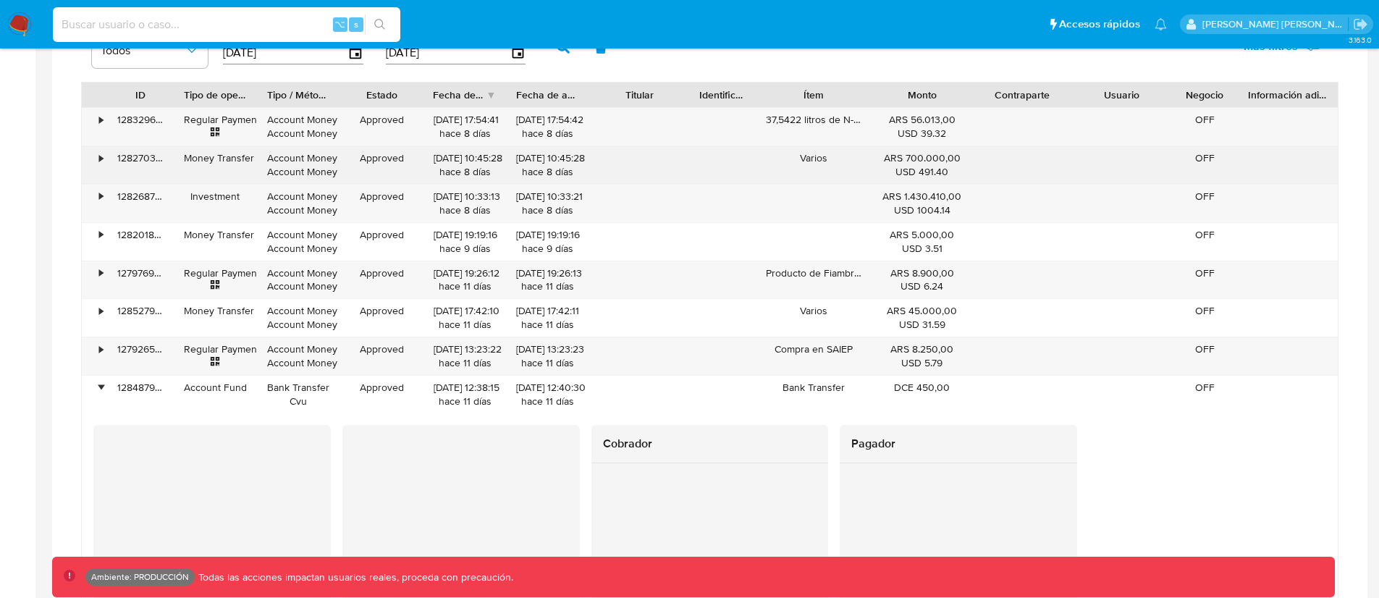
scroll to position [1057, 0]
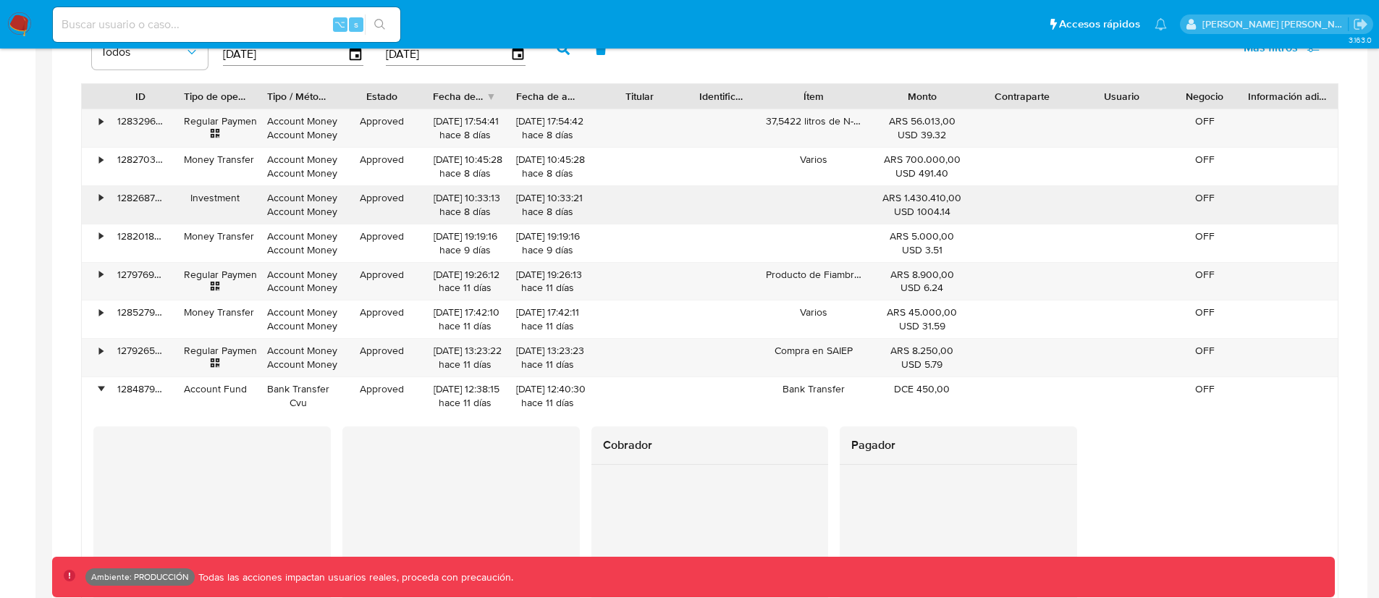
drag, startPoint x: 885, startPoint y: 198, endPoint x: 964, endPoint y: 198, distance: 78.9
click at [964, 198] on div "ARS 1.430.410,00 USD 1004.14" at bounding box center [922, 205] width 100 height 38
drag, startPoint x: 895, startPoint y: 209, endPoint x: 947, endPoint y: 216, distance: 52.6
click at [947, 216] on div "USD 1004.14" at bounding box center [922, 212] width 80 height 14
click at [907, 220] on div "ARS 1.430.410,00 USD 1004.14" at bounding box center [922, 205] width 100 height 38
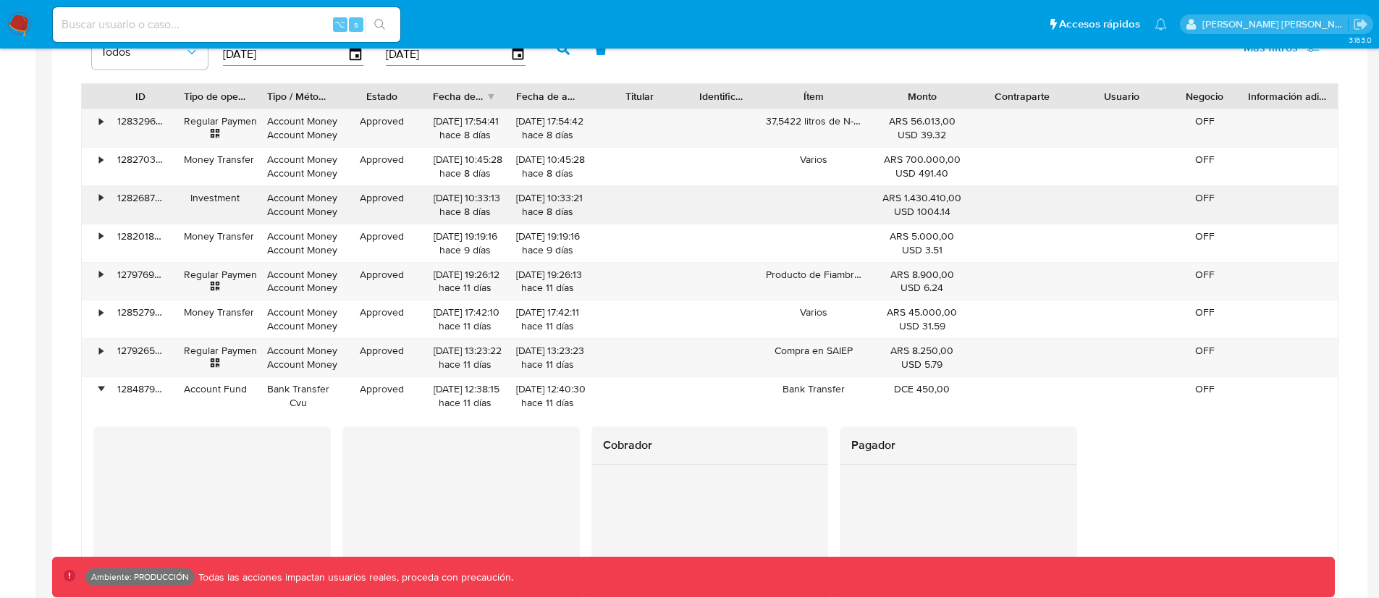
drag, startPoint x: 894, startPoint y: 211, endPoint x: 950, endPoint y: 213, distance: 56.5
click at [950, 213] on div "USD 1004.14" at bounding box center [922, 212] width 80 height 14
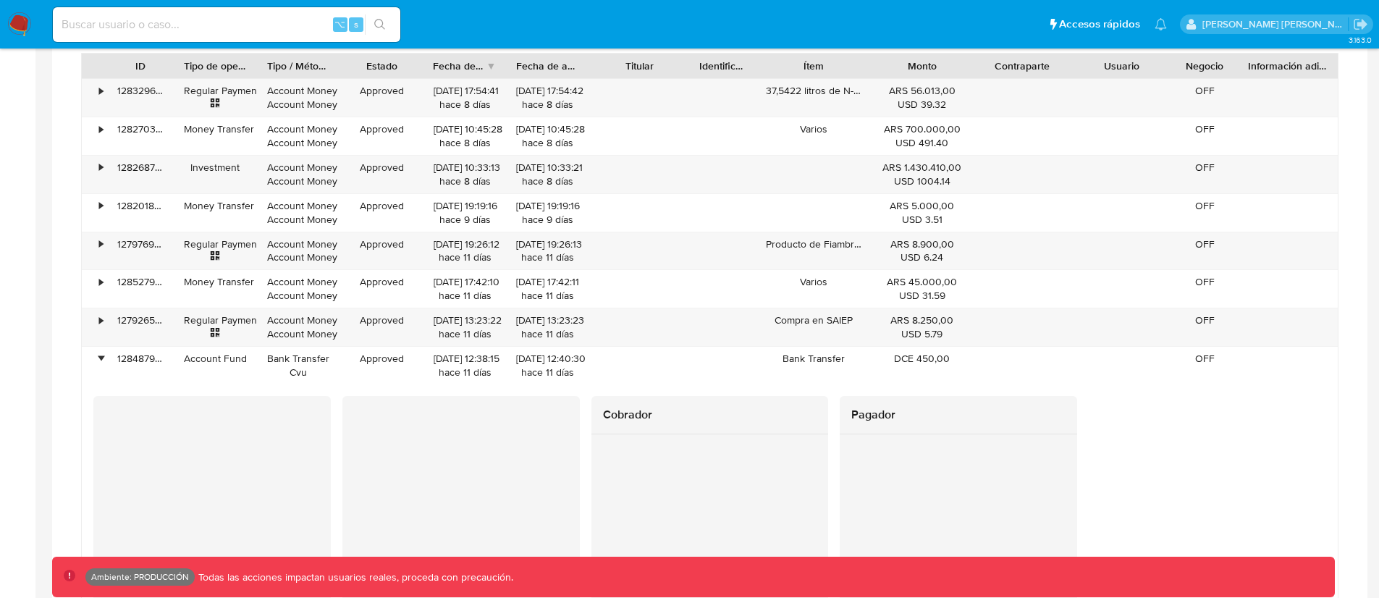
scroll to position [1080, 0]
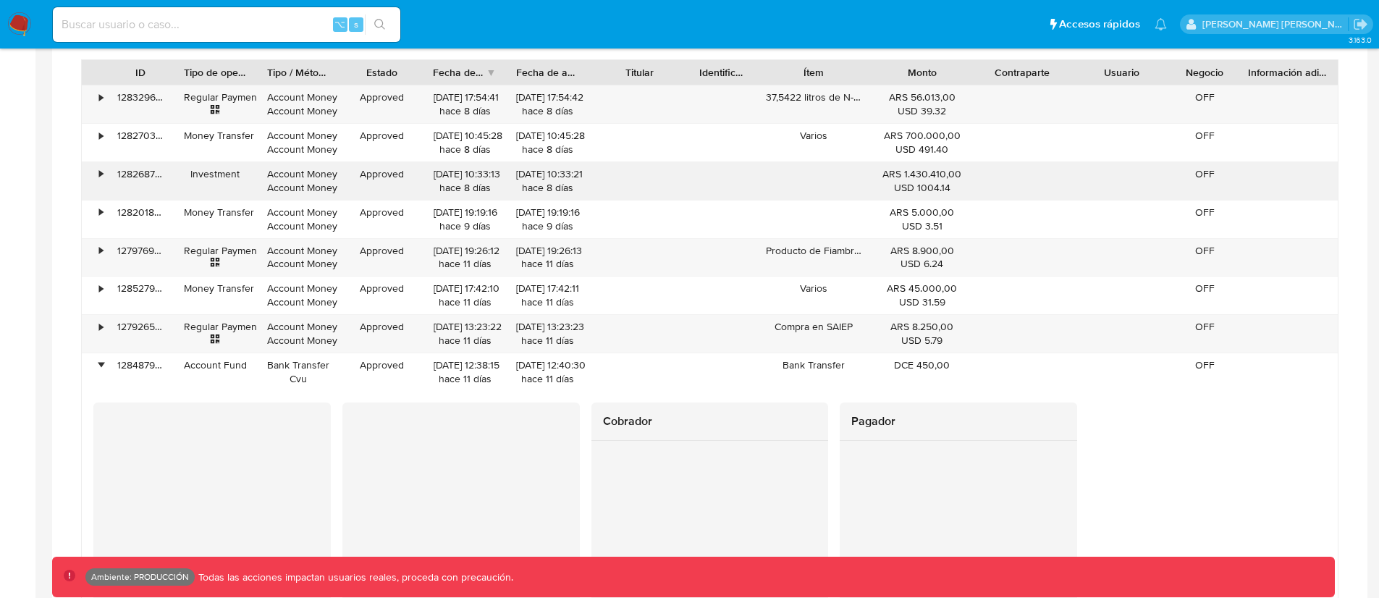
click at [99, 176] on div "•" at bounding box center [101, 174] width 4 height 14
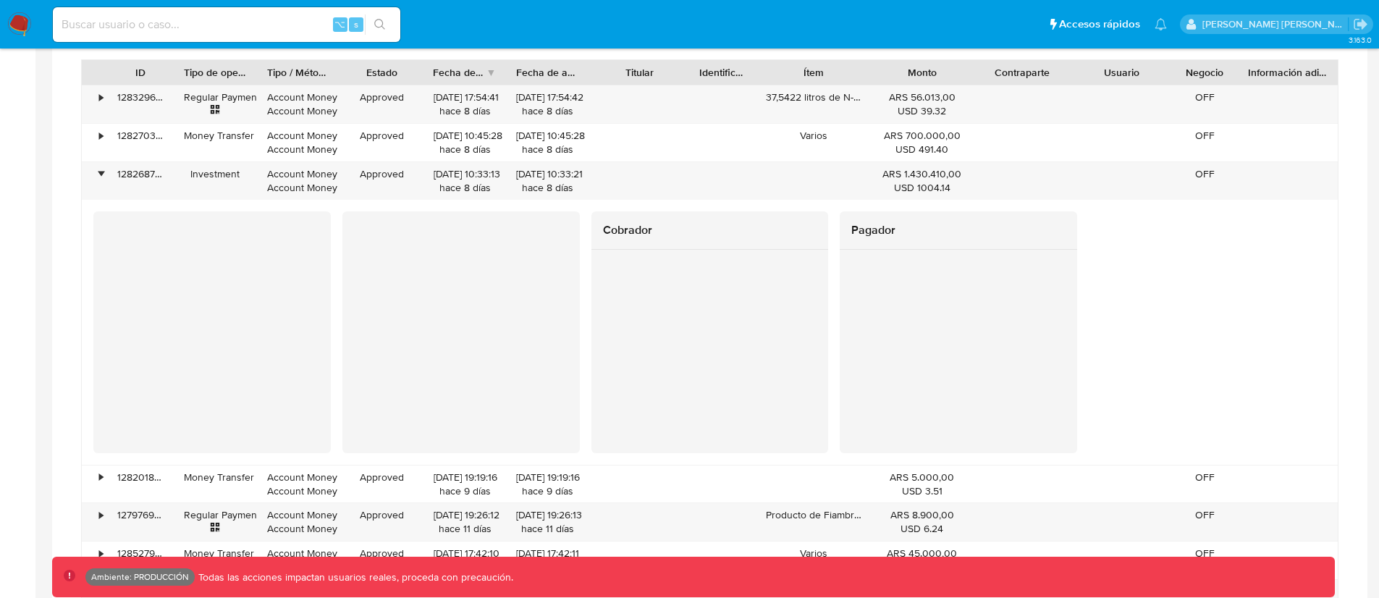
click at [350, 319] on div at bounding box center [460, 324] width 237 height 226
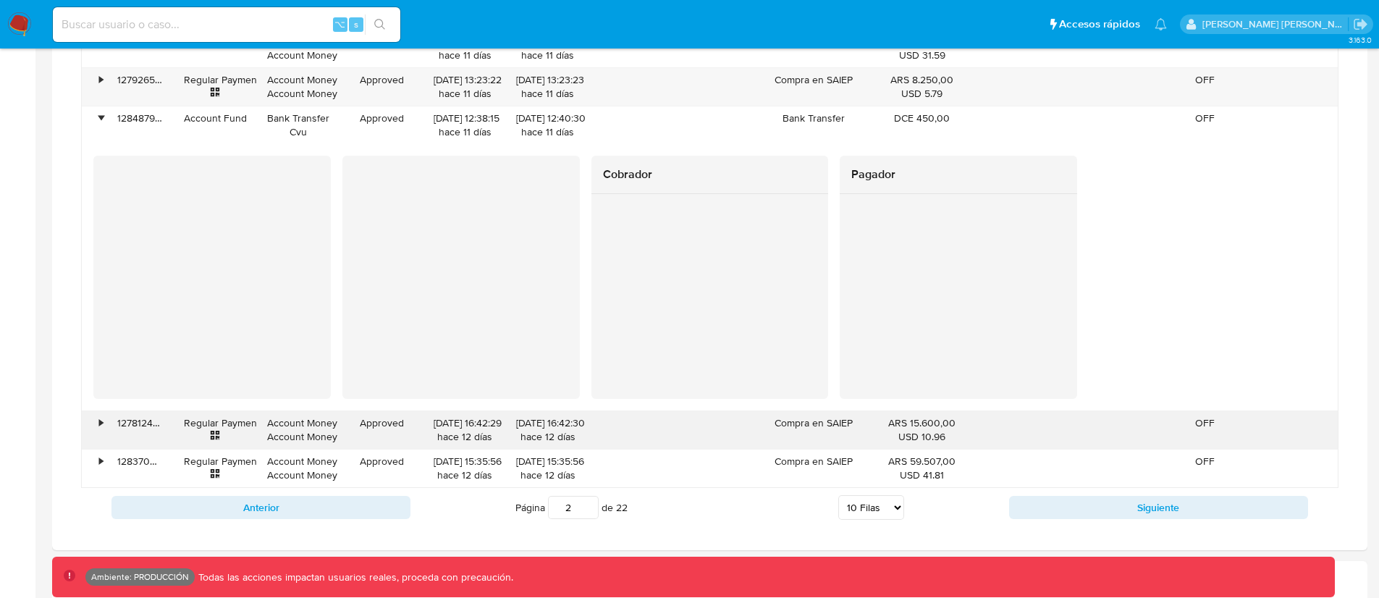
scroll to position [1593, 0]
click at [1080, 492] on div "Anterior Página 2 de 22 5 Filas 10 Filas 20 Filas 25 Filas 50 Filas 100 Filas S…" at bounding box center [709, 506] width 1257 height 39
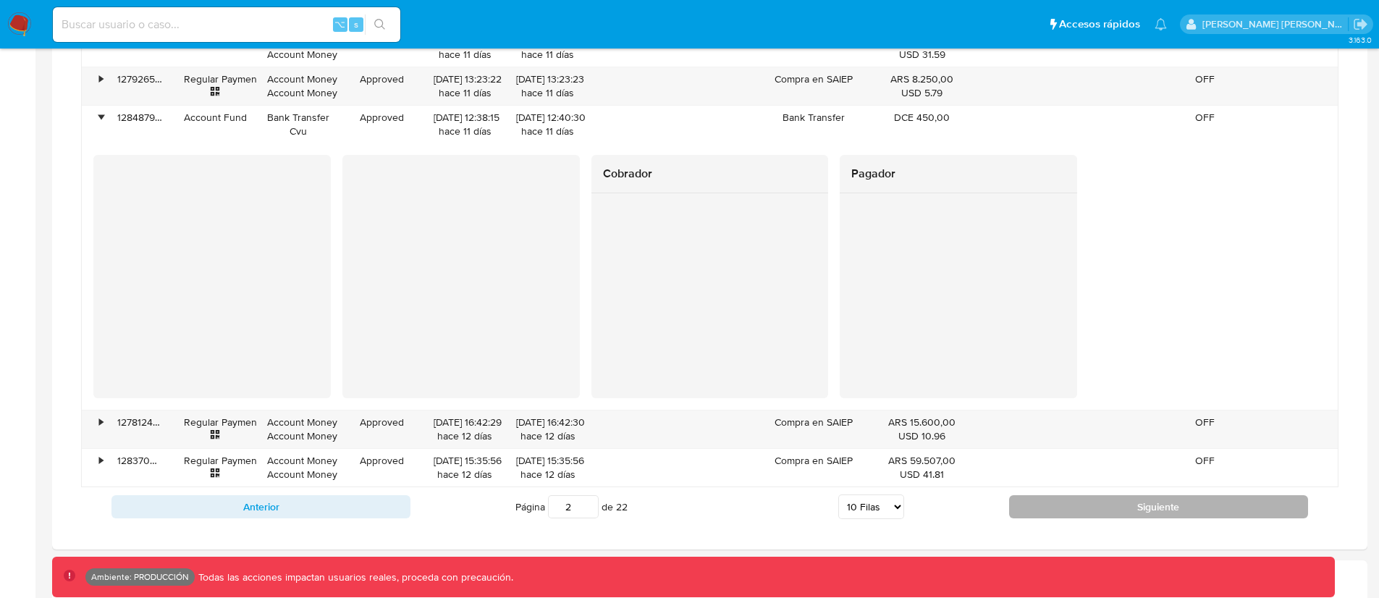
click at [1075, 498] on button "Siguiente" at bounding box center [1158, 506] width 299 height 23
type input "3"
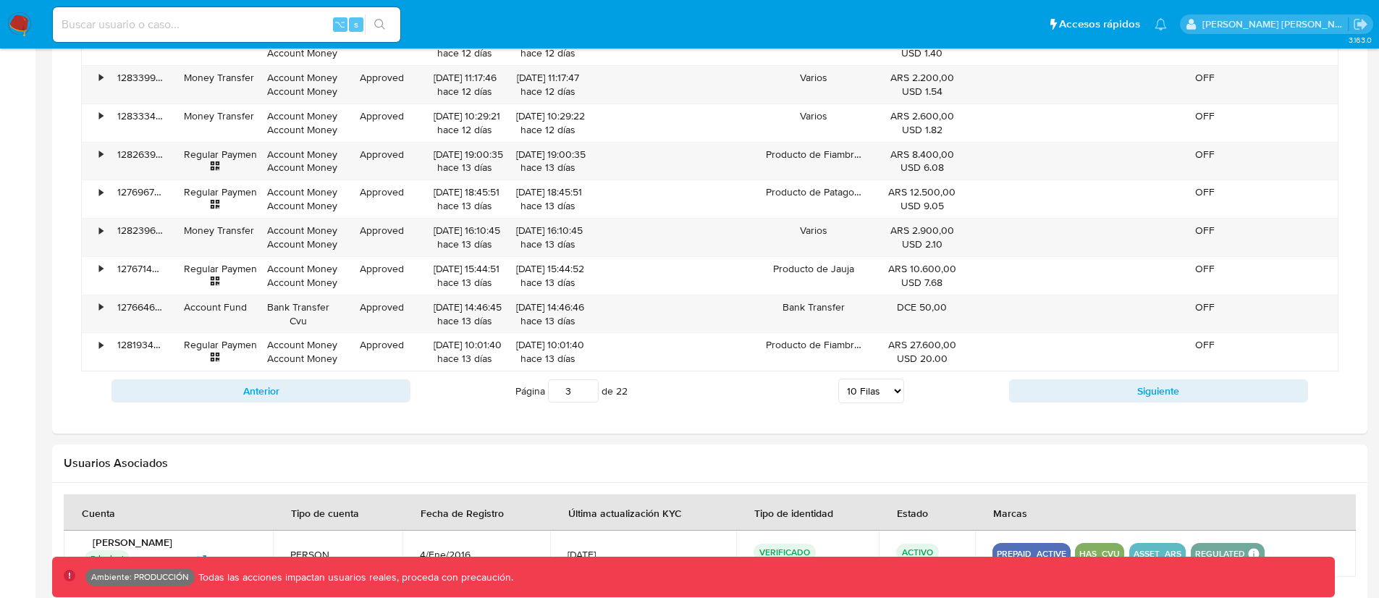
scroll to position [1175, 0]
click at [103, 308] on div "•" at bounding box center [101, 309] width 4 height 14
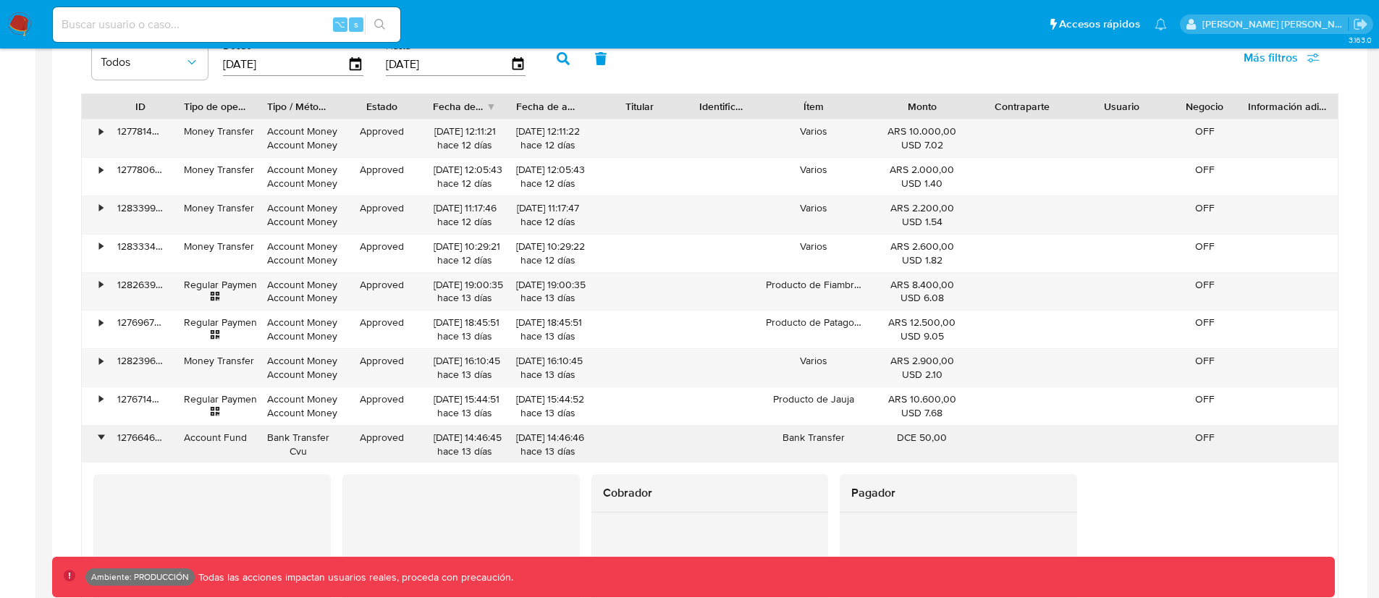
scroll to position [1046, 0]
click at [103, 131] on div "•" at bounding box center [101, 132] width 4 height 14
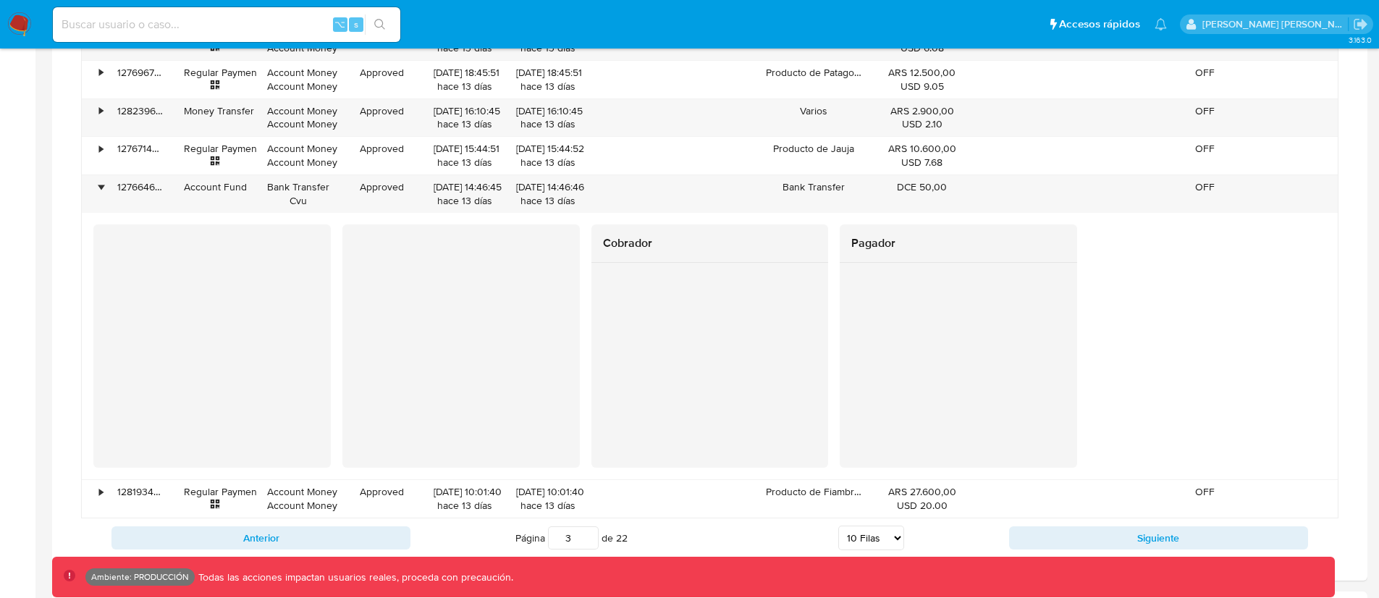
scroll to position [1560, 0]
click at [1191, 310] on div "Cobrador Pagador" at bounding box center [709, 349] width 1232 height 244
click at [1139, 359] on div "Cobrador Pagador" at bounding box center [709, 349] width 1232 height 244
click at [103, 190] on div "•" at bounding box center [101, 190] width 4 height 14
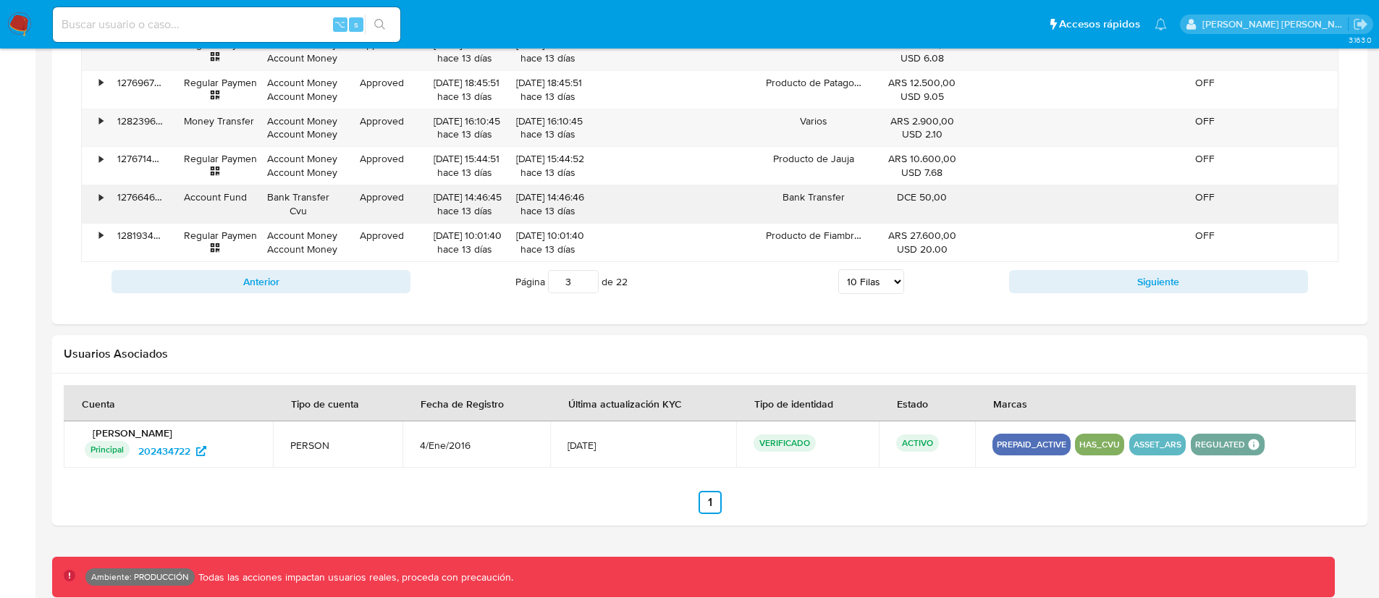
click at [103, 196] on div "•" at bounding box center [101, 197] width 4 height 14
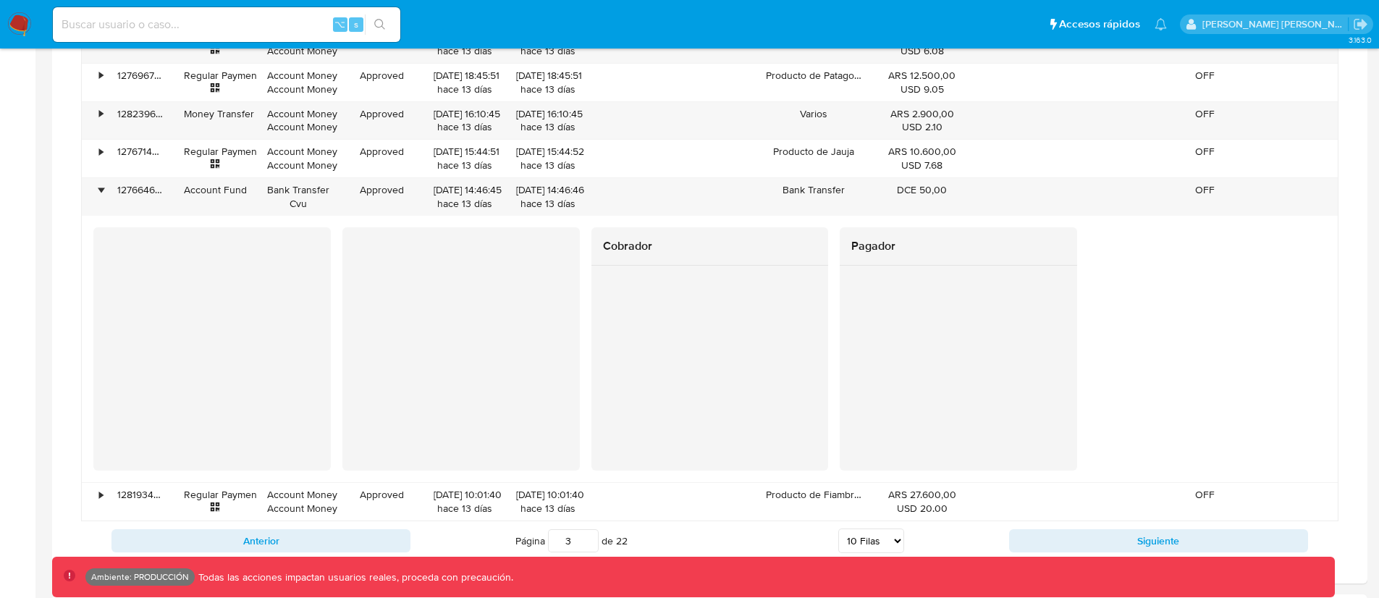
click at [145, 17] on input at bounding box center [226, 24] width 347 height 19
paste input "252176414"
type input "252176414"
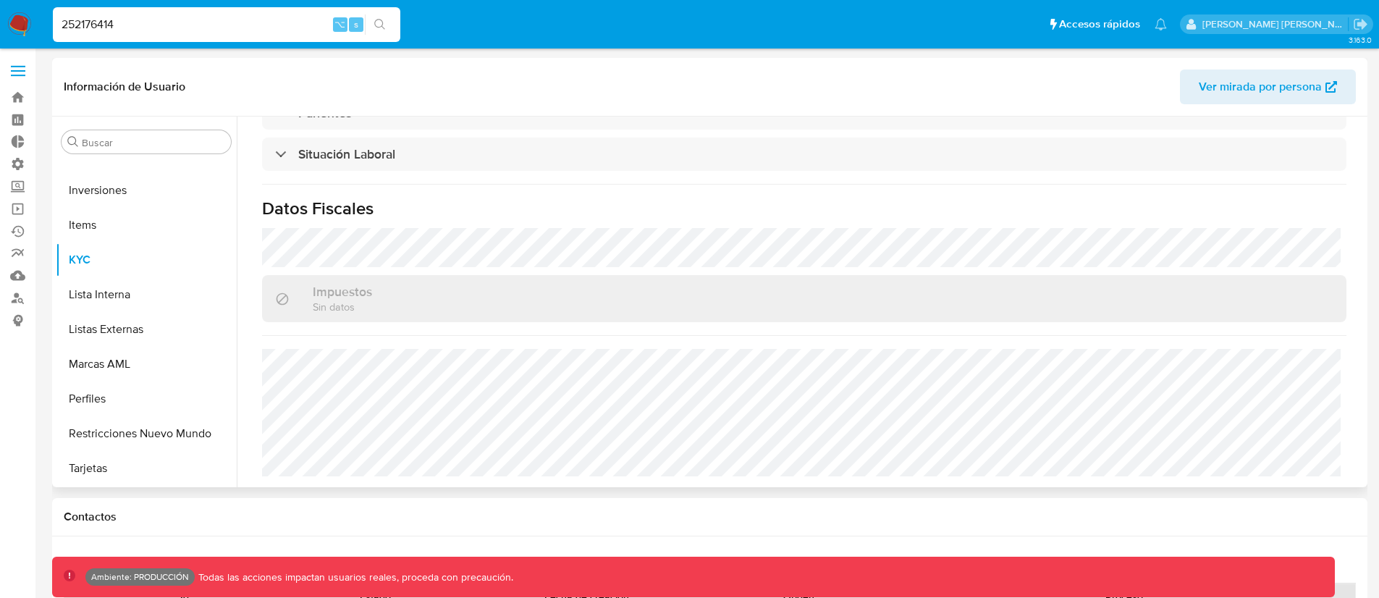
scroll to position [378, 0]
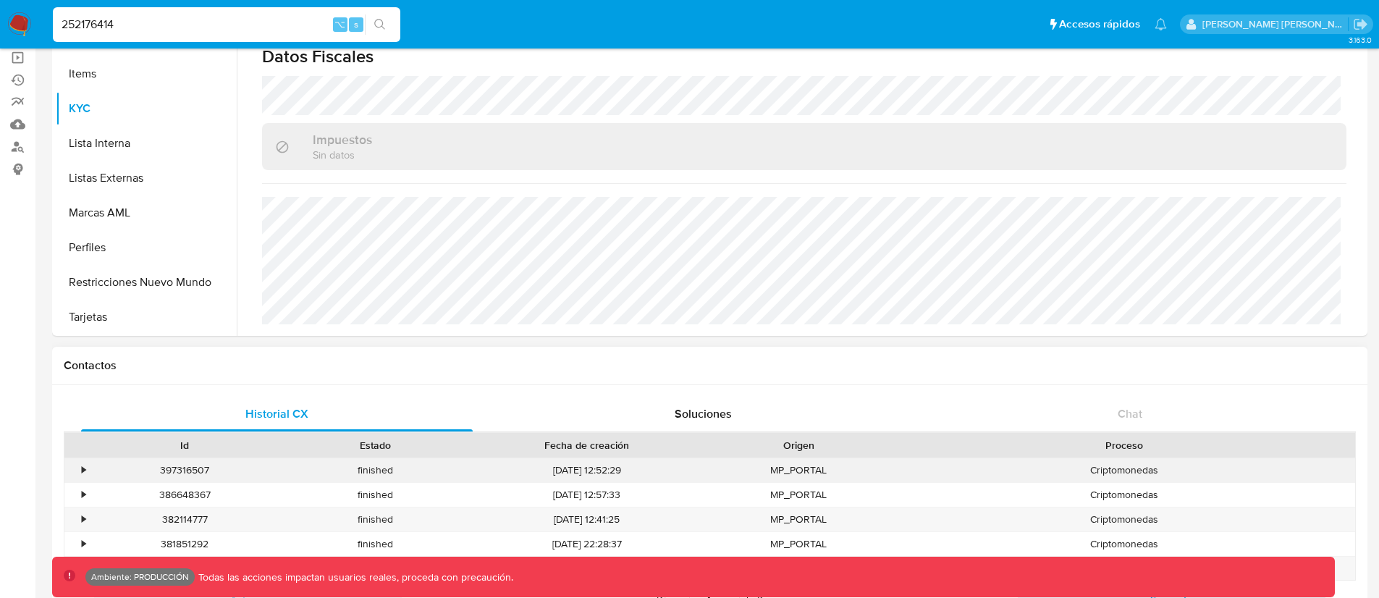
select select "10"
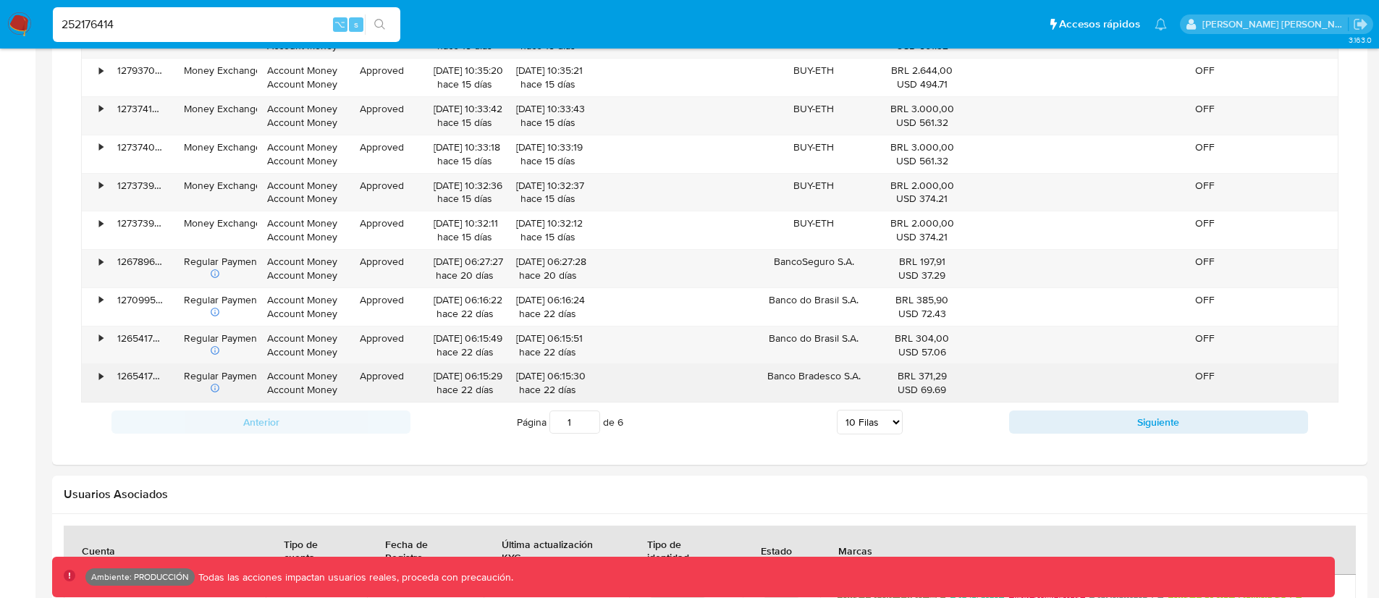
scroll to position [1139, 0]
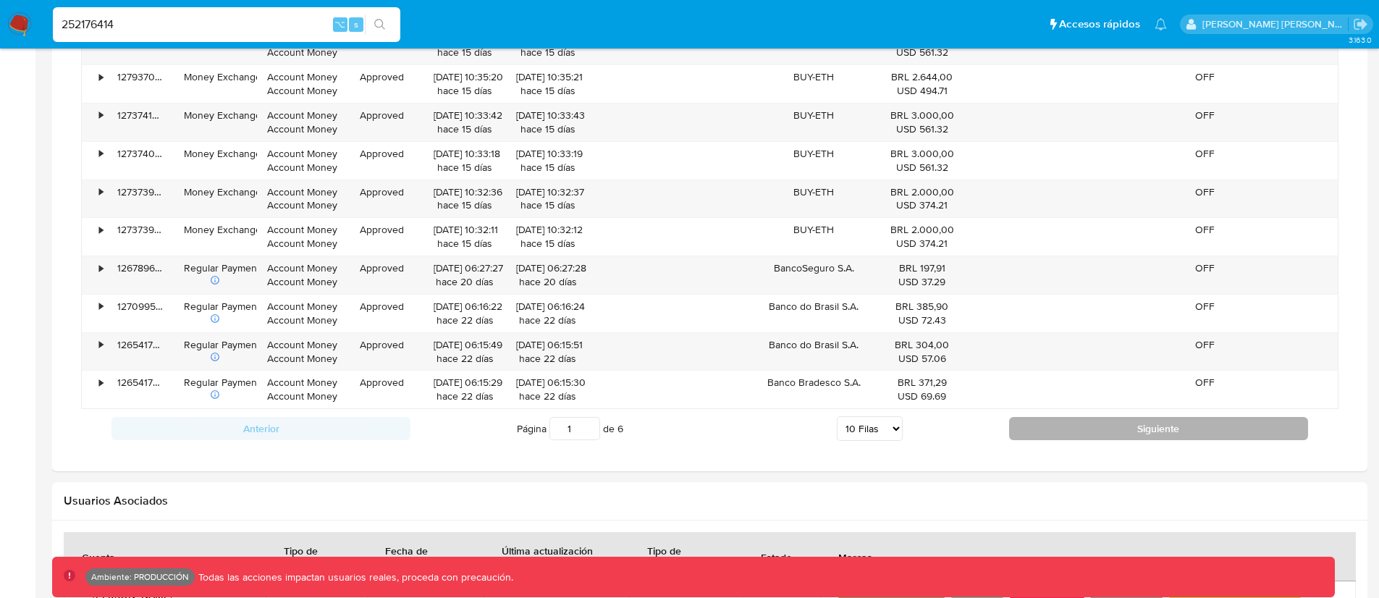
click at [1046, 420] on button "Siguiente" at bounding box center [1158, 428] width 299 height 23
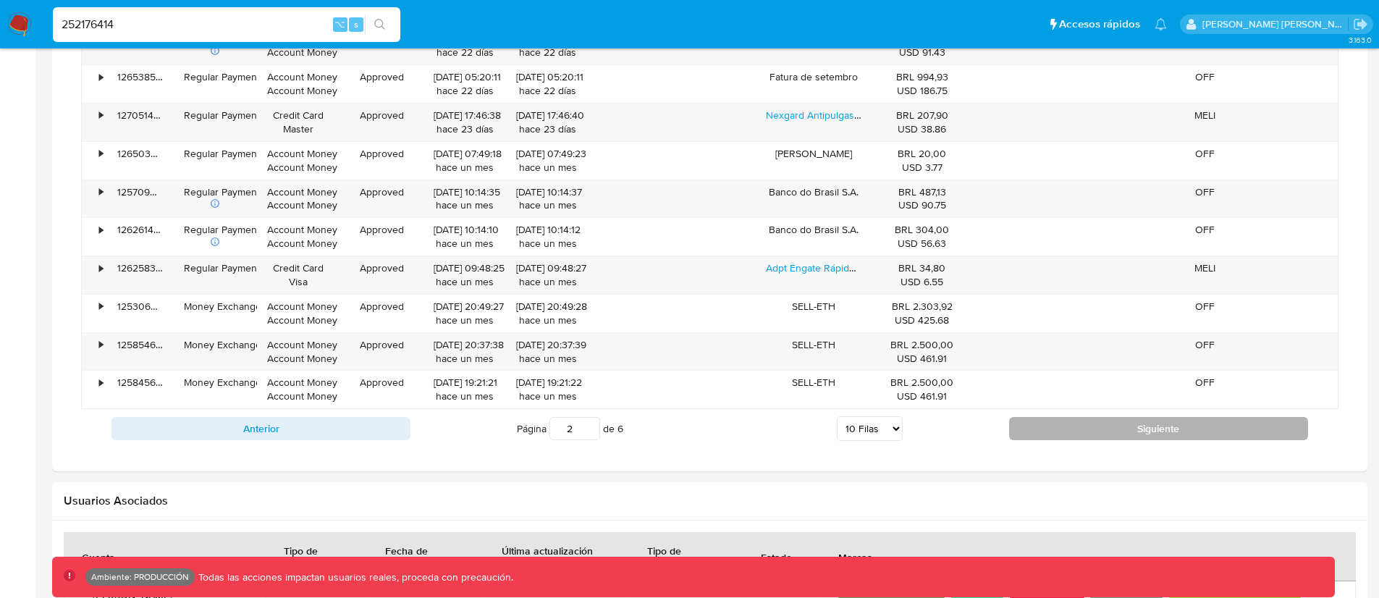
click at [1070, 423] on button "Siguiente" at bounding box center [1158, 428] width 299 height 23
type input "3"
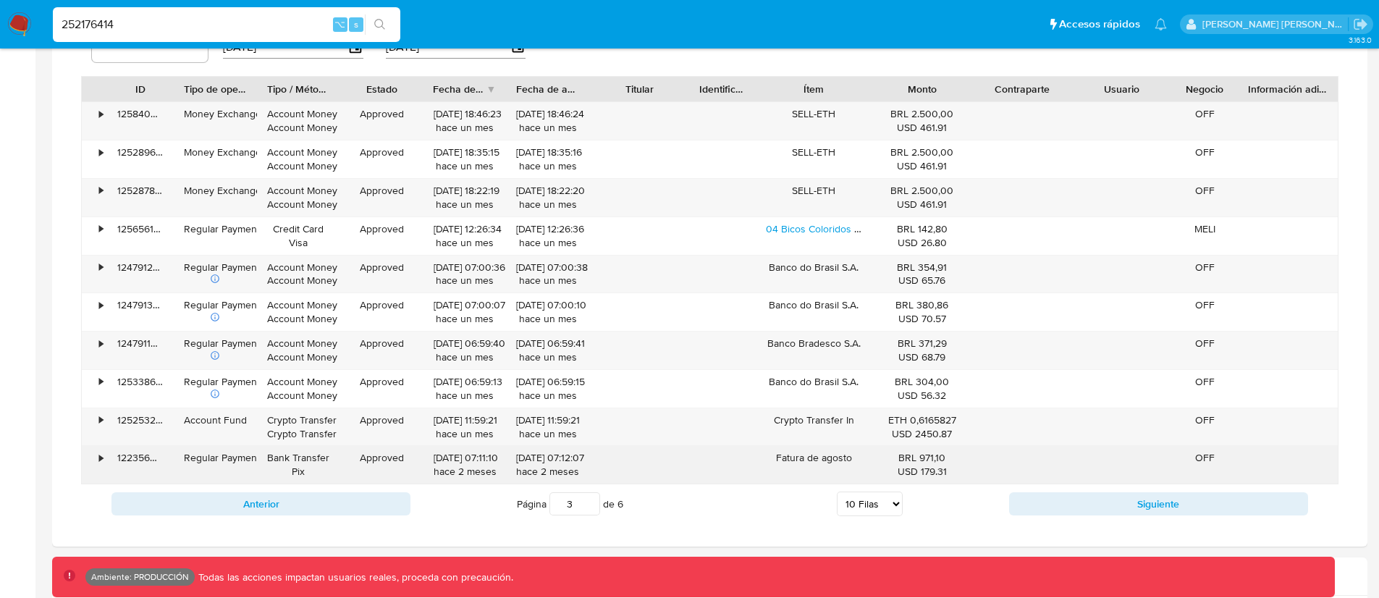
scroll to position [1059, 0]
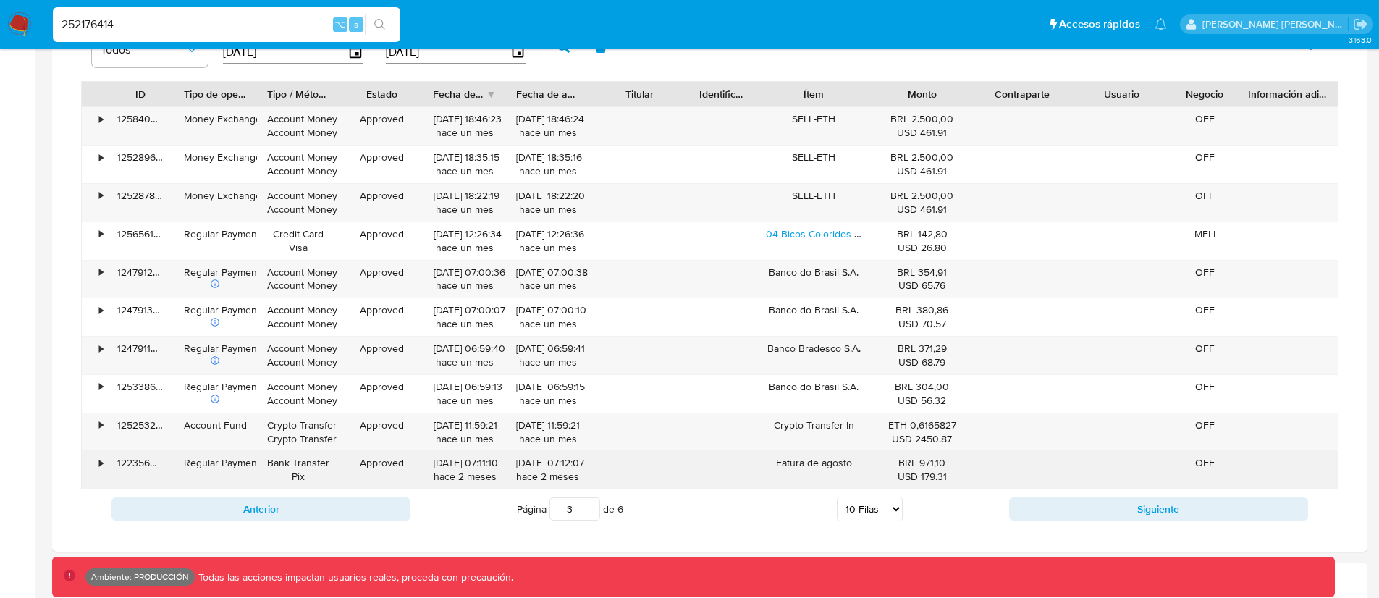
click at [282, 470] on div "Bank Transfer Pix" at bounding box center [298, 469] width 63 height 27
click at [95, 467] on div "•" at bounding box center [94, 470] width 25 height 38
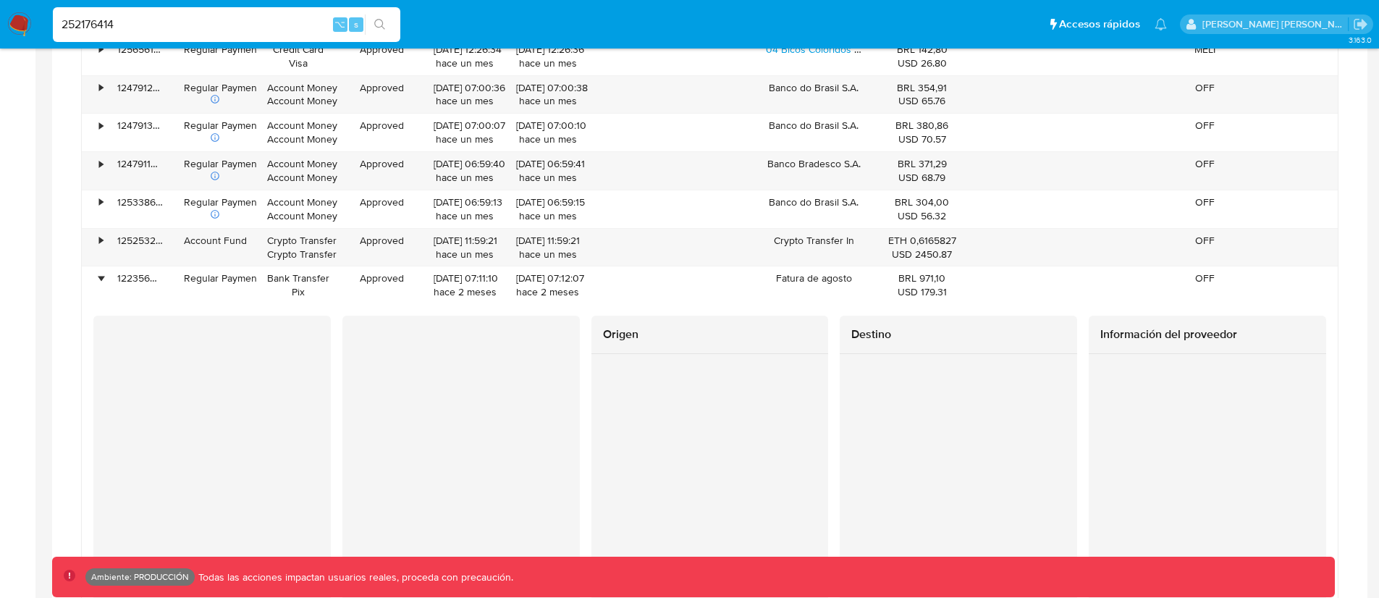
scroll to position [1224, 0]
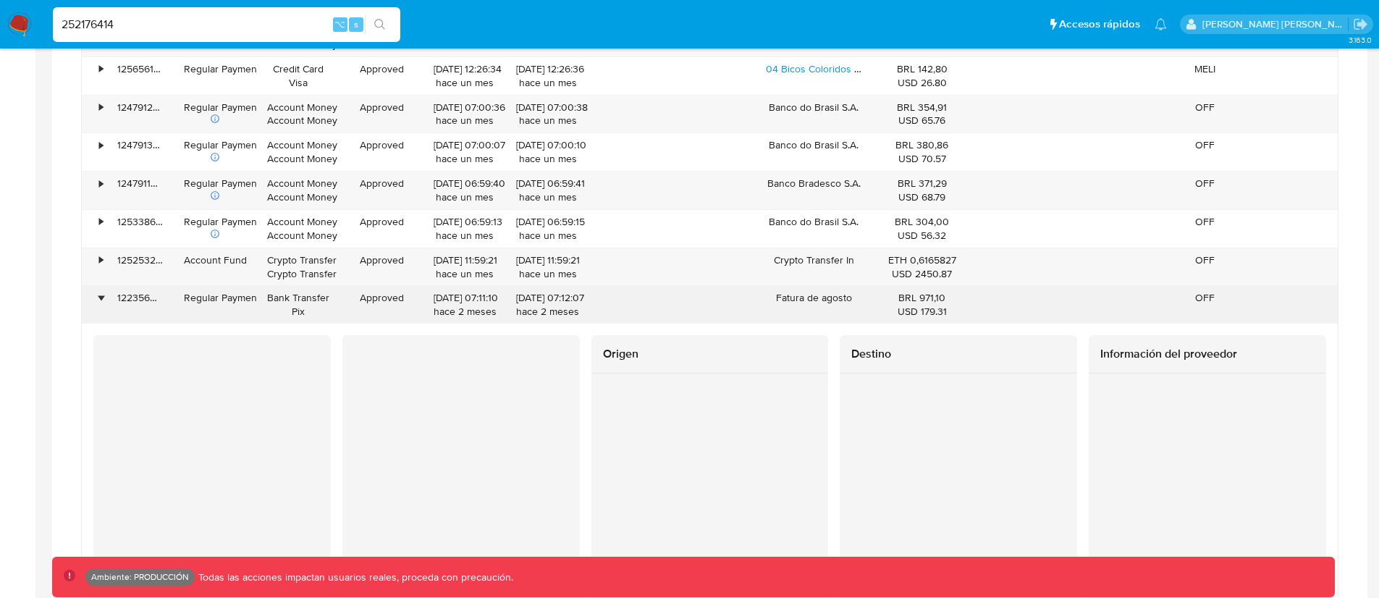
click at [99, 297] on div "•" at bounding box center [101, 298] width 4 height 14
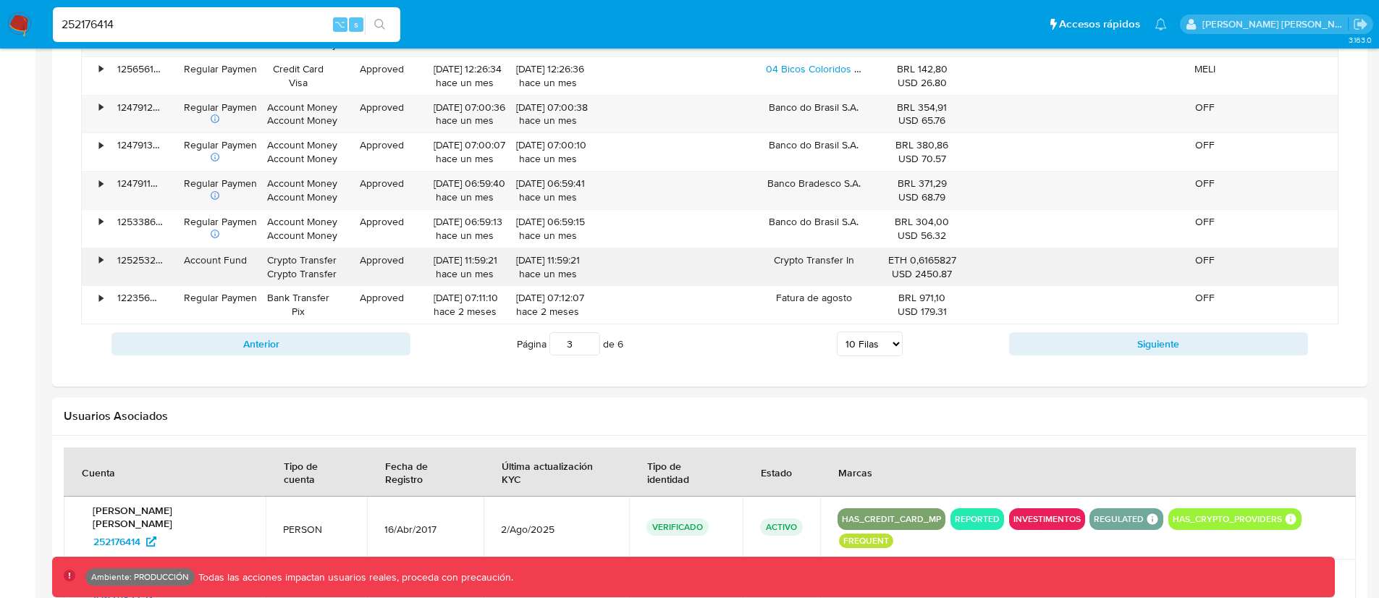
click at [106, 255] on div "•" at bounding box center [94, 267] width 25 height 38
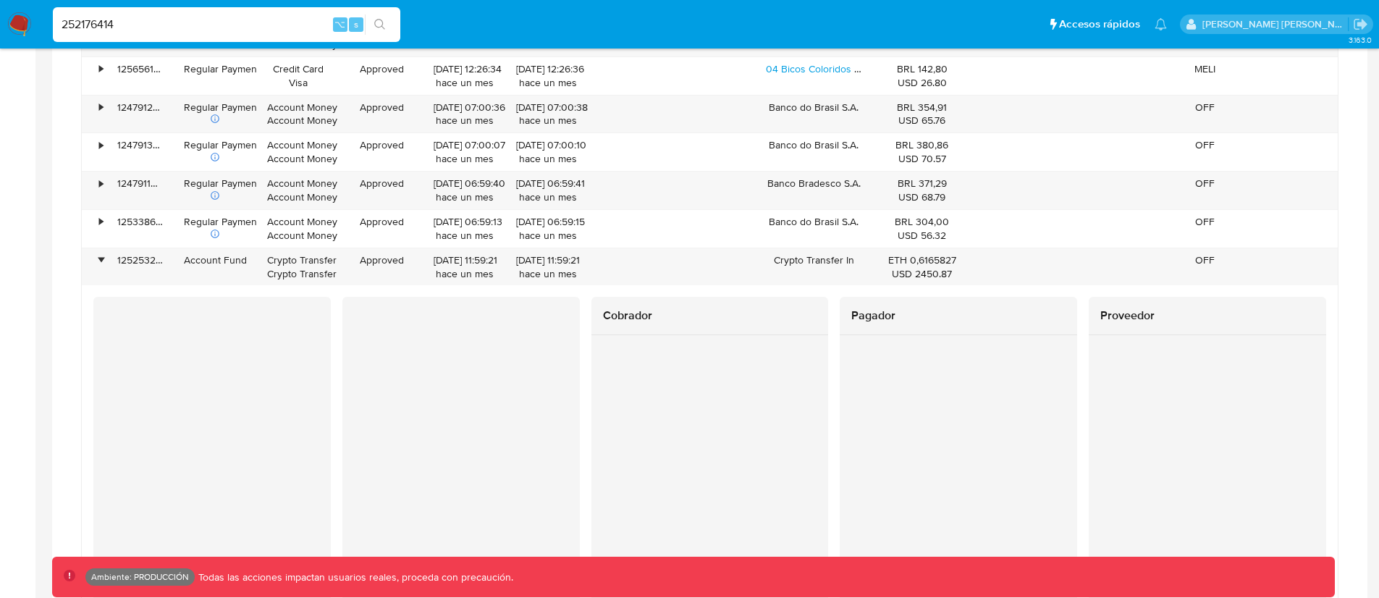
click at [287, 307] on div at bounding box center [211, 383] width 237 height 172
click at [625, 541] on div "Cobrador" at bounding box center [709, 529] width 237 height 464
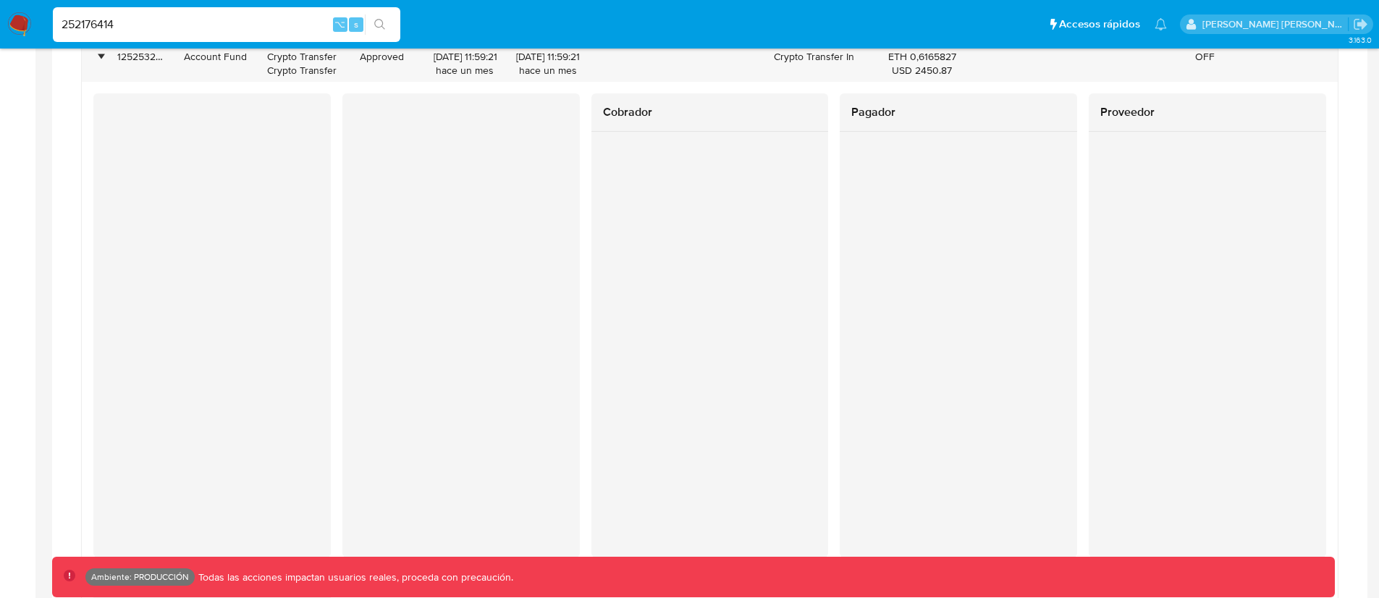
scroll to position [1416, 0]
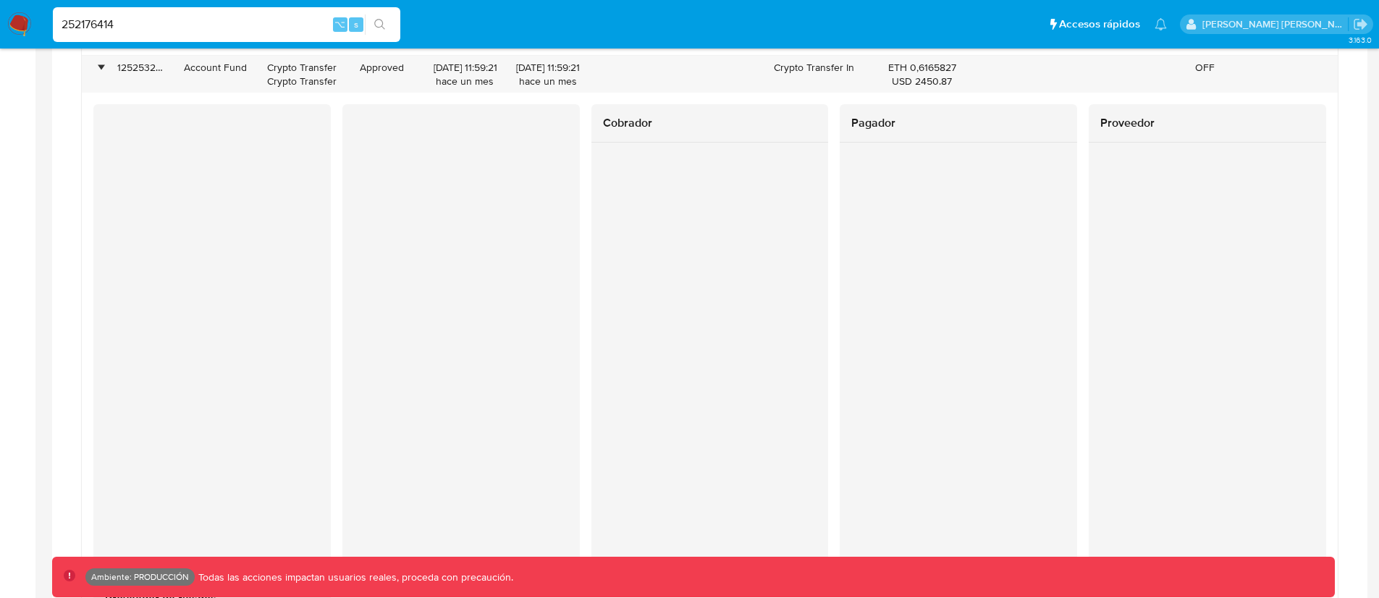
click at [853, 376] on div "Pagador" at bounding box center [957, 336] width 237 height 464
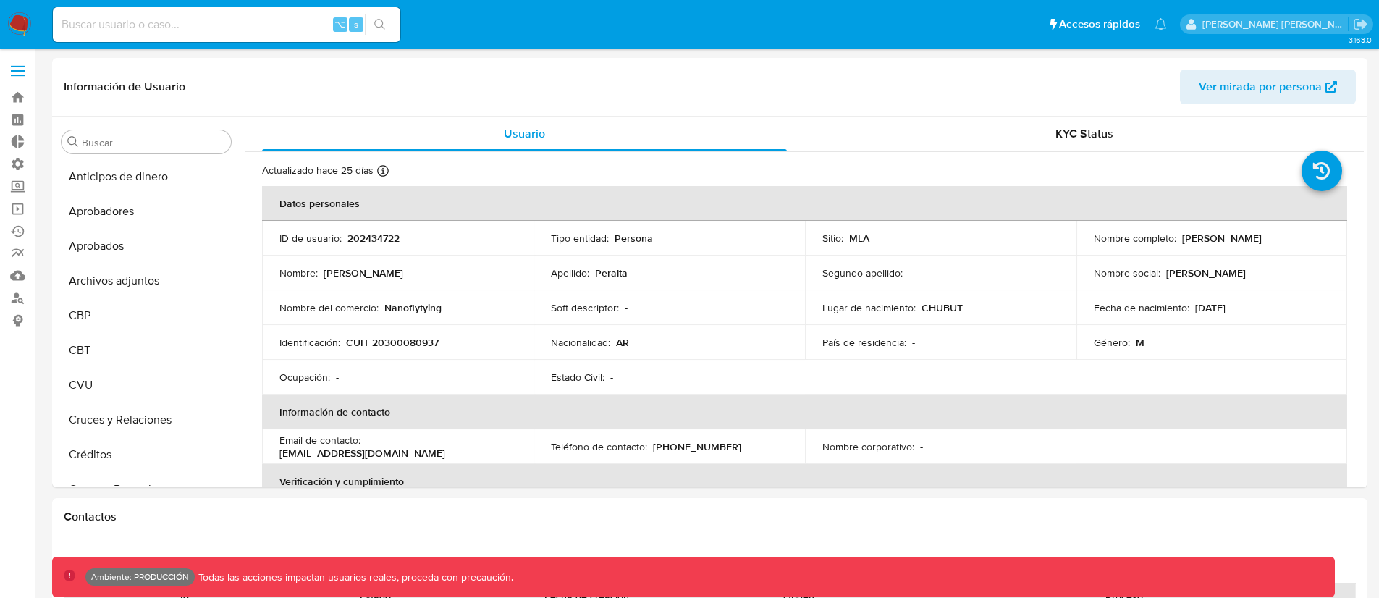
select select "10"
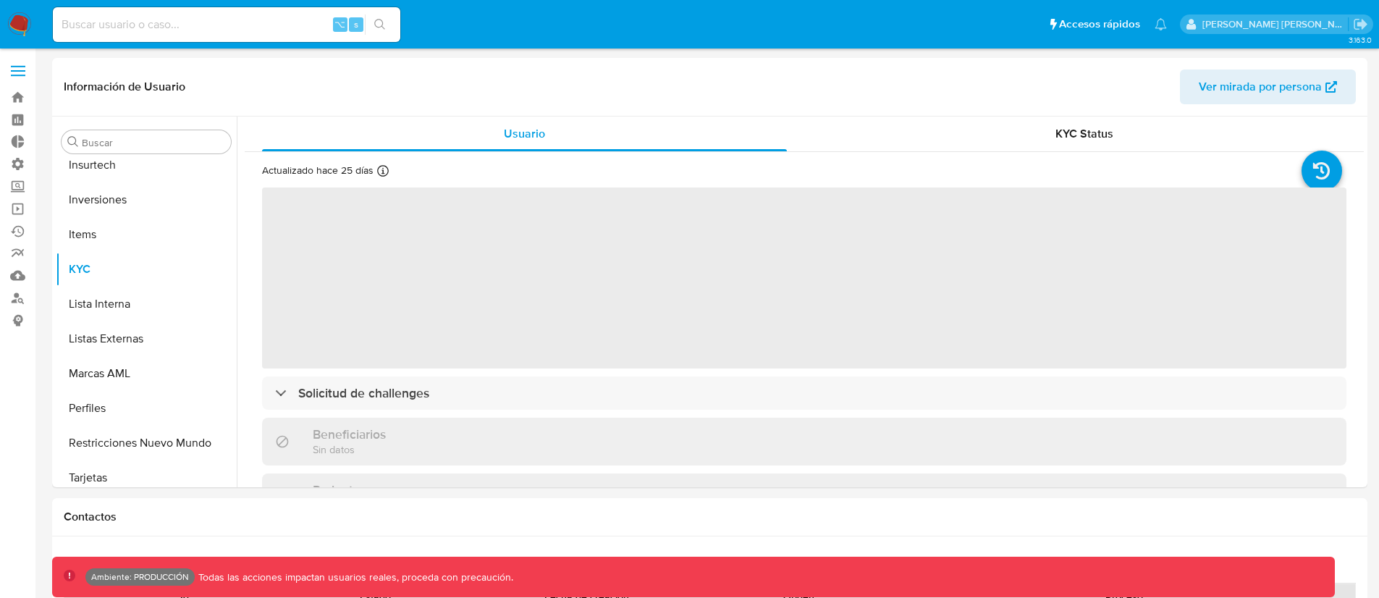
scroll to position [785, 0]
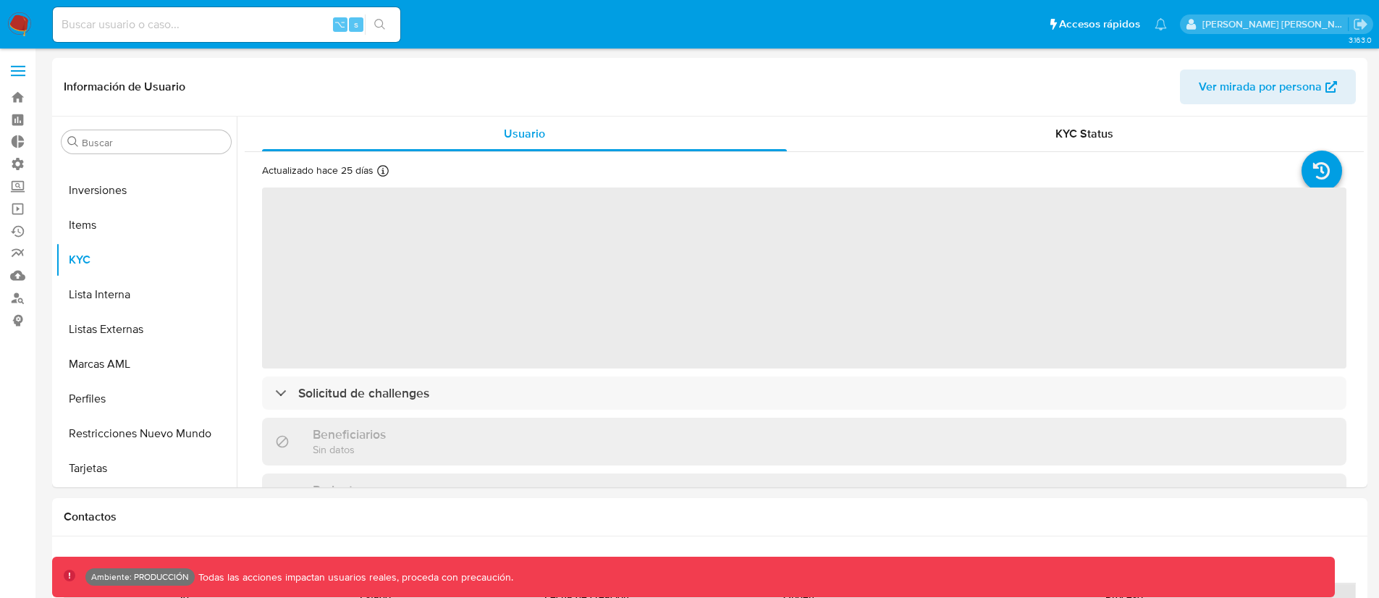
click at [126, 27] on input at bounding box center [226, 24] width 347 height 19
paste input "1050391902"
select select "10"
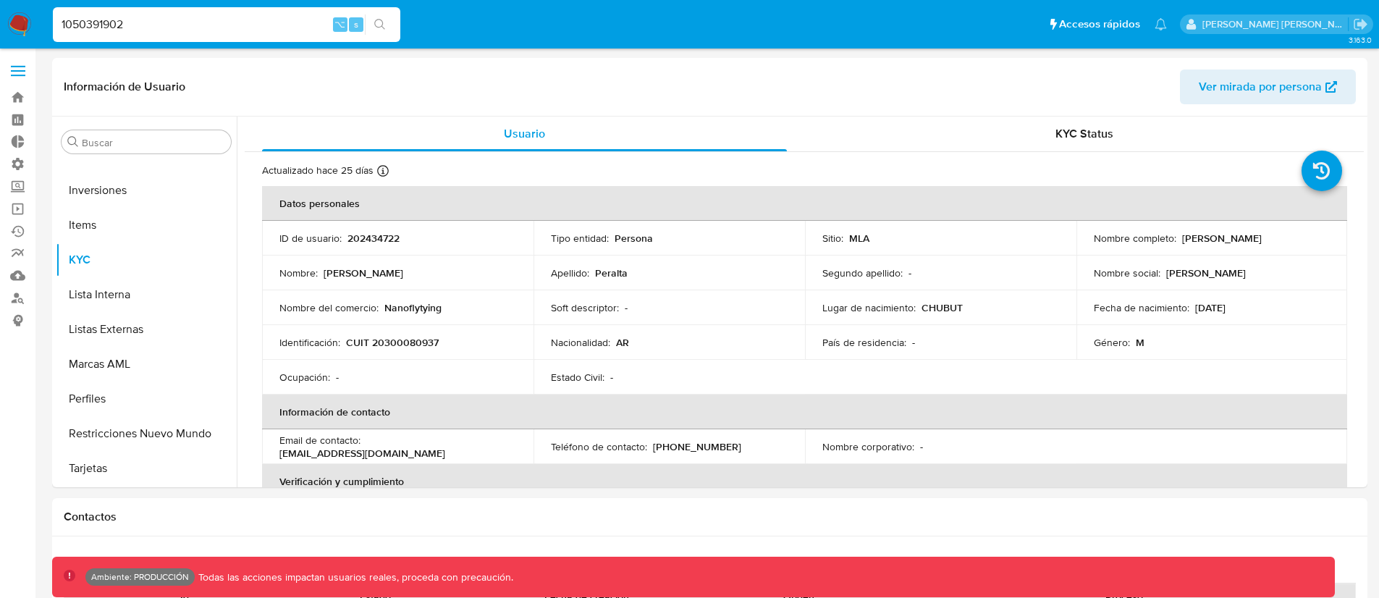
type input "1050391902"
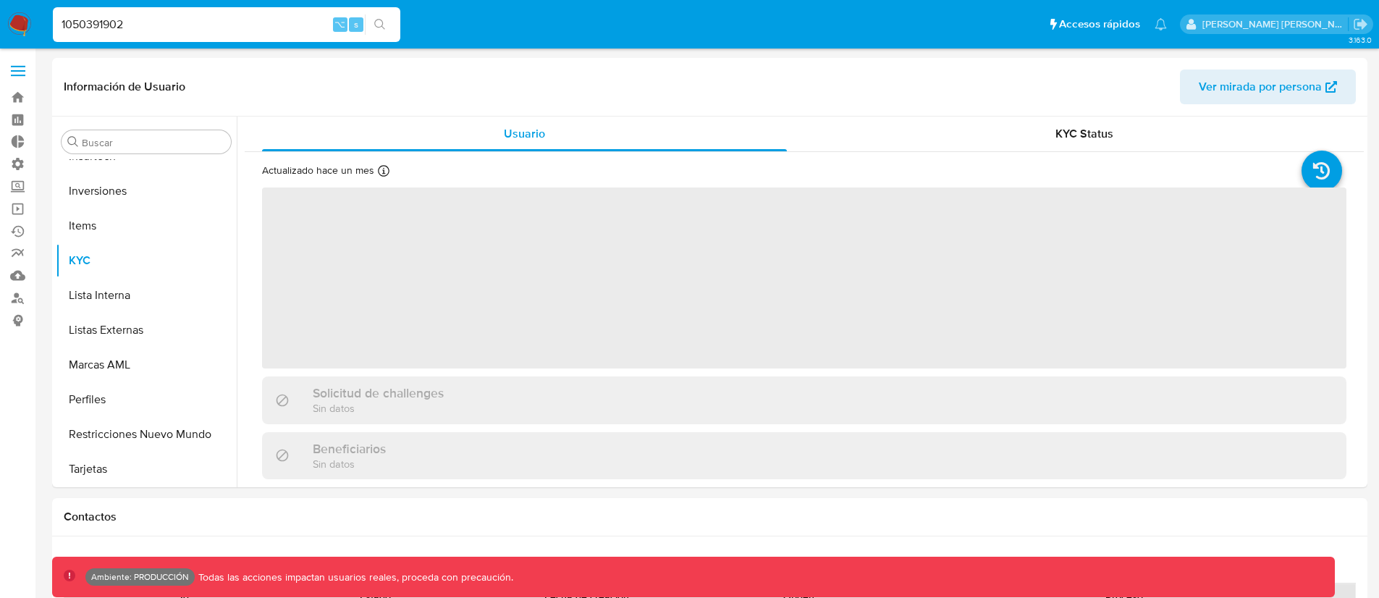
scroll to position [785, 0]
select select "10"
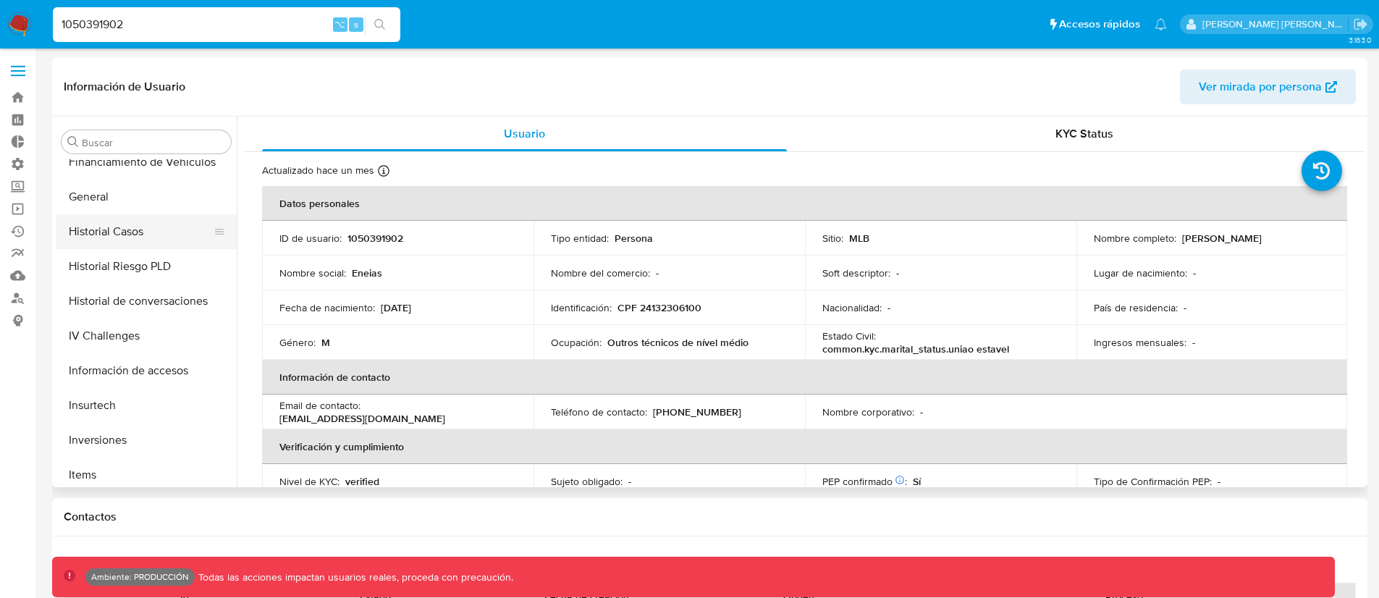
scroll to position [535, 0]
click at [122, 202] on button "General" at bounding box center [140, 197] width 169 height 35
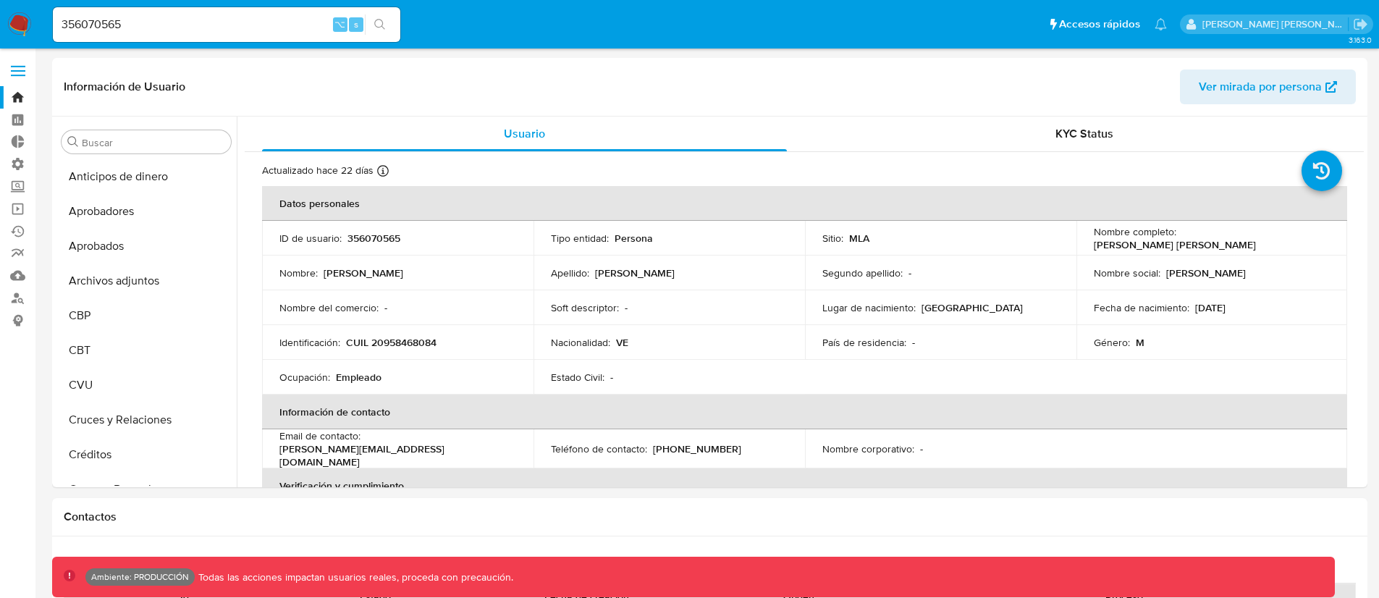
select select "10"
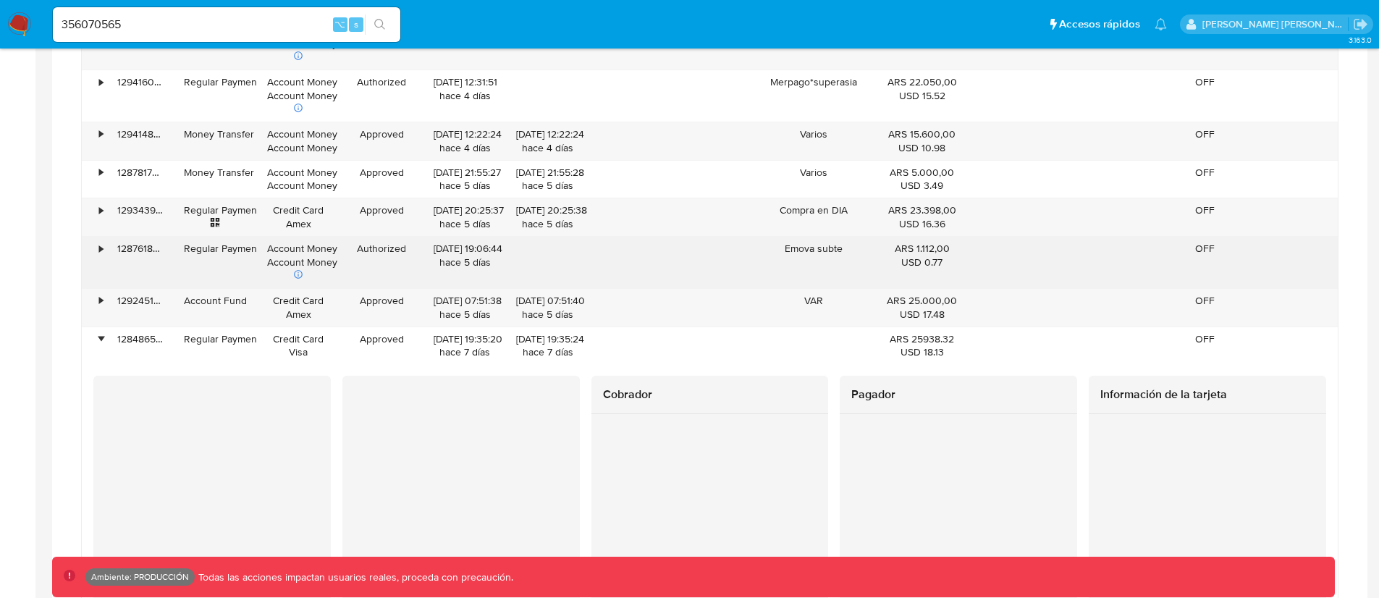
scroll to position [1099, 0]
